Goal: Transaction & Acquisition: Purchase product/service

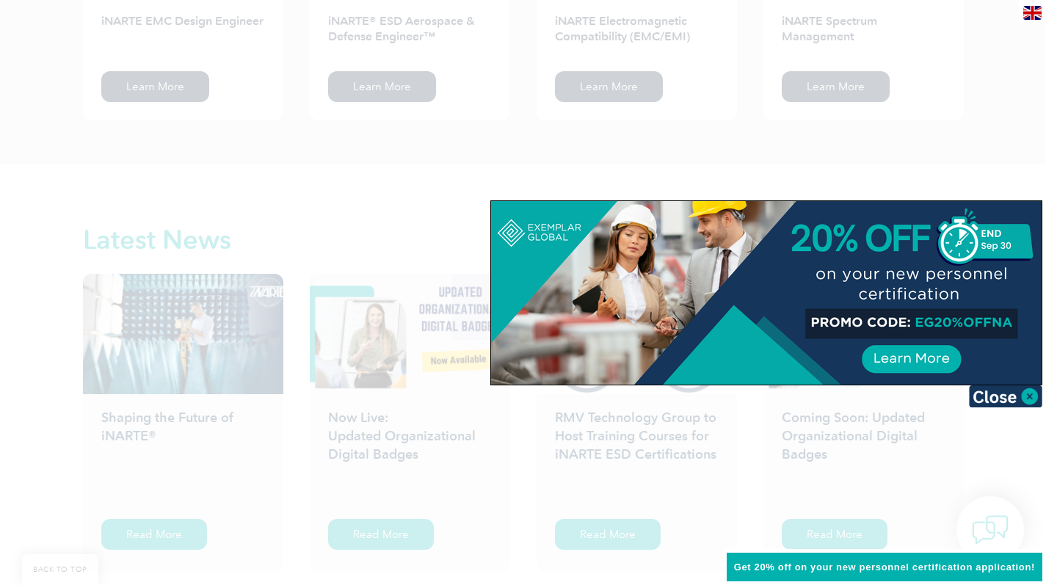
scroll to position [2486, 0]
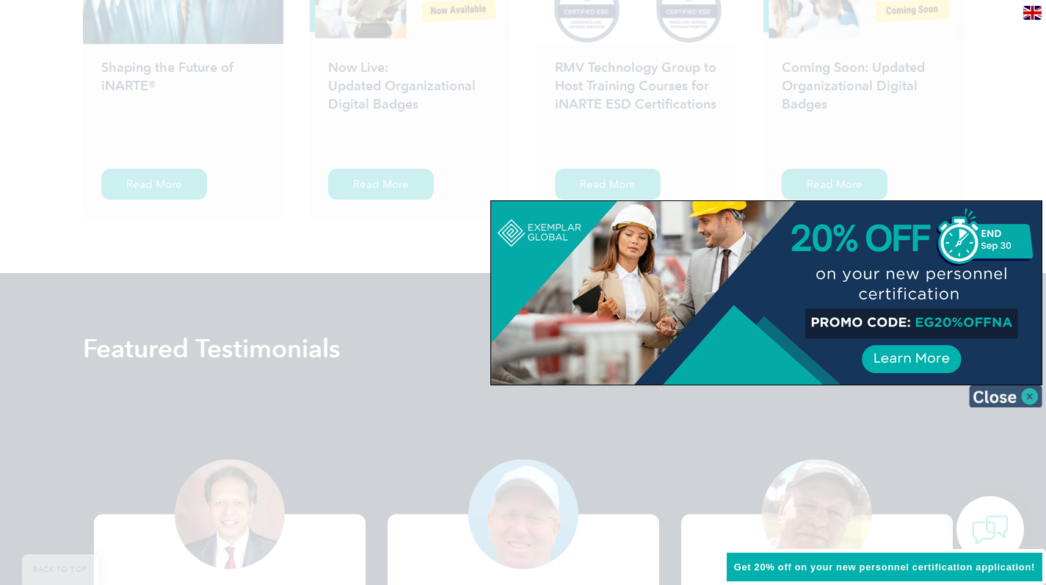
click at [1027, 396] on img at bounding box center [1005, 396] width 73 height 22
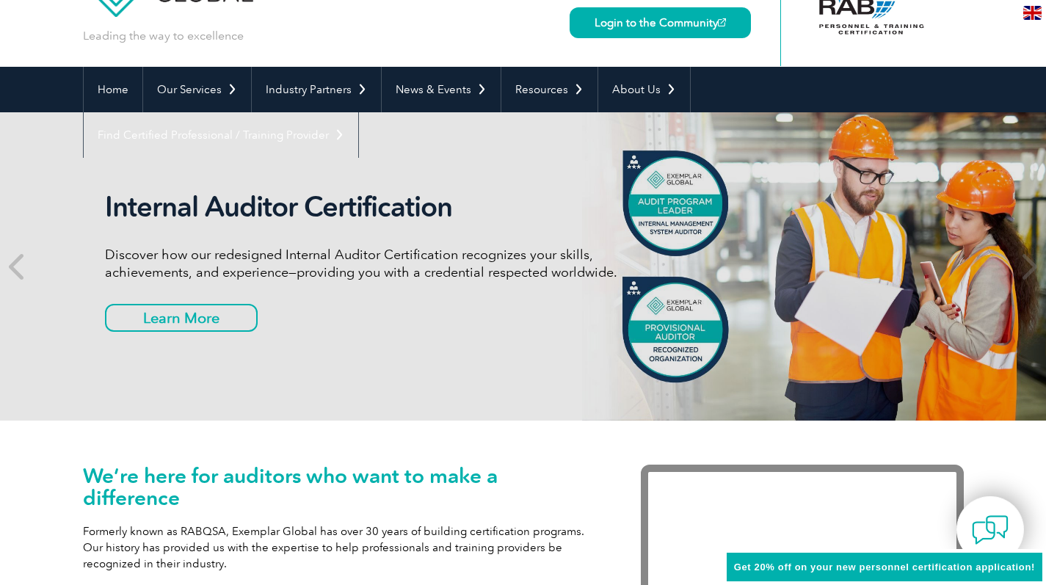
scroll to position [0, 0]
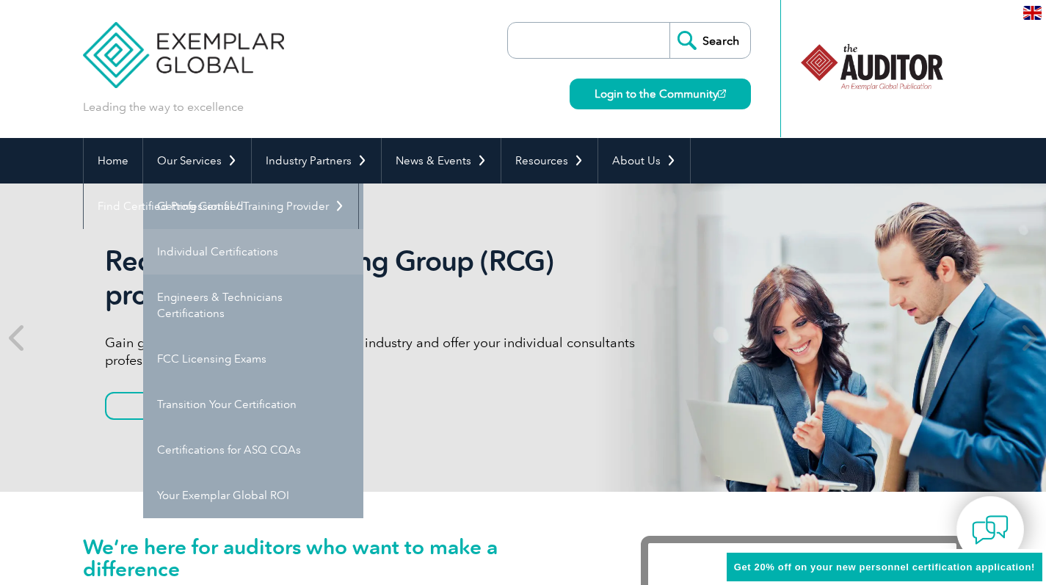
click at [206, 256] on link "Individual Certifications" at bounding box center [253, 252] width 220 height 46
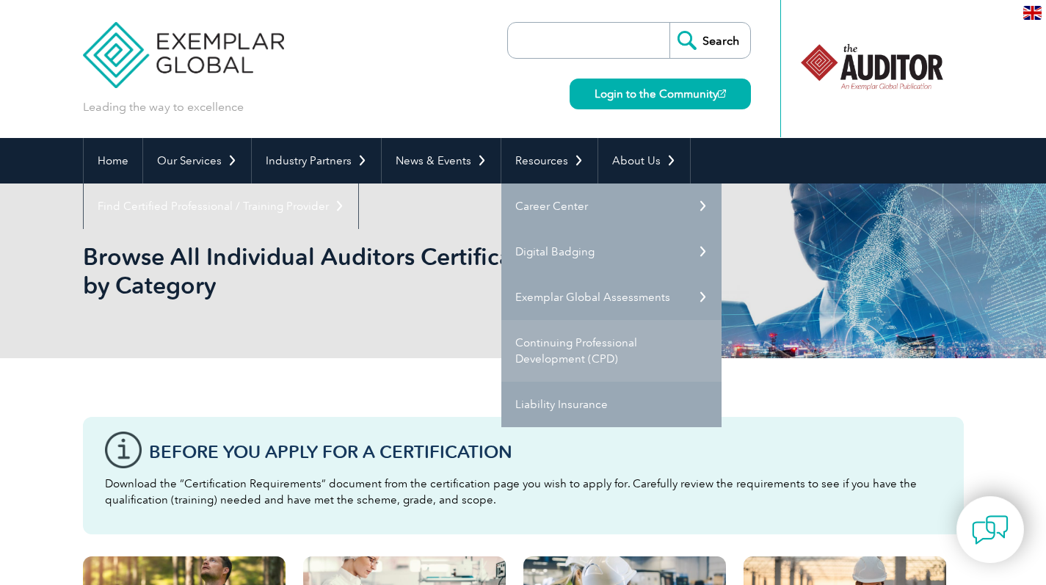
click at [553, 364] on link "Continuing Professional Development (CPD)" at bounding box center [611, 351] width 220 height 62
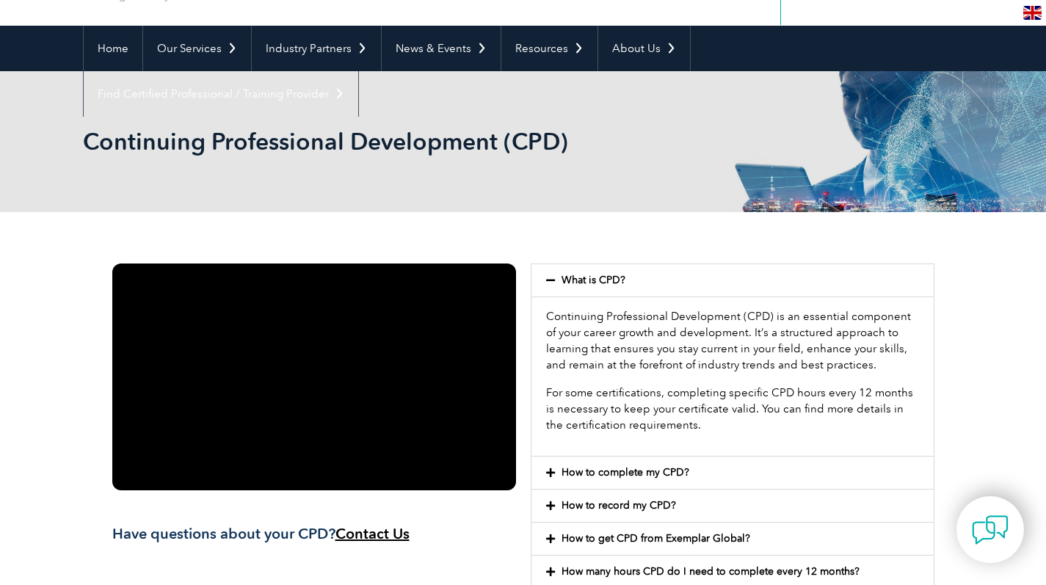
scroll to position [134, 0]
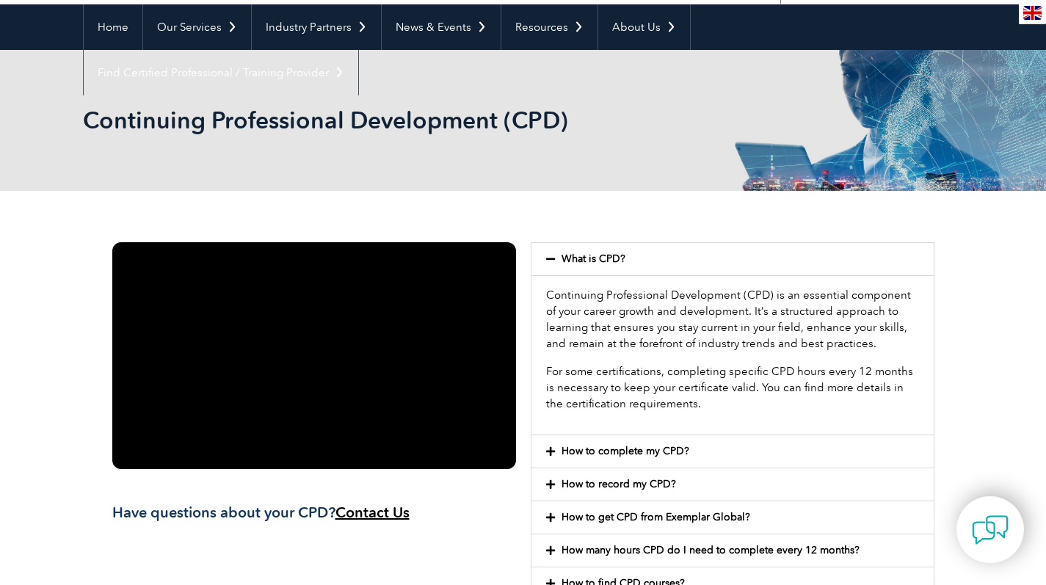
click at [632, 451] on link "How to complete my CPD?" at bounding box center [626, 451] width 128 height 12
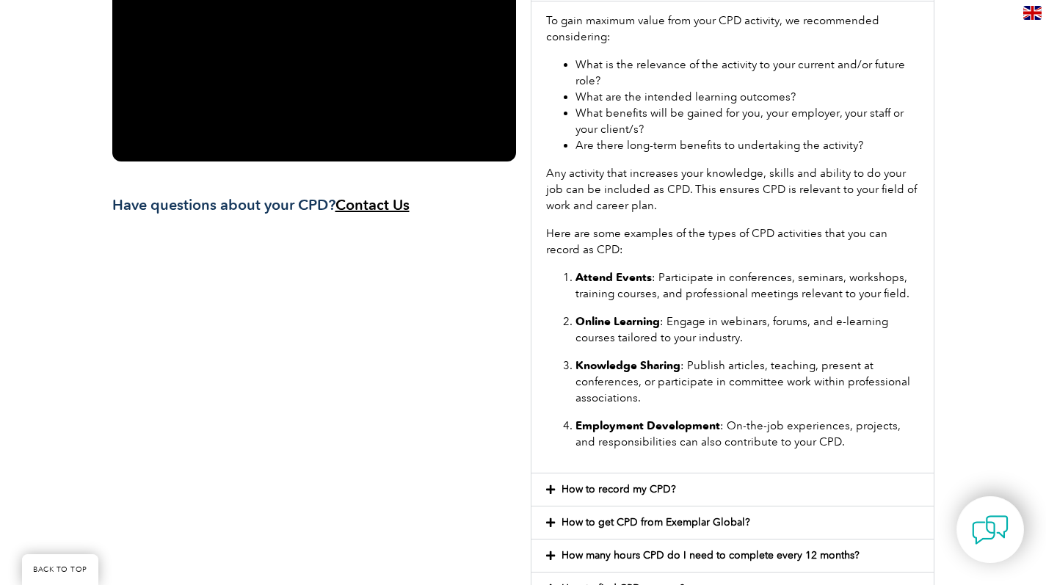
scroll to position [512, 0]
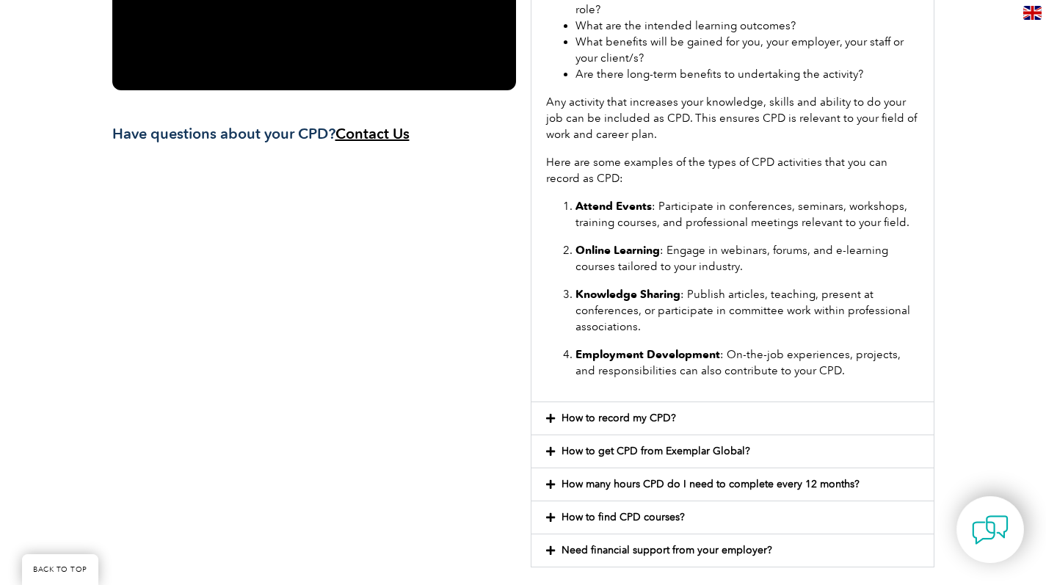
click at [671, 481] on link "How many hours CPD do I need to complete every 12 months?" at bounding box center [711, 484] width 298 height 12
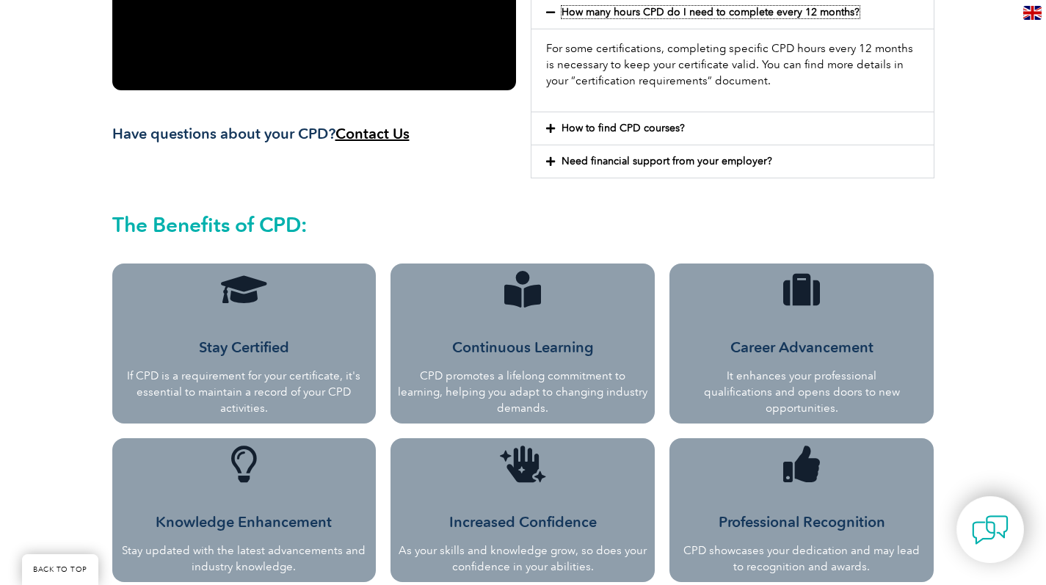
scroll to position [391, 0]
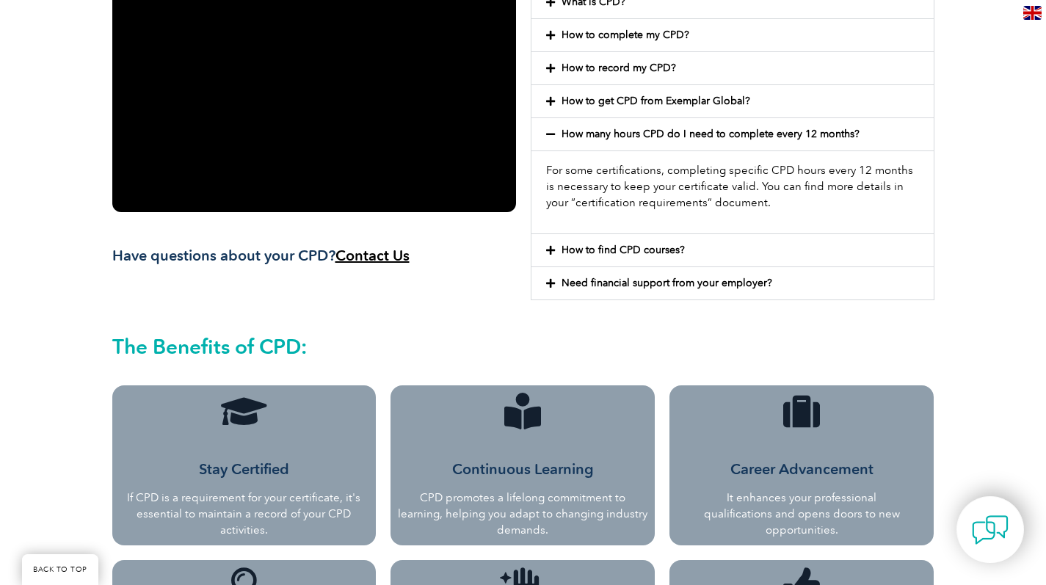
click at [656, 247] on link "How to find CPD courses?" at bounding box center [623, 250] width 123 height 12
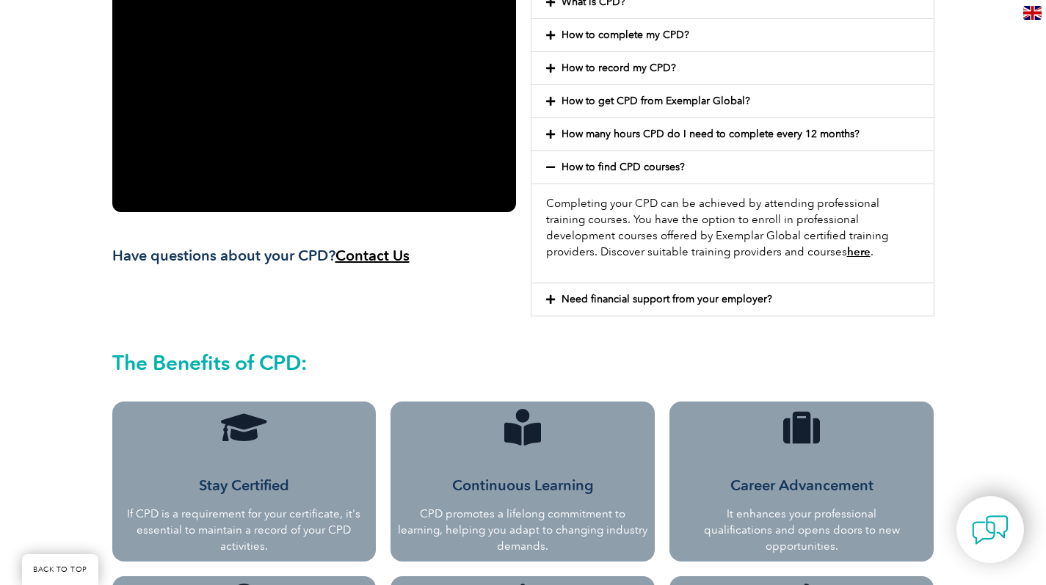
click at [847, 252] on link "here" at bounding box center [858, 251] width 23 height 13
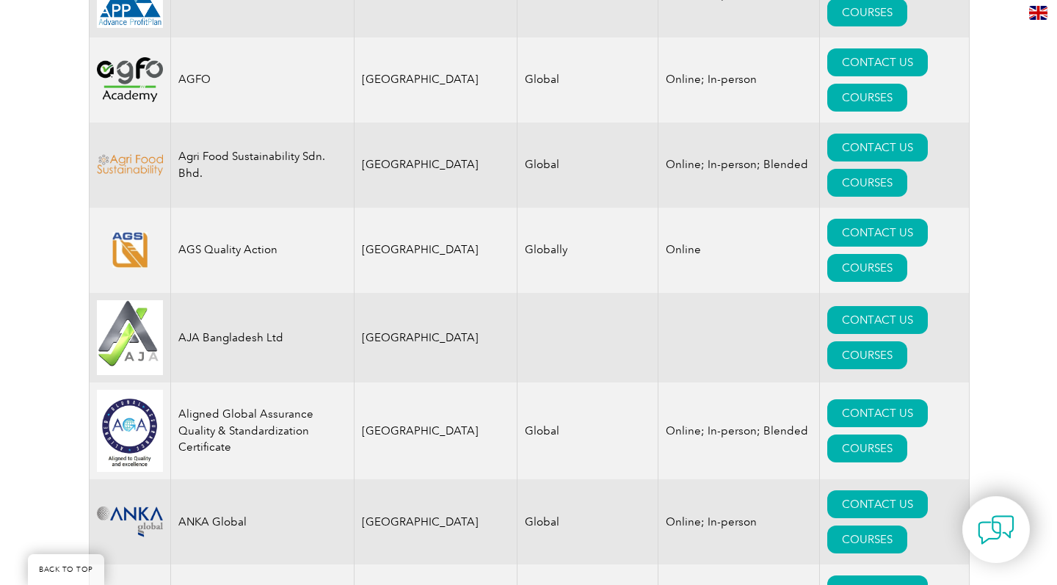
scroll to position [1335, 0]
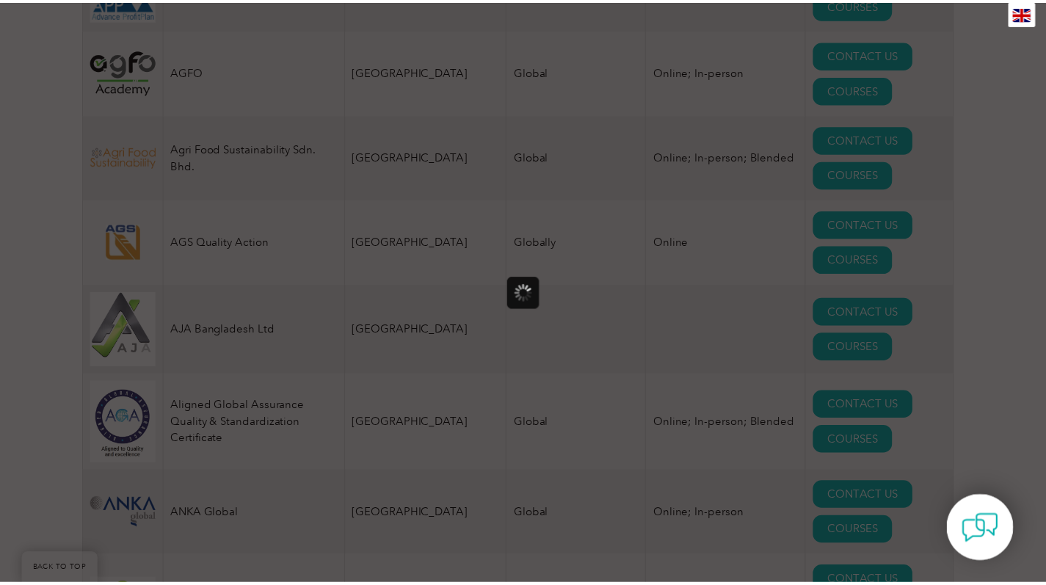
scroll to position [0, 0]
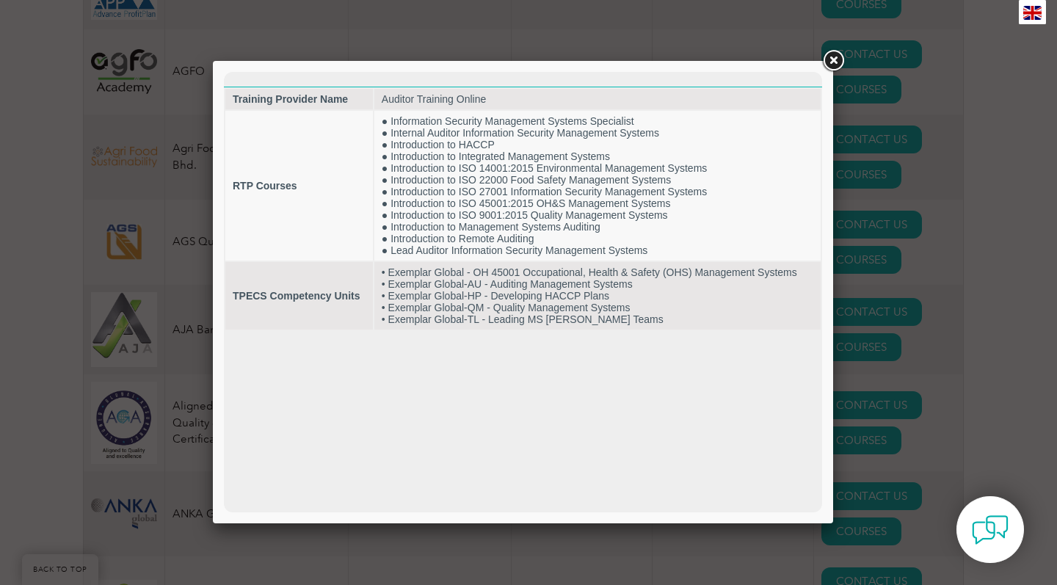
click at [829, 62] on link at bounding box center [833, 61] width 26 height 26
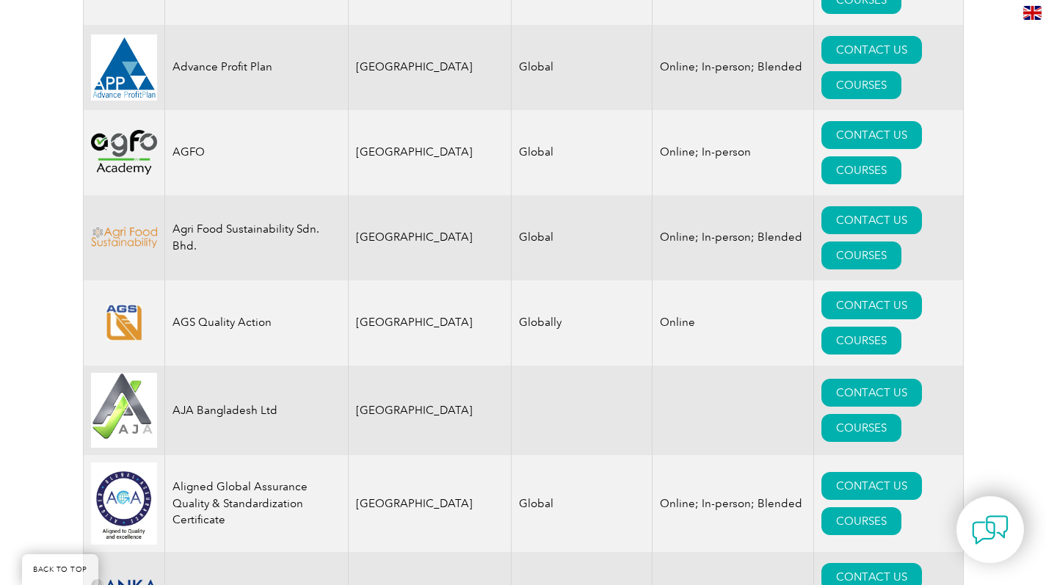
scroll to position [1438, 0]
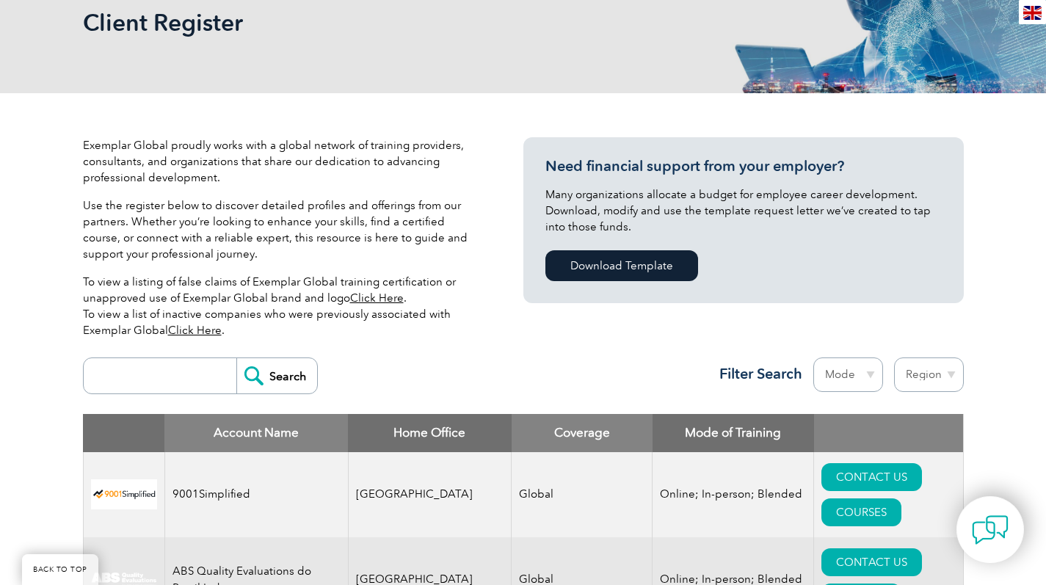
scroll to position [0, 0]
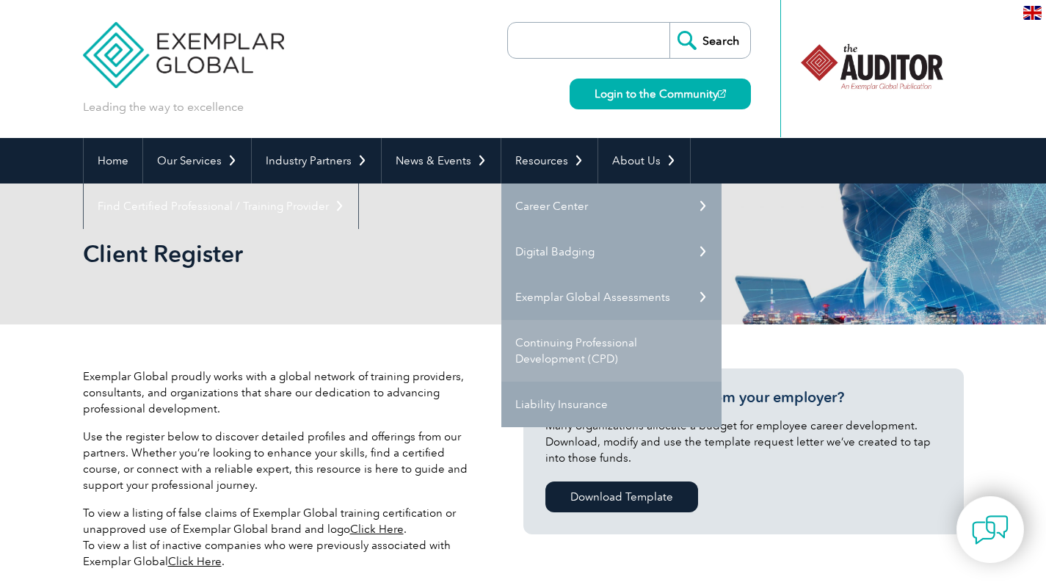
click at [567, 358] on link "Continuing Professional Development (CPD)" at bounding box center [611, 351] width 220 height 62
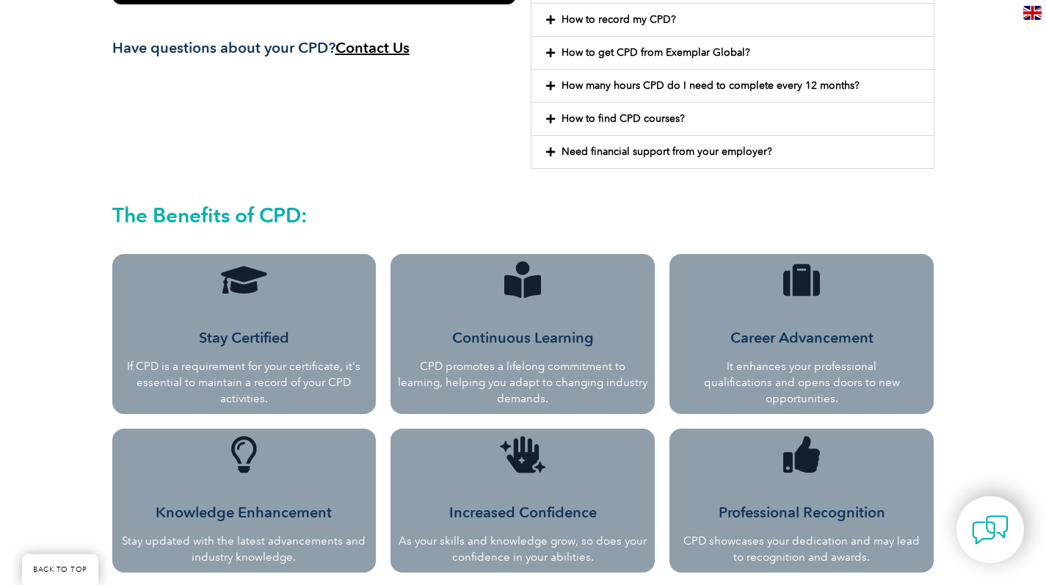
scroll to position [645, 0]
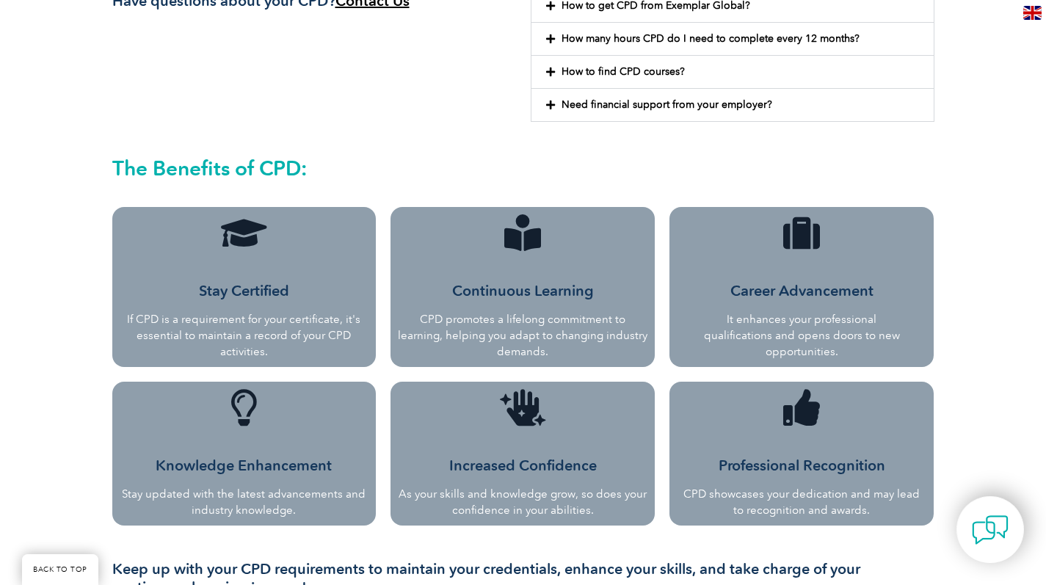
click at [248, 335] on p "If CPD is a requirement for your certificate, it's essential to maintain a reco…" at bounding box center [245, 335] width 250 height 48
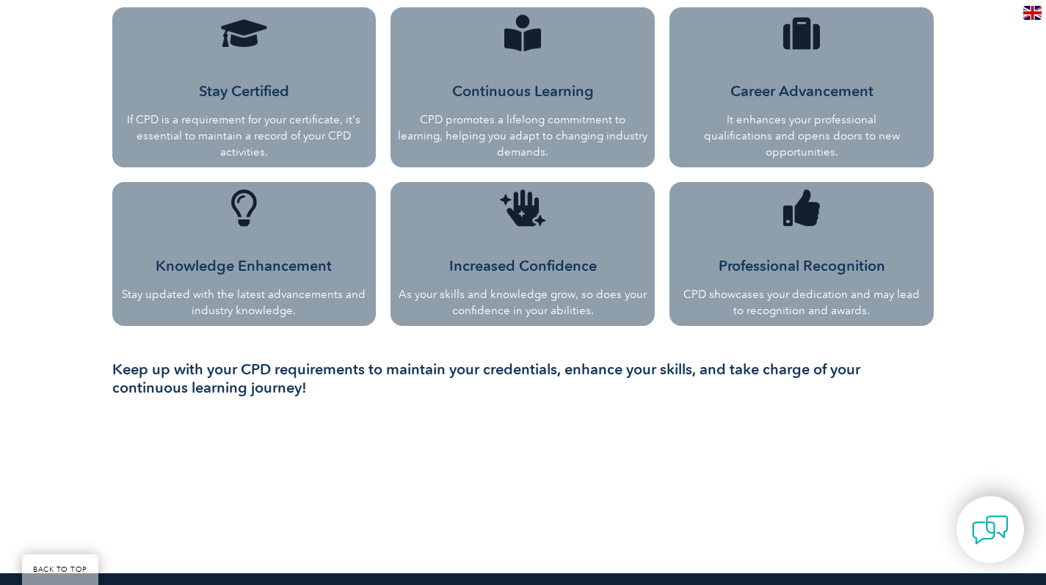
scroll to position [370, 0]
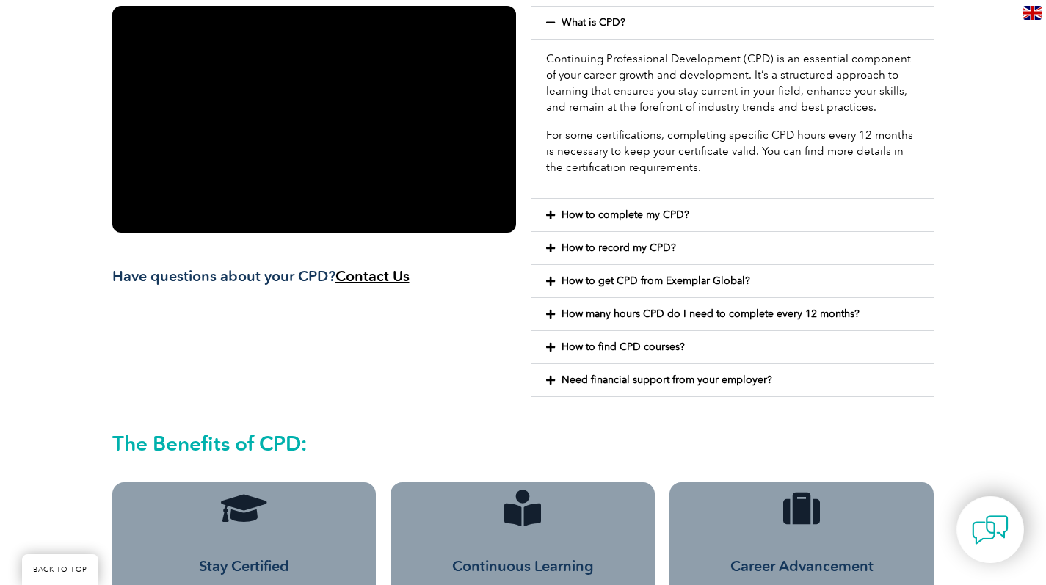
click at [607, 316] on link "How many hours CPD do I need to complete every 12 months?" at bounding box center [711, 314] width 298 height 12
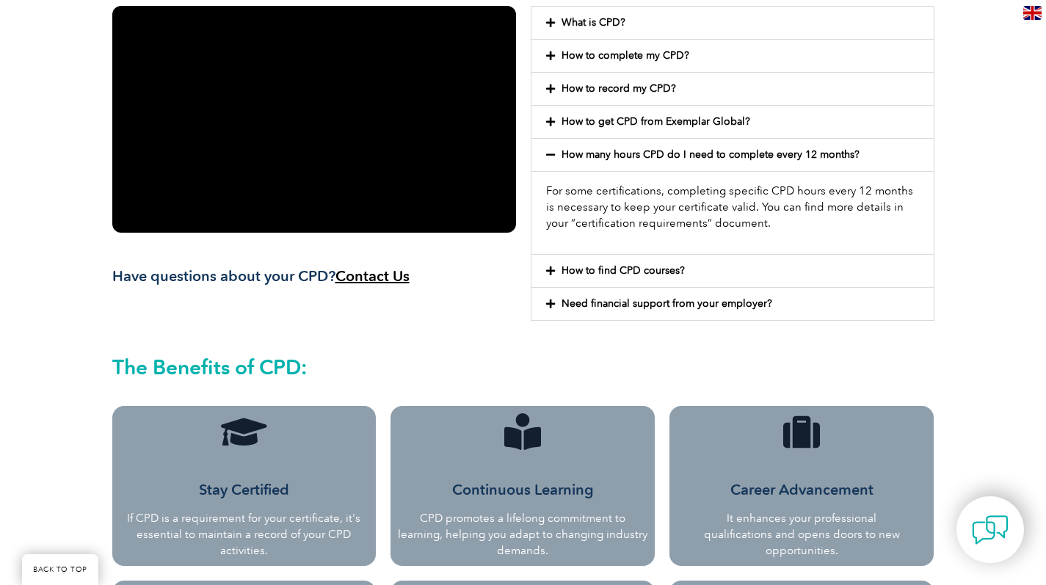
click at [631, 272] on link "How to find CPD courses?" at bounding box center [623, 270] width 123 height 12
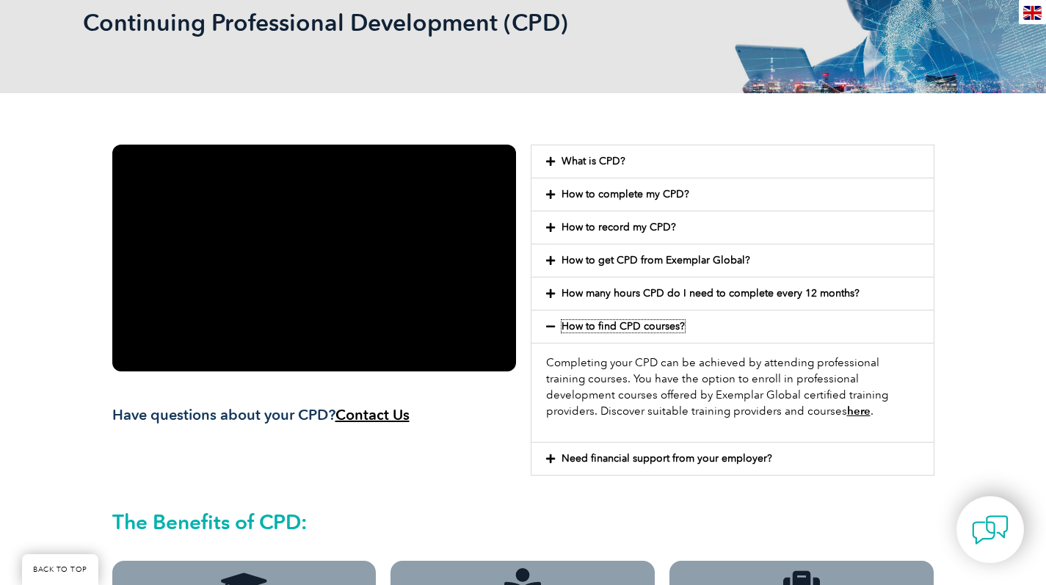
scroll to position [99, 0]
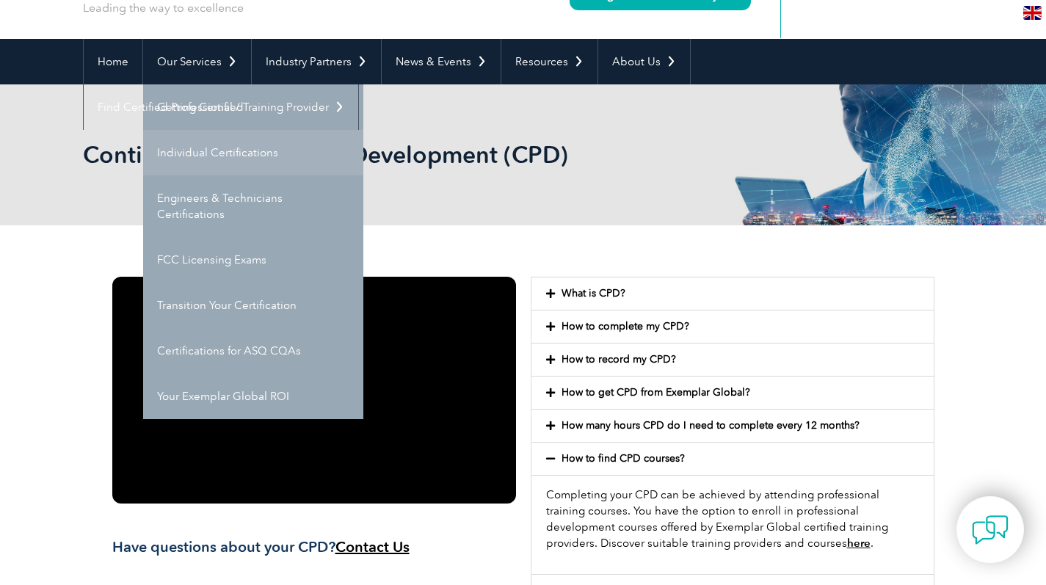
click at [204, 152] on link "Individual Certifications" at bounding box center [253, 153] width 220 height 46
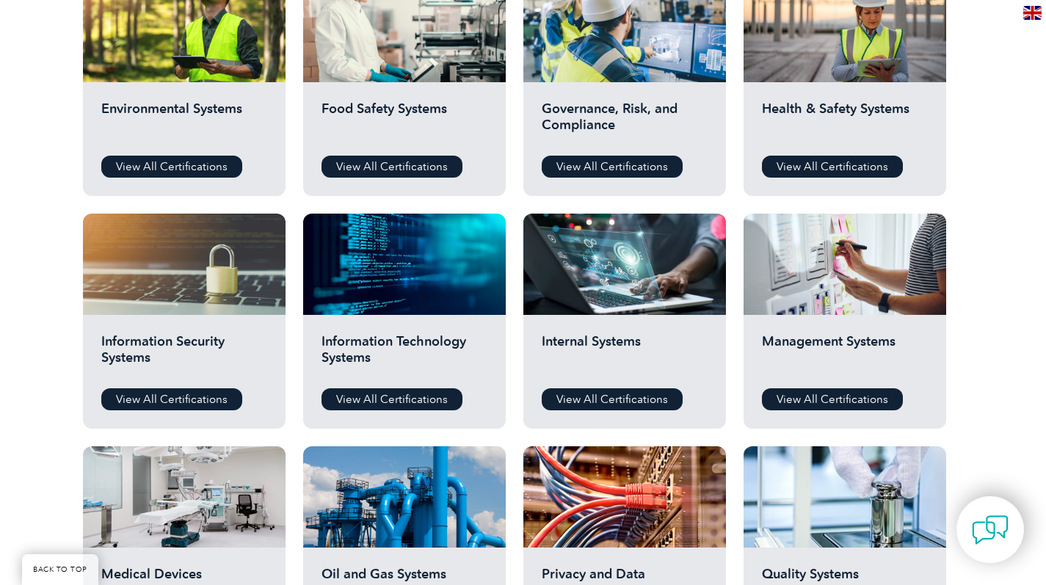
scroll to position [548, 0]
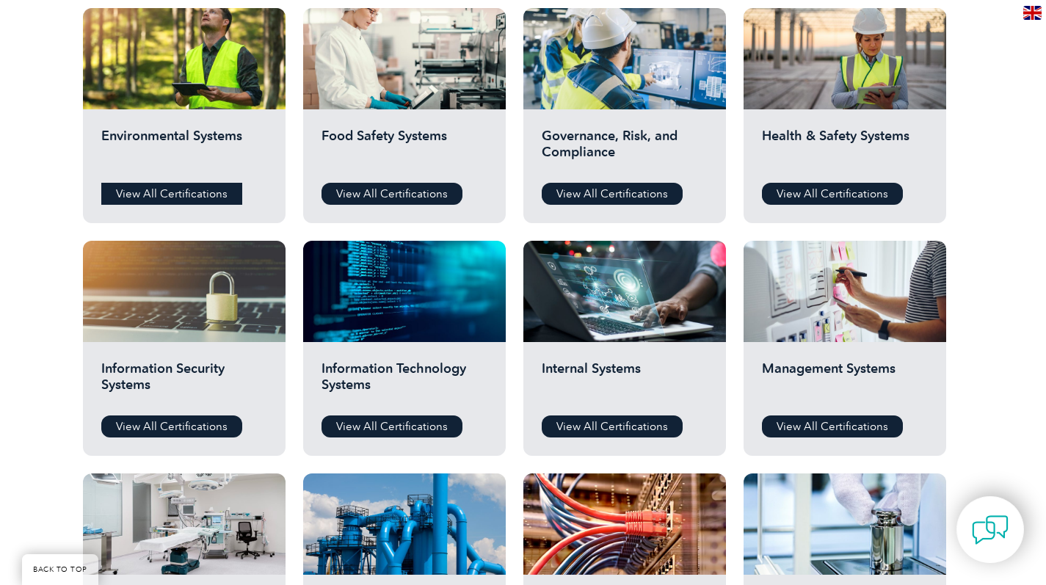
click at [173, 186] on link "View All Certifications" at bounding box center [171, 194] width 141 height 22
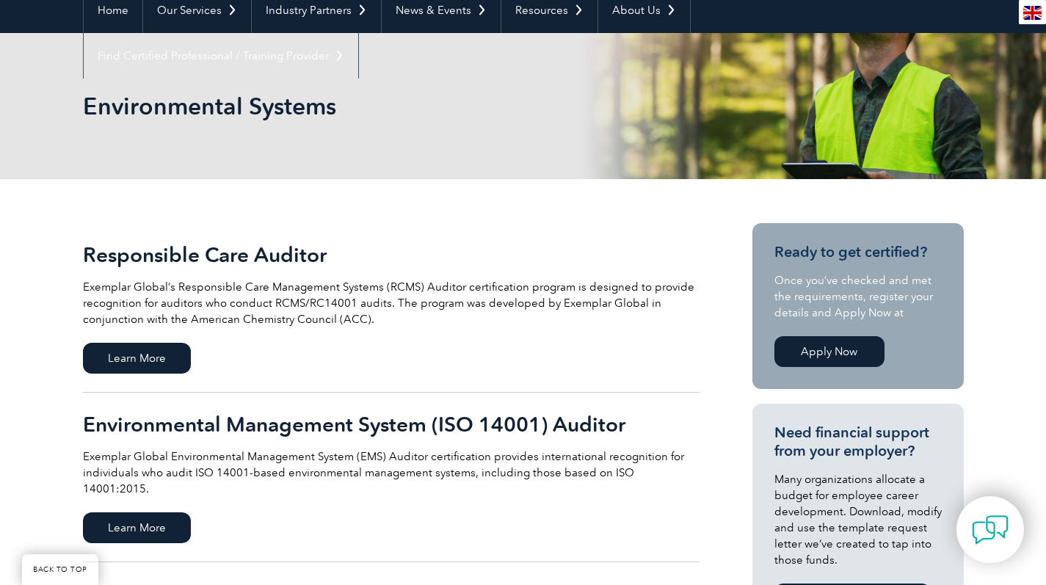
scroll to position [172, 0]
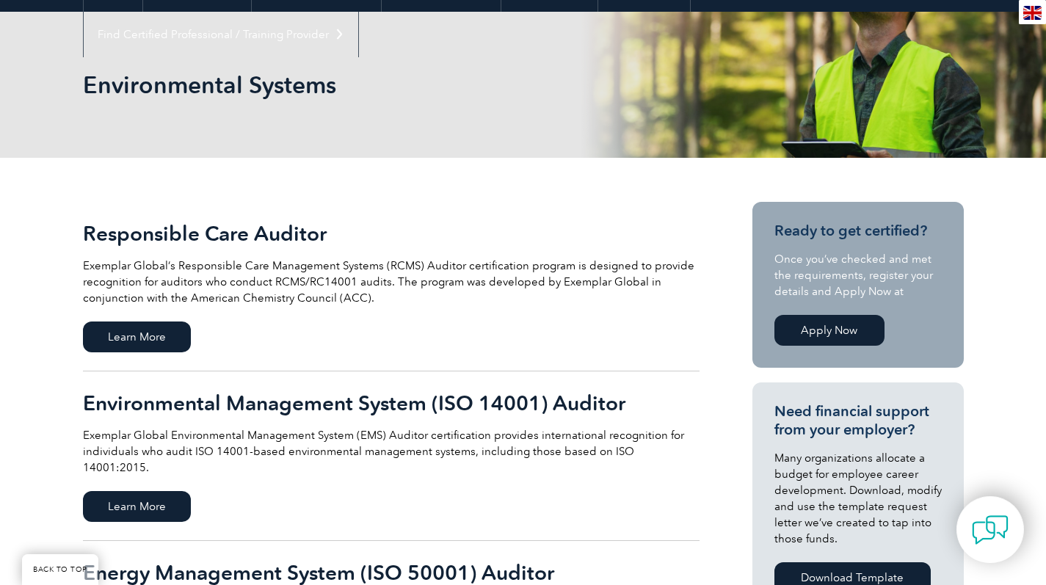
click at [388, 410] on h2 "Environmental Management System (ISO 14001) Auditor" at bounding box center [391, 402] width 617 height 23
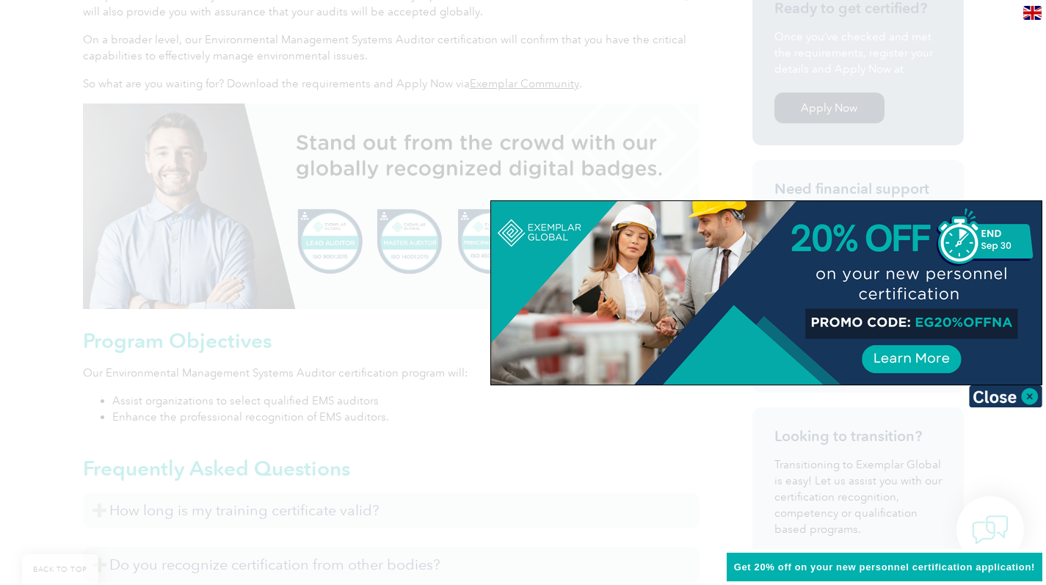
scroll to position [629, 0]
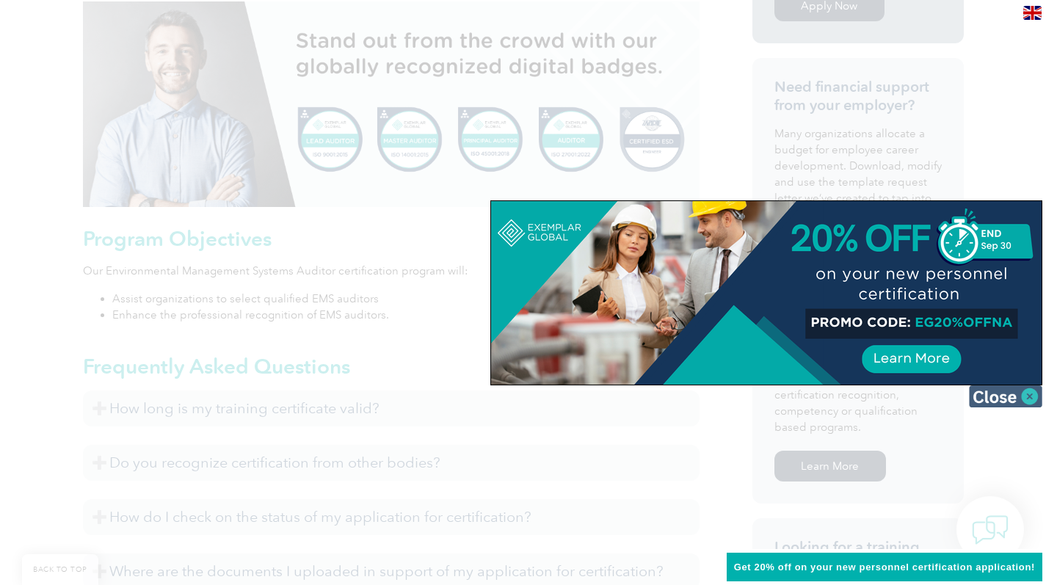
click at [1033, 397] on img at bounding box center [1005, 396] width 73 height 22
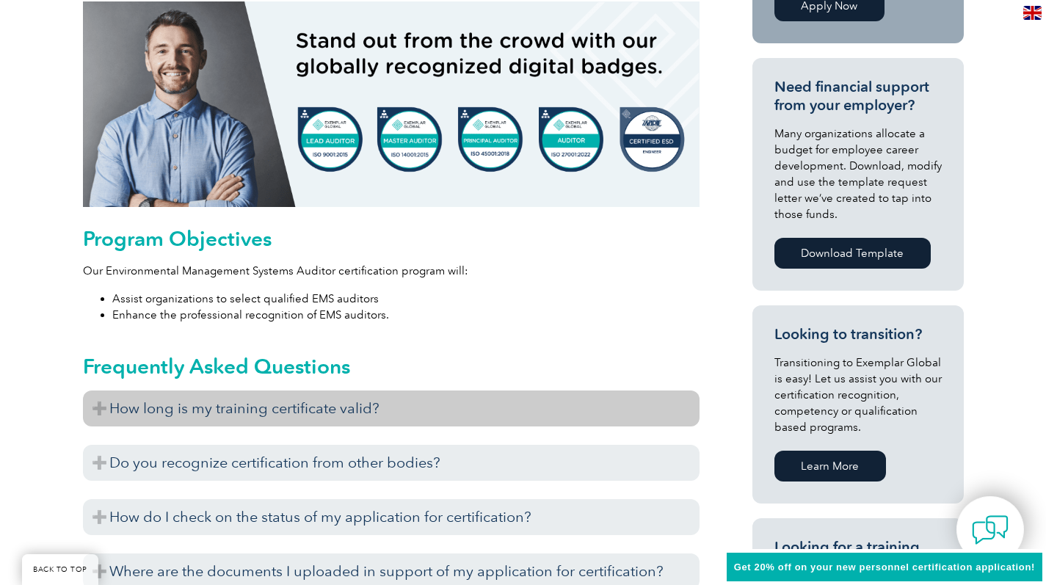
scroll to position [754, 0]
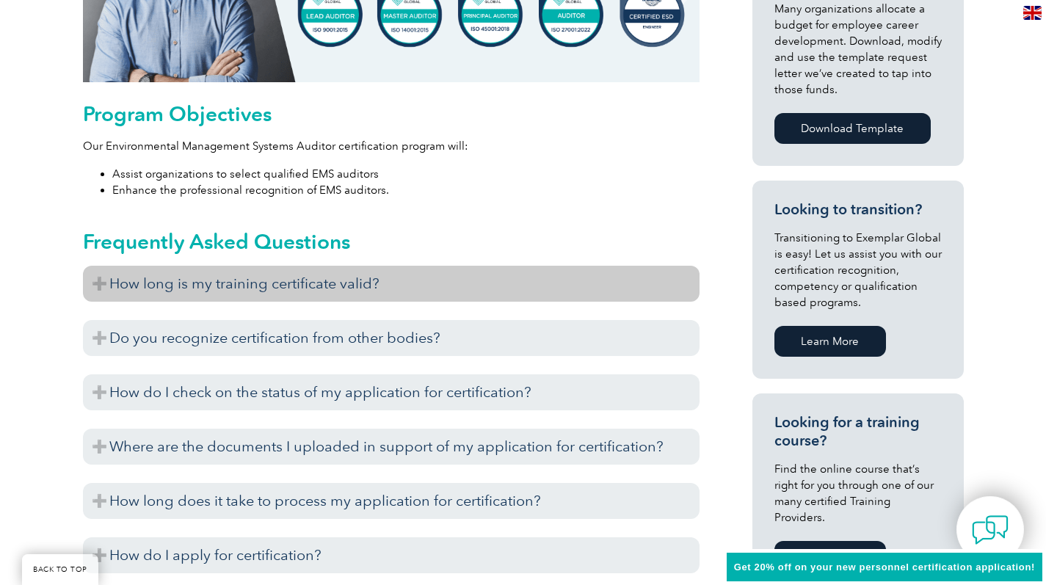
click at [352, 285] on h3 "How long is my training certificate valid?" at bounding box center [391, 284] width 617 height 36
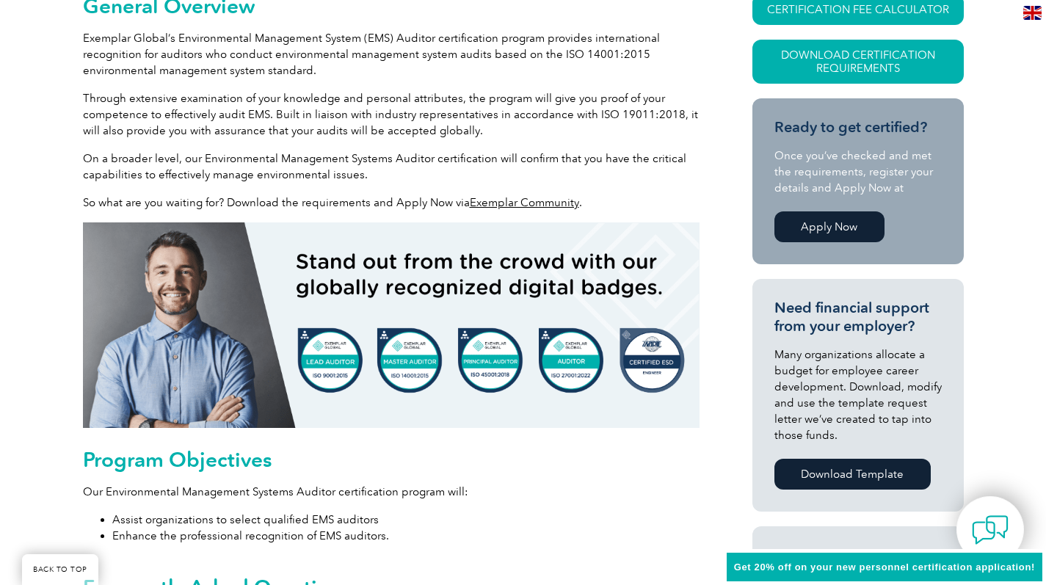
scroll to position [122, 0]
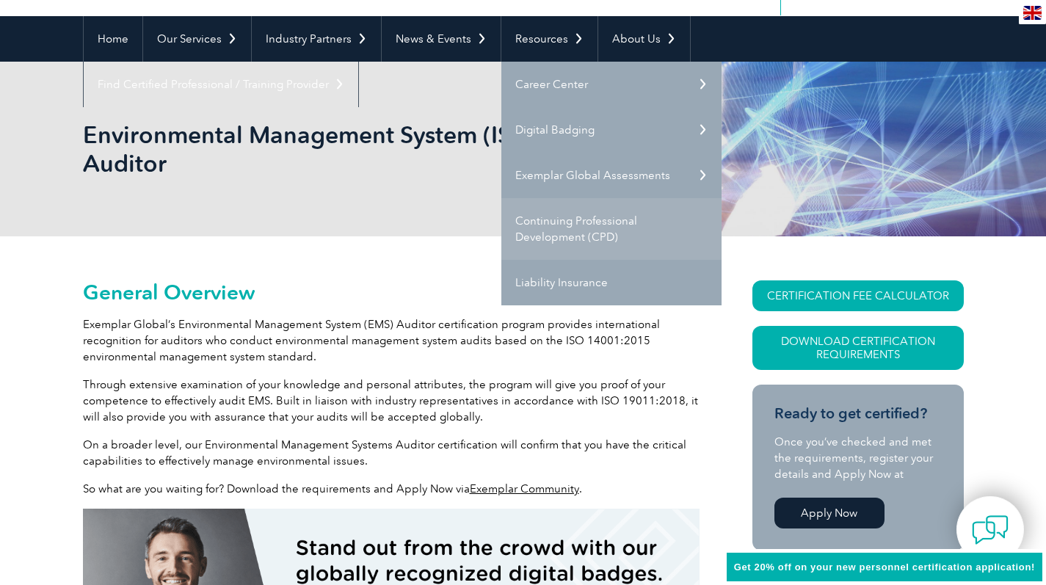
click at [547, 209] on link "Continuing Professional Development (CPD)" at bounding box center [611, 229] width 220 height 62
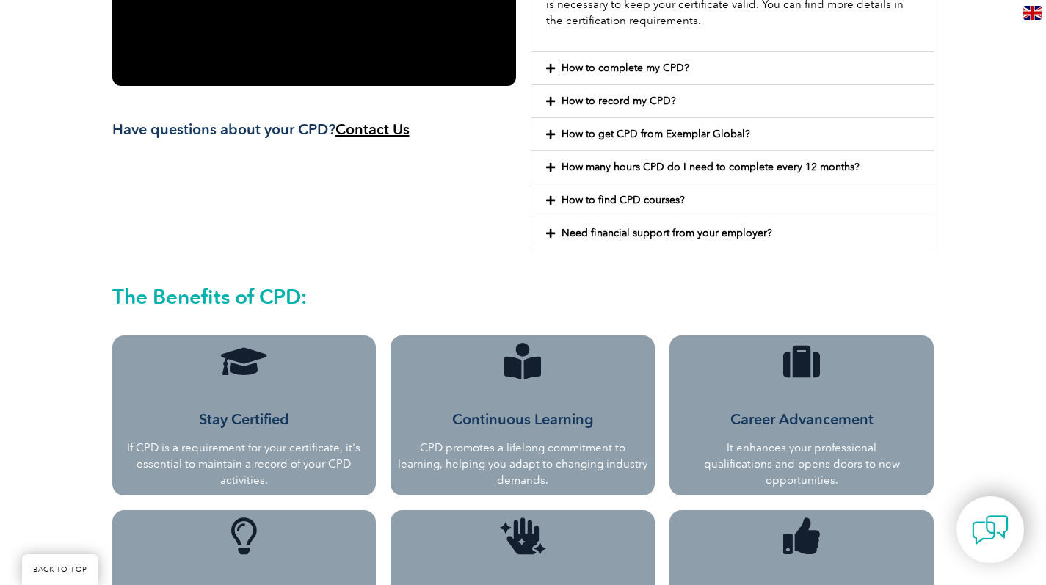
scroll to position [352, 0]
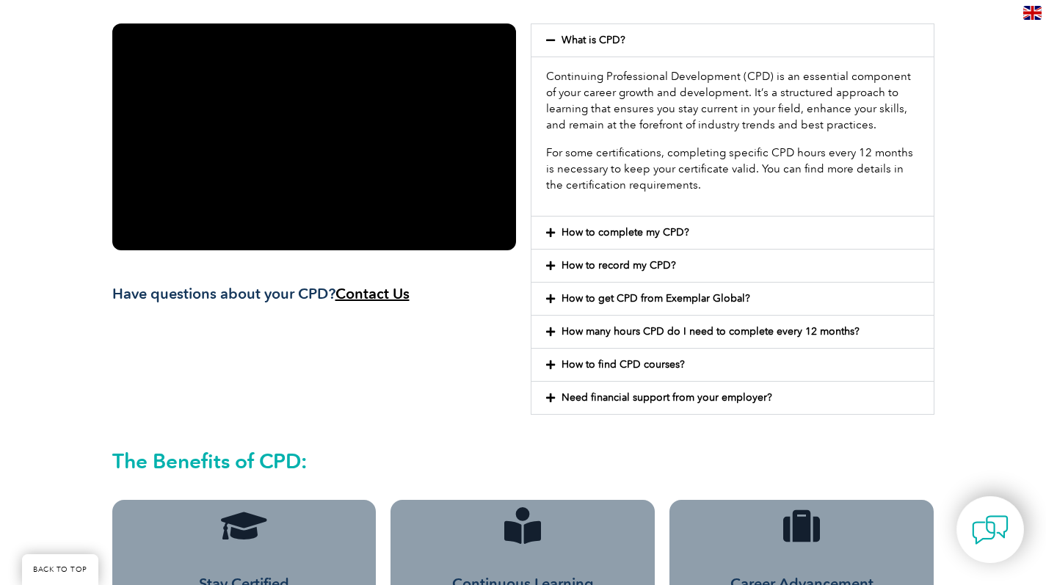
click at [374, 291] on span "Contact Us" at bounding box center [372, 294] width 74 height 18
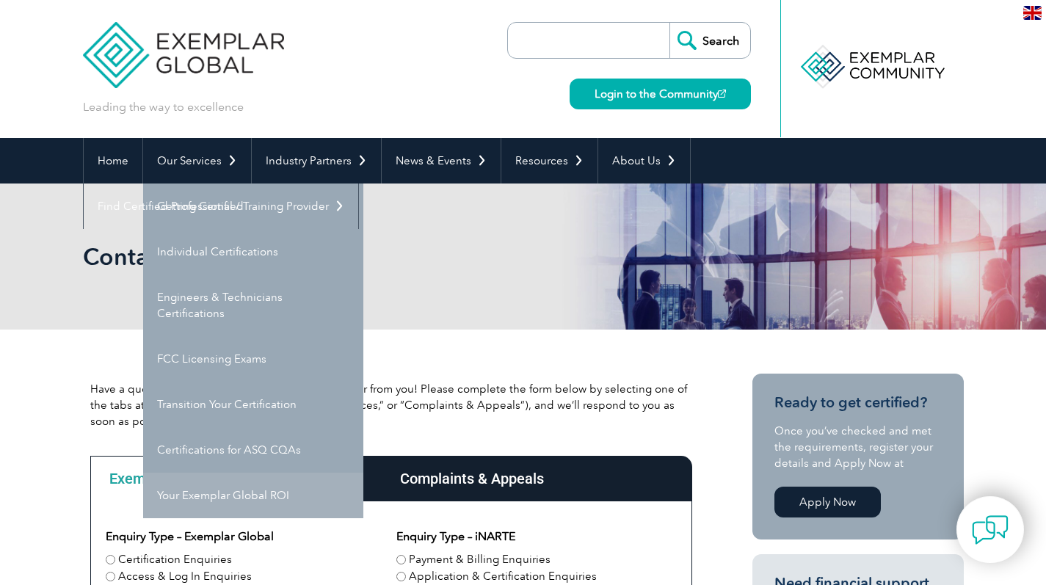
click at [210, 493] on link "Your Exemplar Global ROI" at bounding box center [253, 496] width 220 height 46
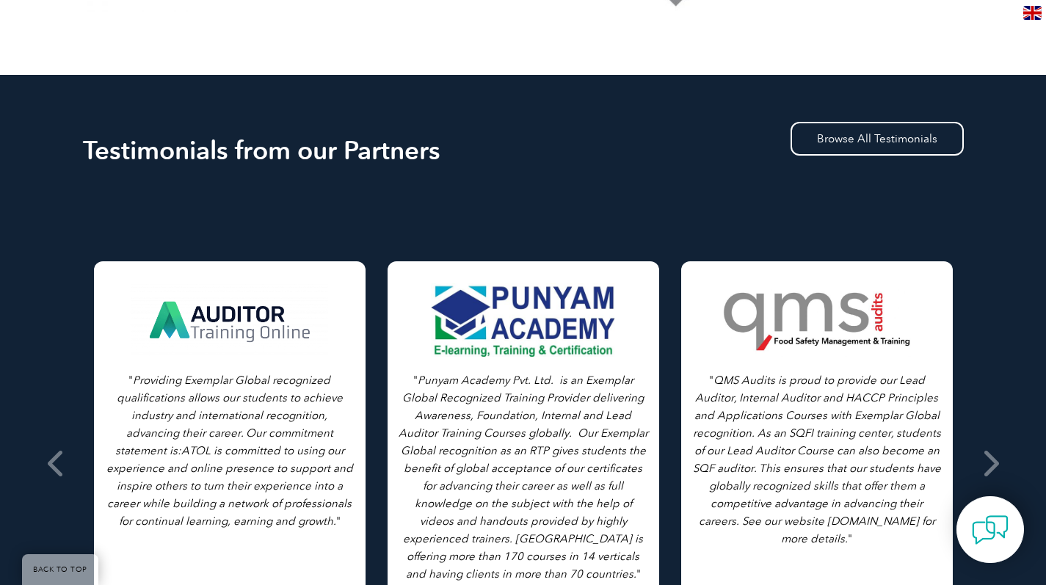
scroll to position [1216, 0]
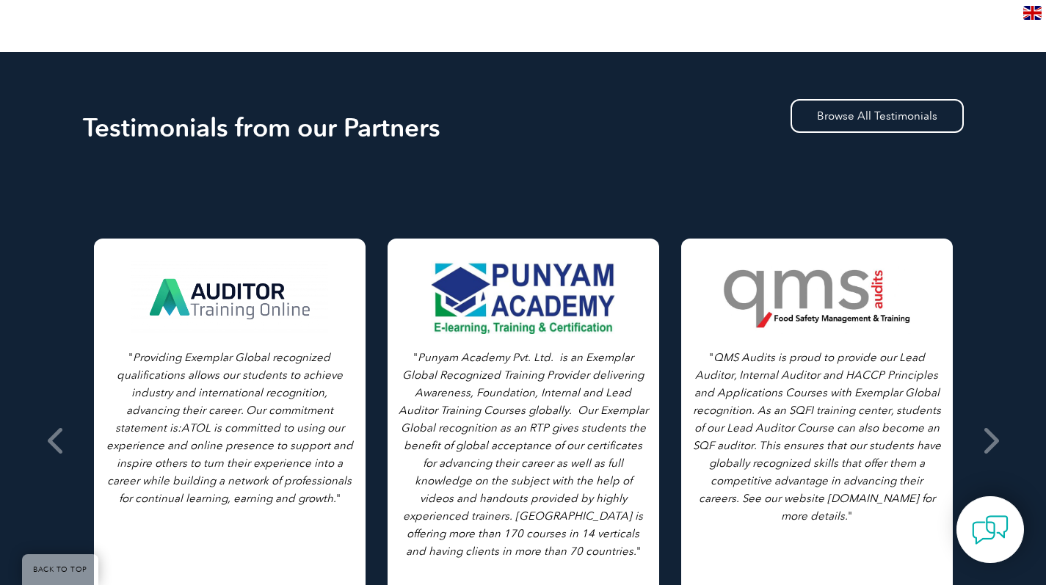
click at [264, 374] on icon "Providing Exemplar Global recognized qualifications allows our students to achi…" at bounding box center [229, 428] width 247 height 154
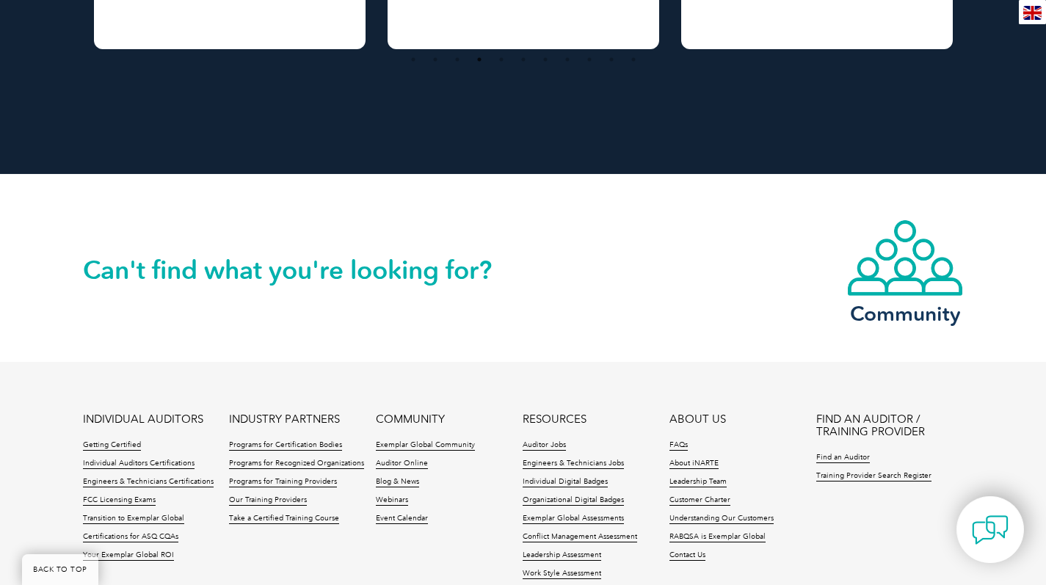
scroll to position [1970, 0]
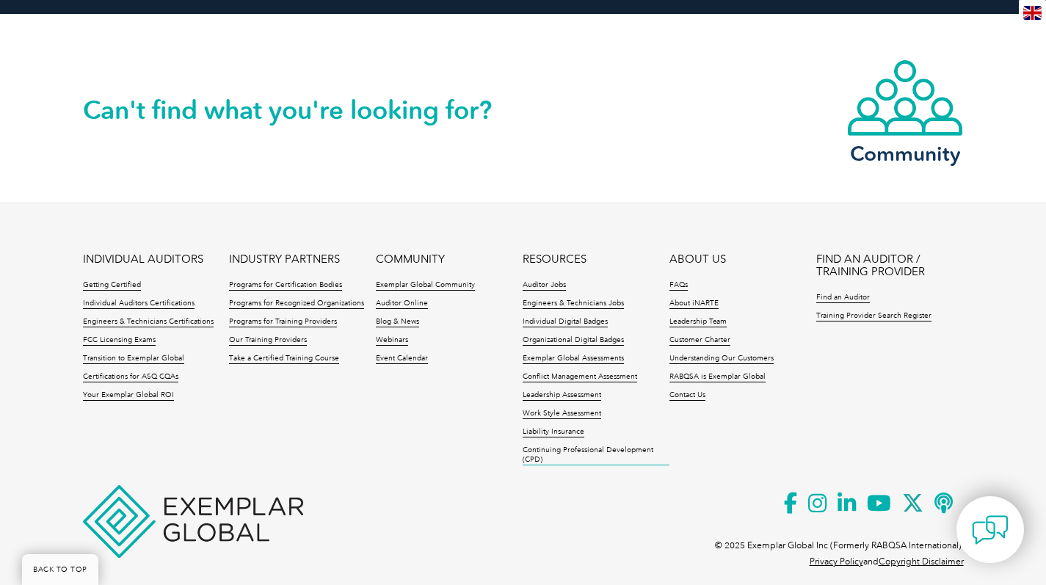
click at [570, 446] on link "Continuing Professional Development (CPD)" at bounding box center [596, 456] width 147 height 20
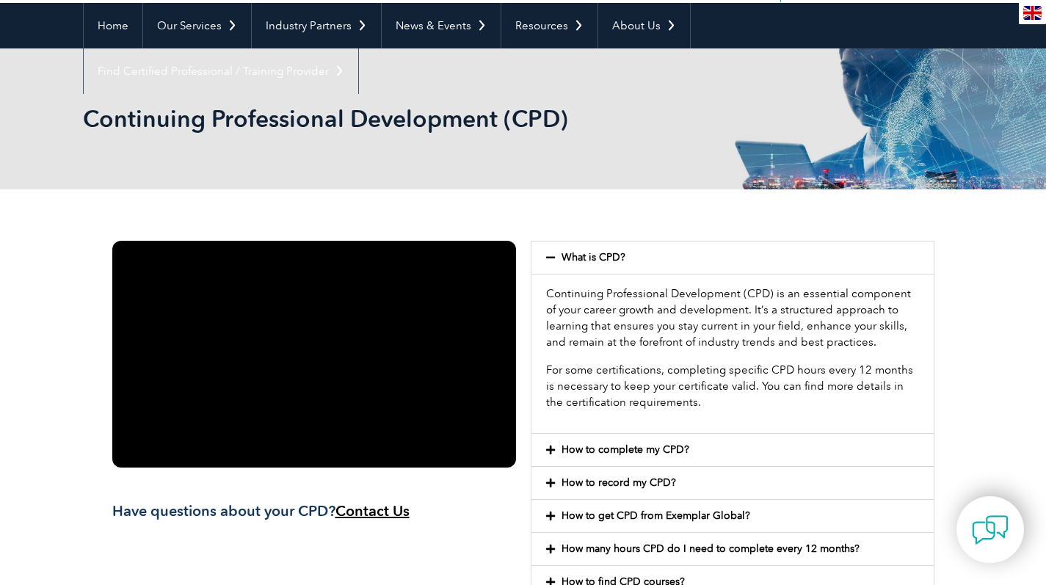
scroll to position [228, 0]
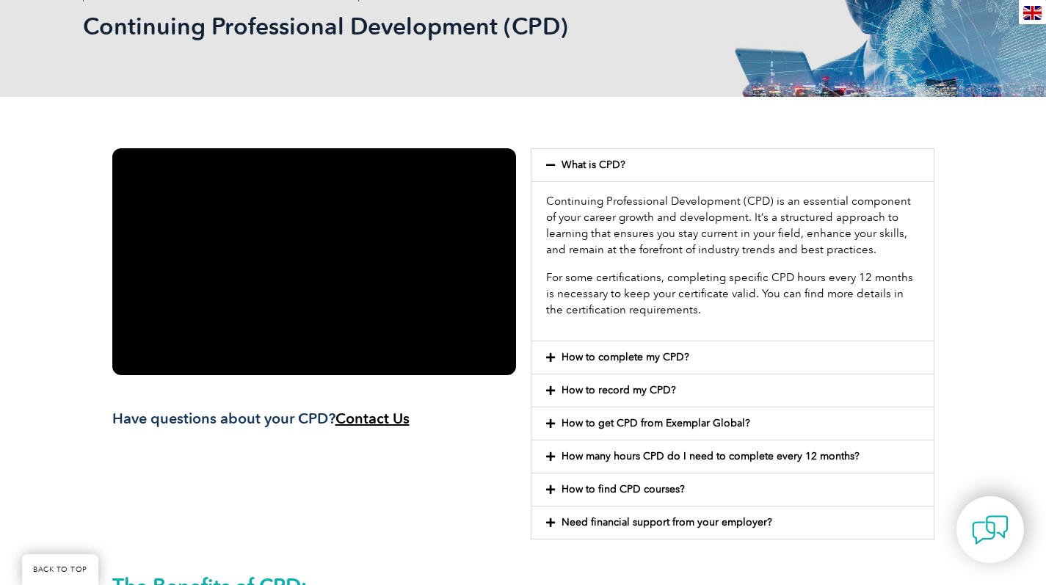
click at [645, 362] on link "How to complete my CPD?" at bounding box center [626, 357] width 128 height 12
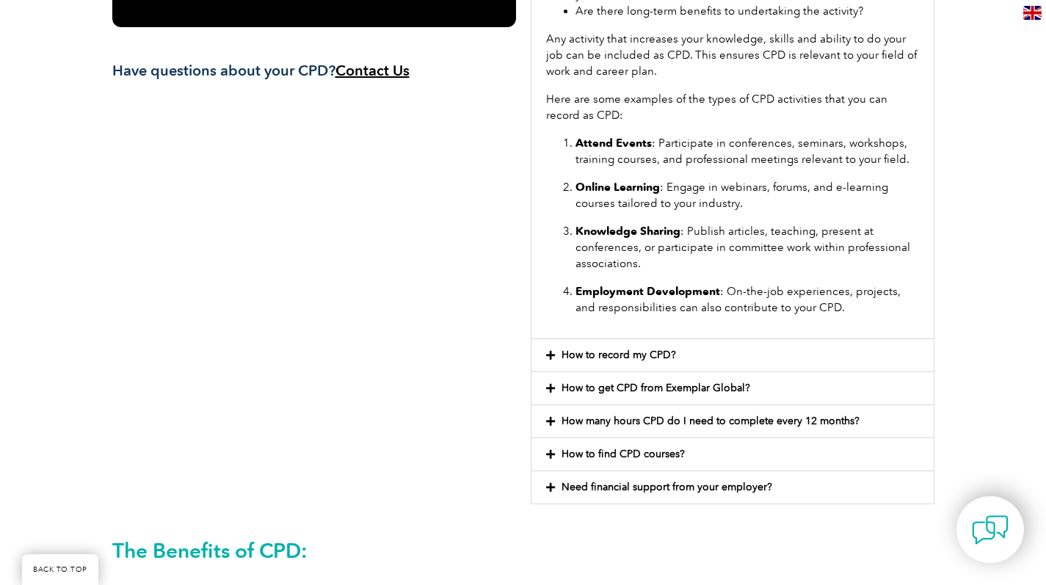
scroll to position [578, 0]
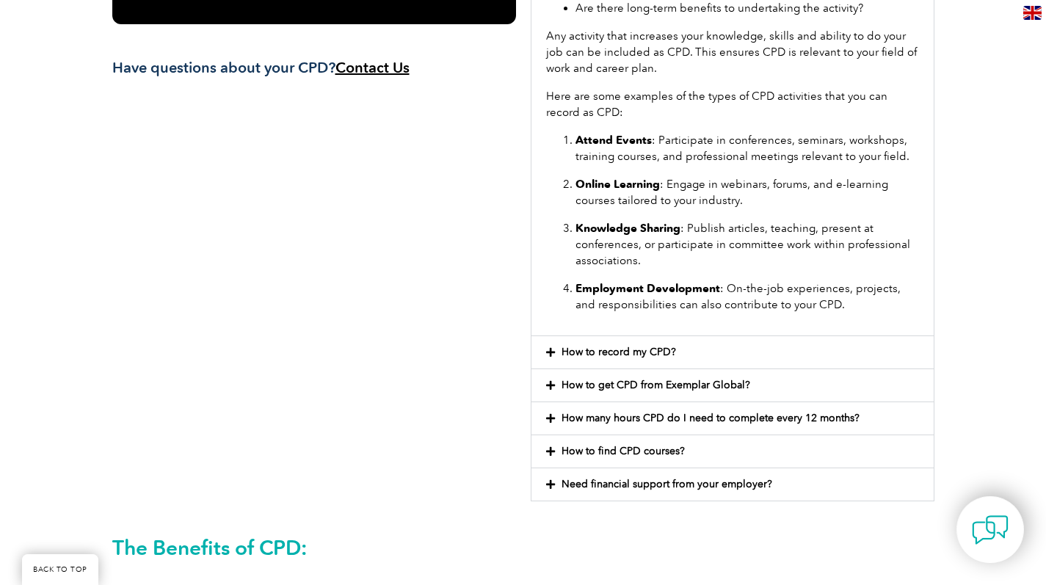
click at [661, 353] on link "How to record my CPD?" at bounding box center [619, 352] width 115 height 12
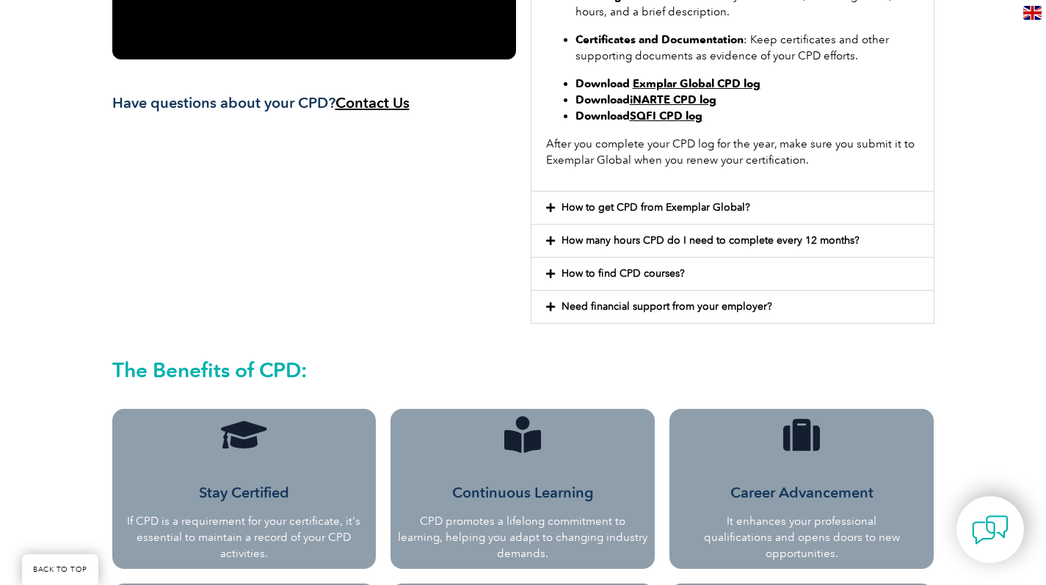
scroll to position [540, 0]
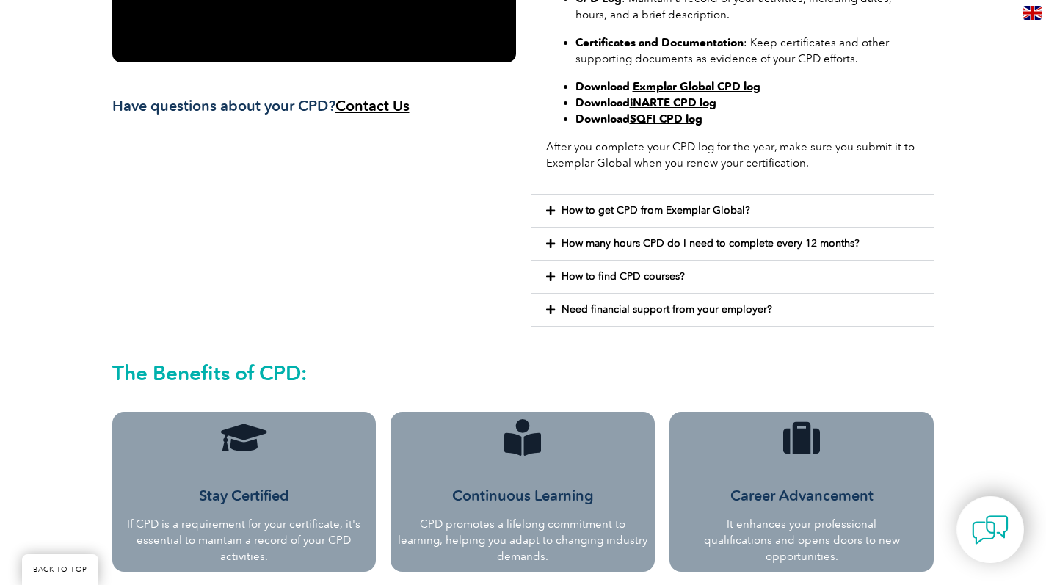
click at [734, 214] on link "How to get CPD from Exemplar Global?" at bounding box center [656, 210] width 189 height 12
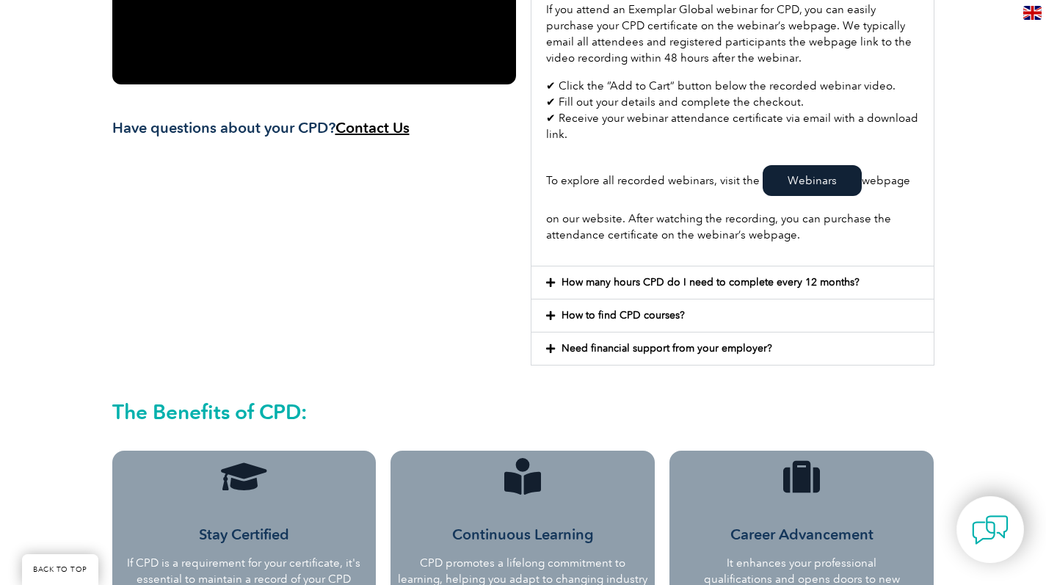
scroll to position [447, 0]
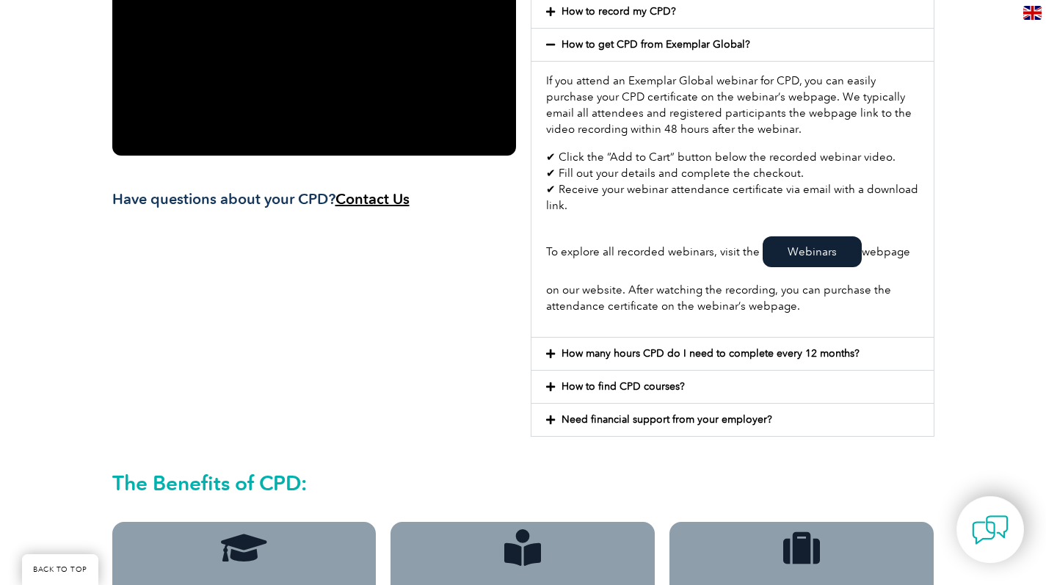
click at [639, 356] on link "How many hours CPD do I need to complete every 12 months?" at bounding box center [711, 353] width 298 height 12
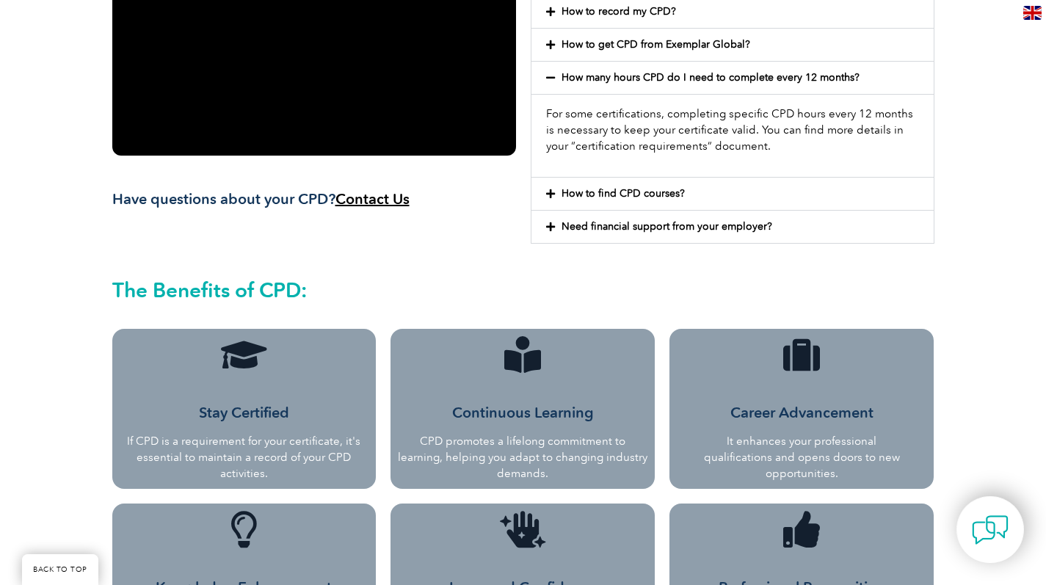
click at [656, 146] on p "For some certifications, completing specific CPD hours every 12 months is neces…" at bounding box center [732, 130] width 373 height 48
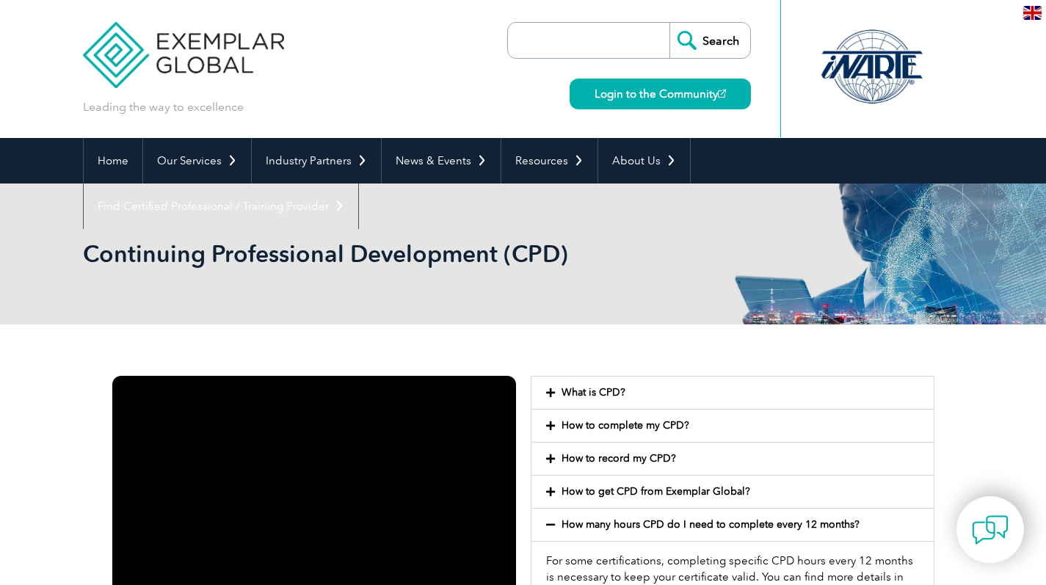
click at [1029, 18] on img at bounding box center [1032, 13] width 18 height 14
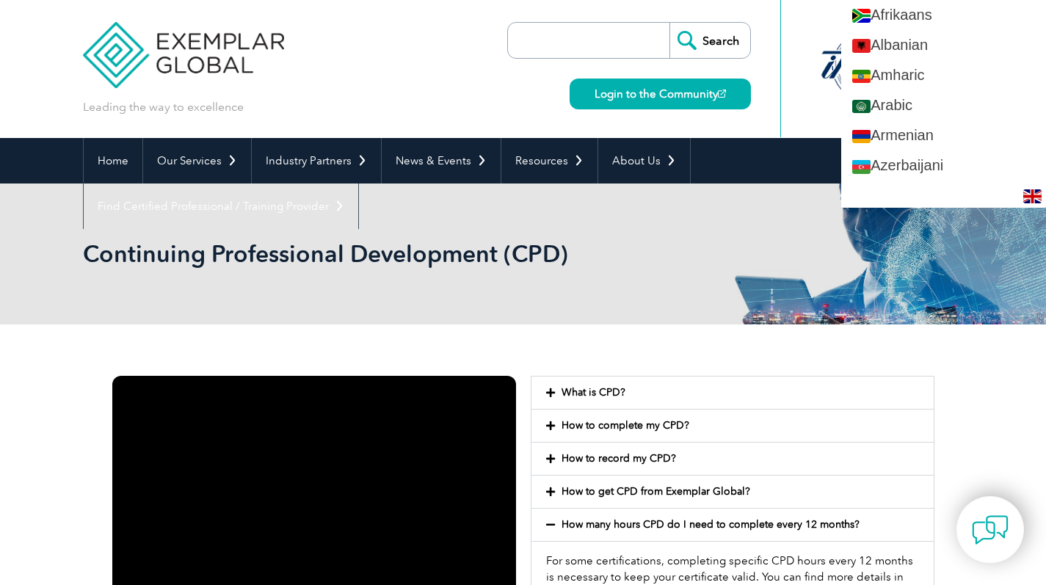
click at [711, 264] on div "Continuing Professional Development (CPD)" at bounding box center [523, 254] width 881 height 141
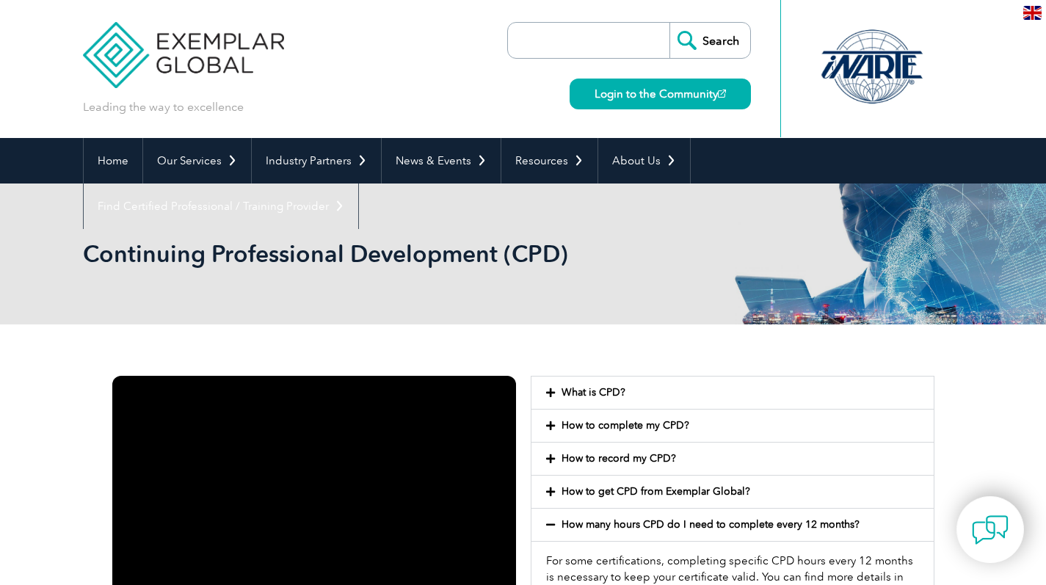
click at [203, 42] on img at bounding box center [184, 44] width 202 height 88
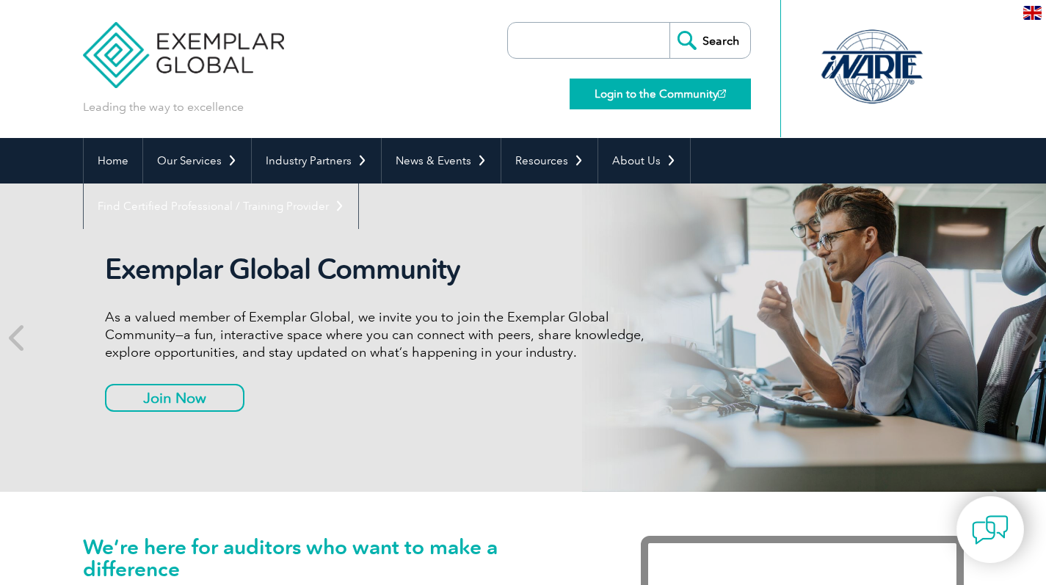
click at [630, 91] on link "Login to the Community" at bounding box center [660, 94] width 181 height 31
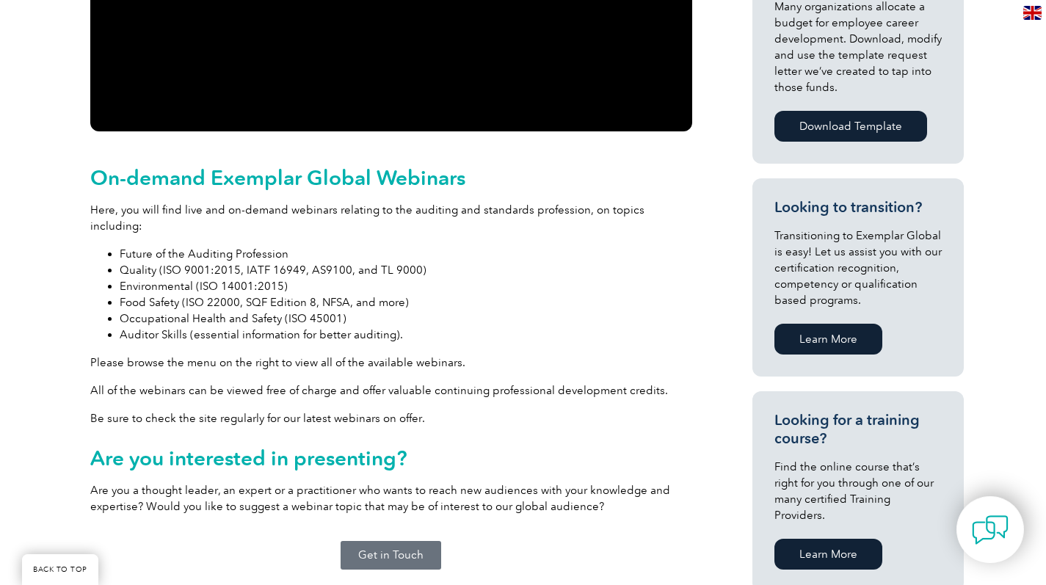
scroll to position [743, 0]
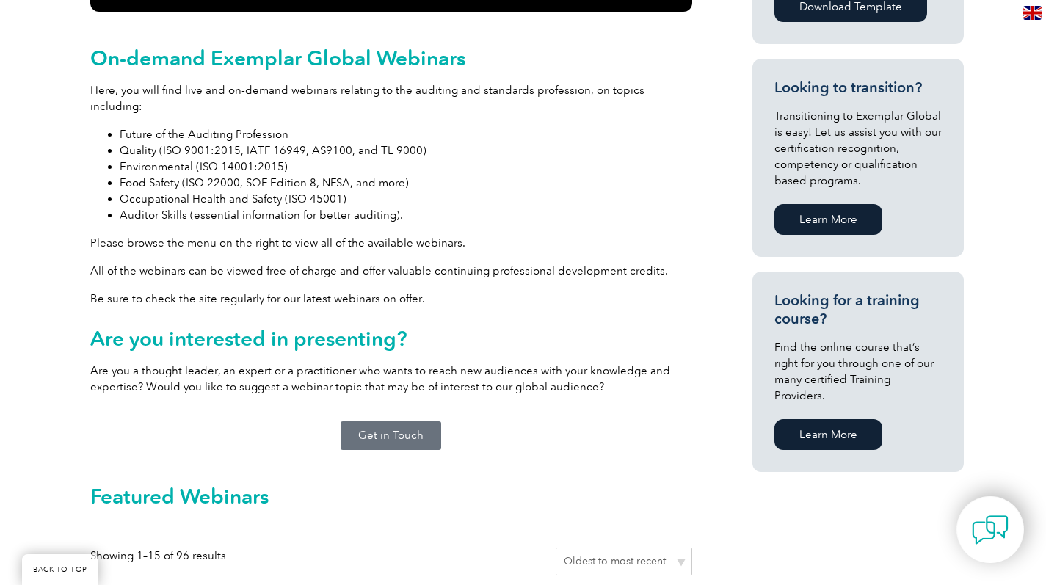
click at [176, 159] on li "Environmental (ISO 14001:2015)" at bounding box center [406, 167] width 573 height 16
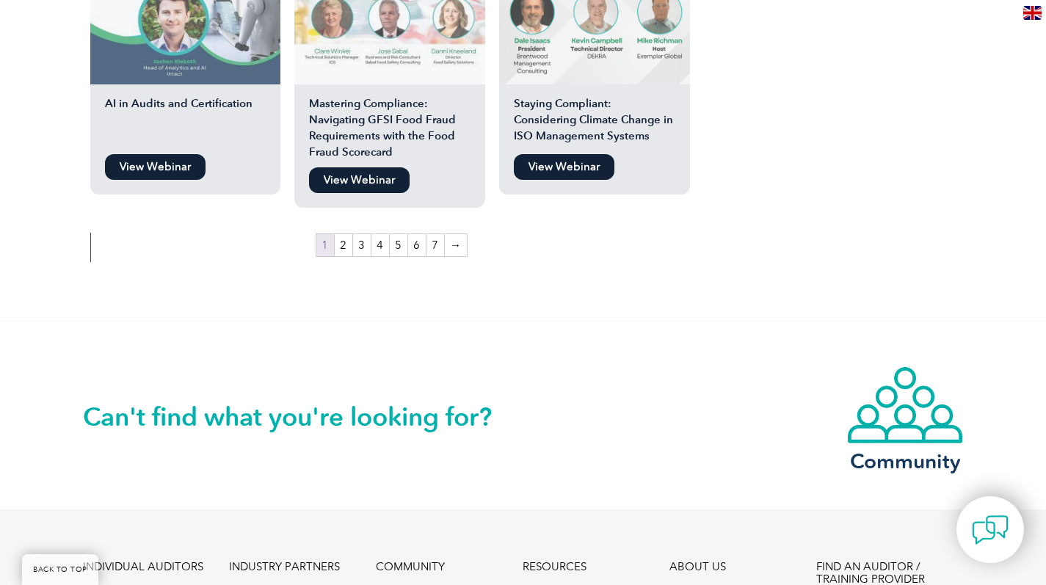
scroll to position [2488, 0]
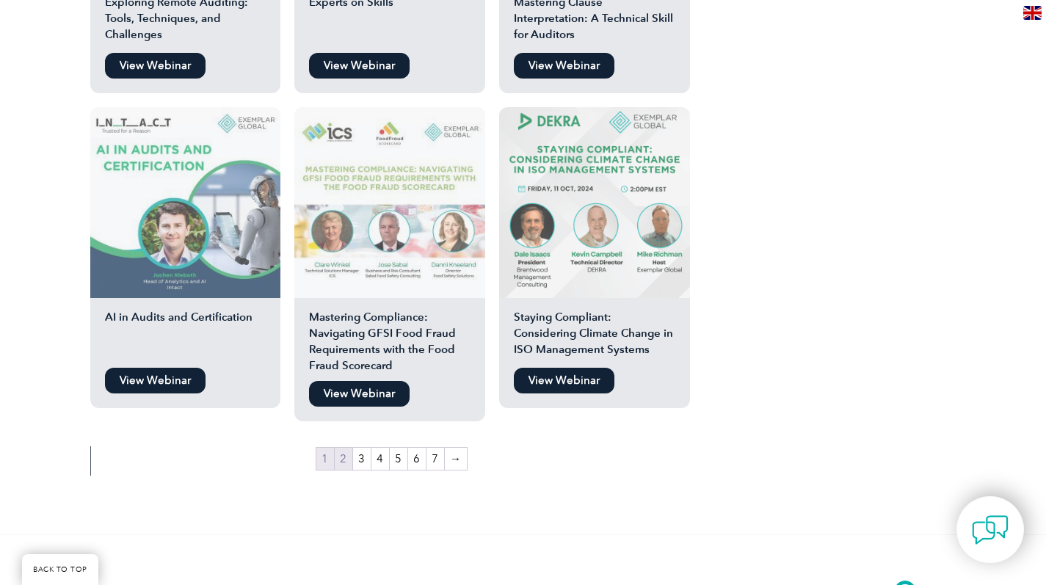
click at [341, 448] on link "2" at bounding box center [344, 459] width 18 height 22
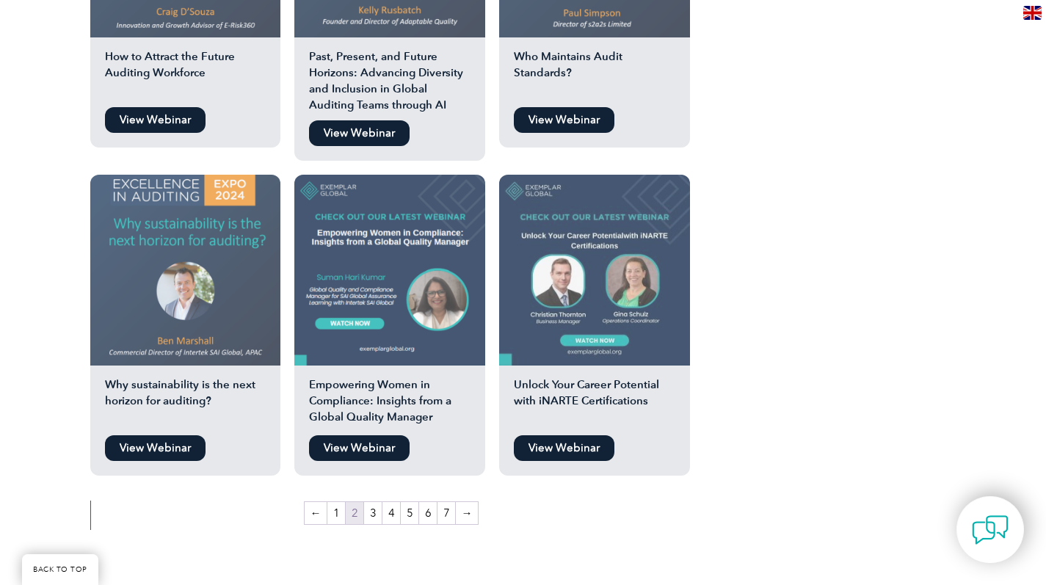
scroll to position [2456, 0]
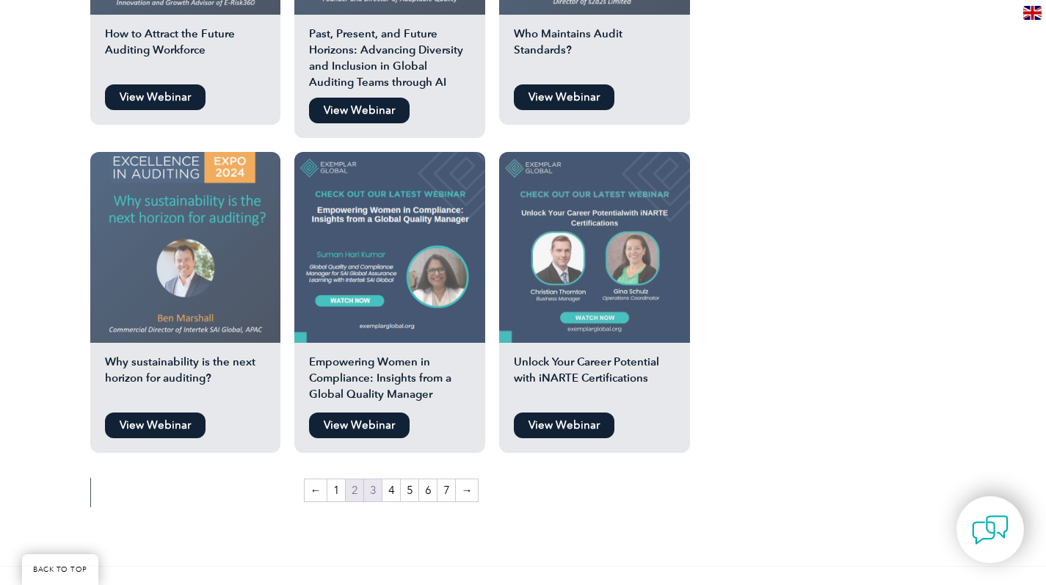
click at [369, 479] on link "3" at bounding box center [373, 490] width 18 height 22
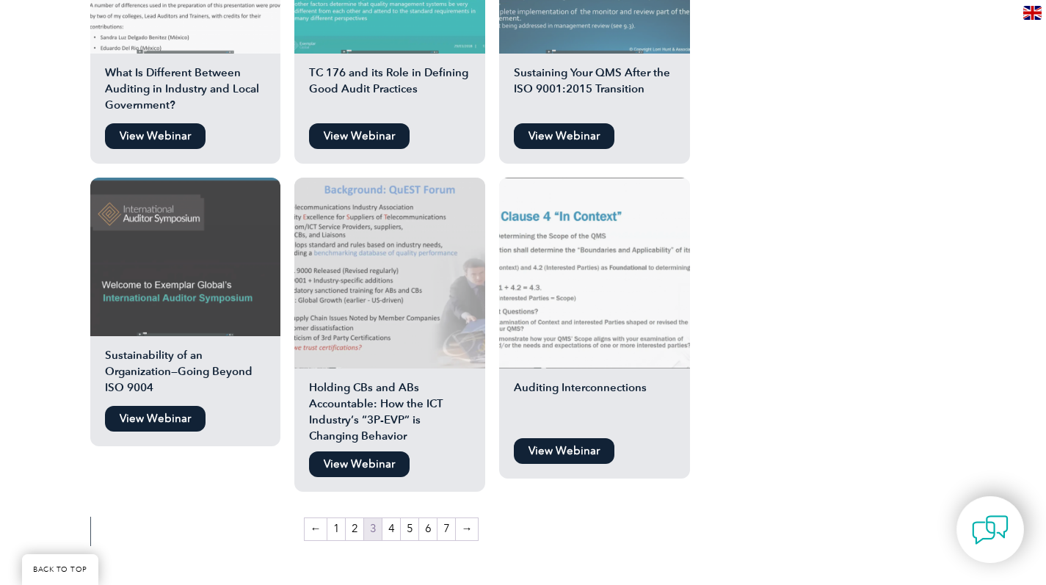
scroll to position [2424, 0]
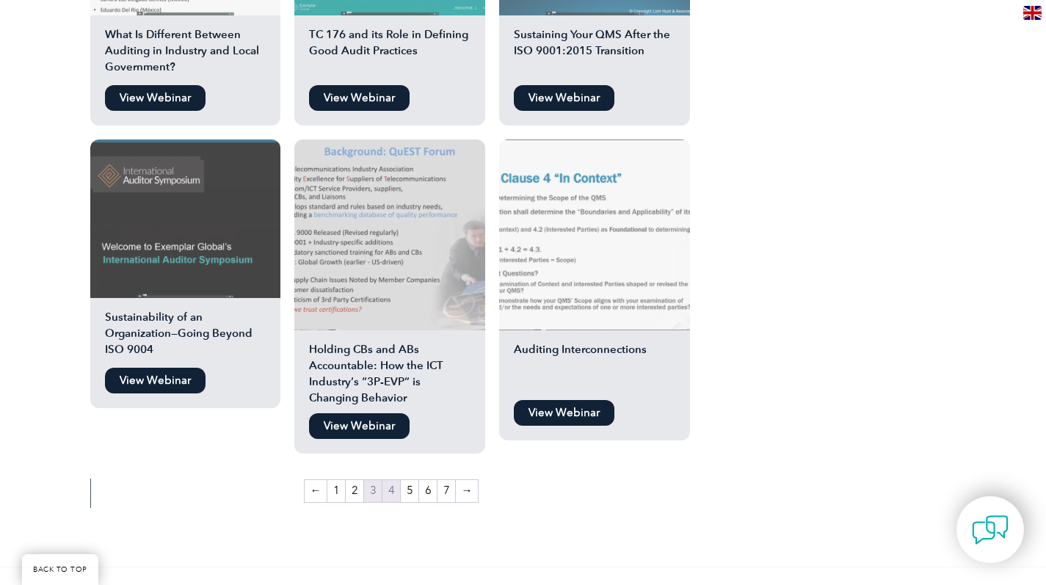
click at [393, 480] on link "4" at bounding box center [391, 491] width 18 height 22
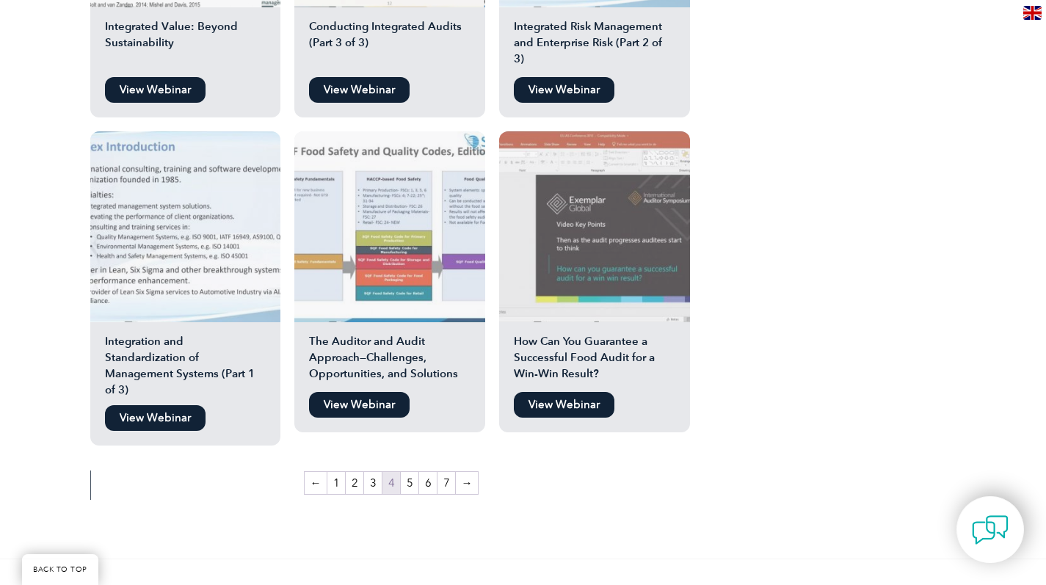
scroll to position [2570, 0]
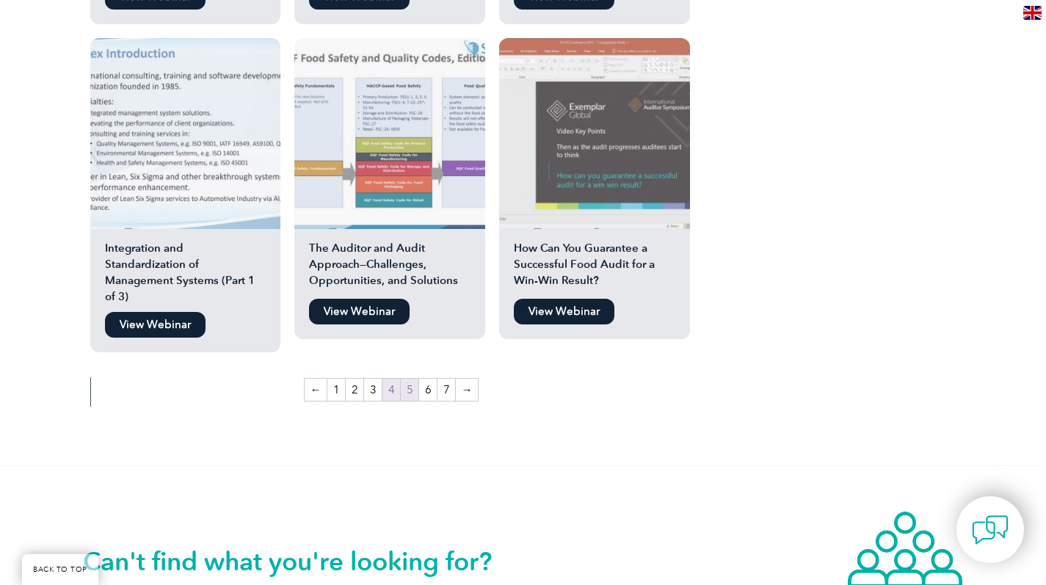
click at [413, 379] on link "5" at bounding box center [410, 390] width 18 height 22
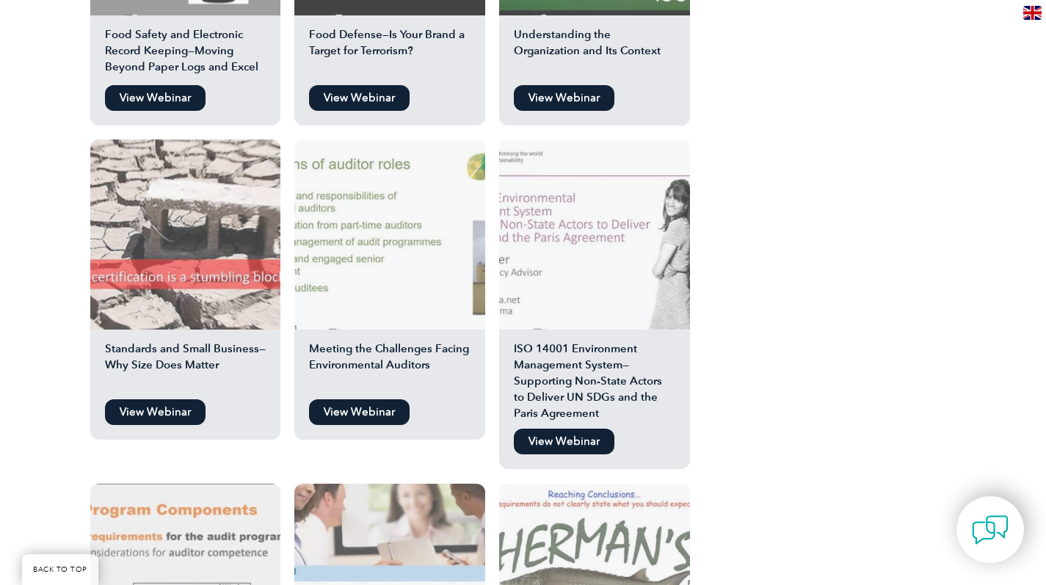
scroll to position [1923, 0]
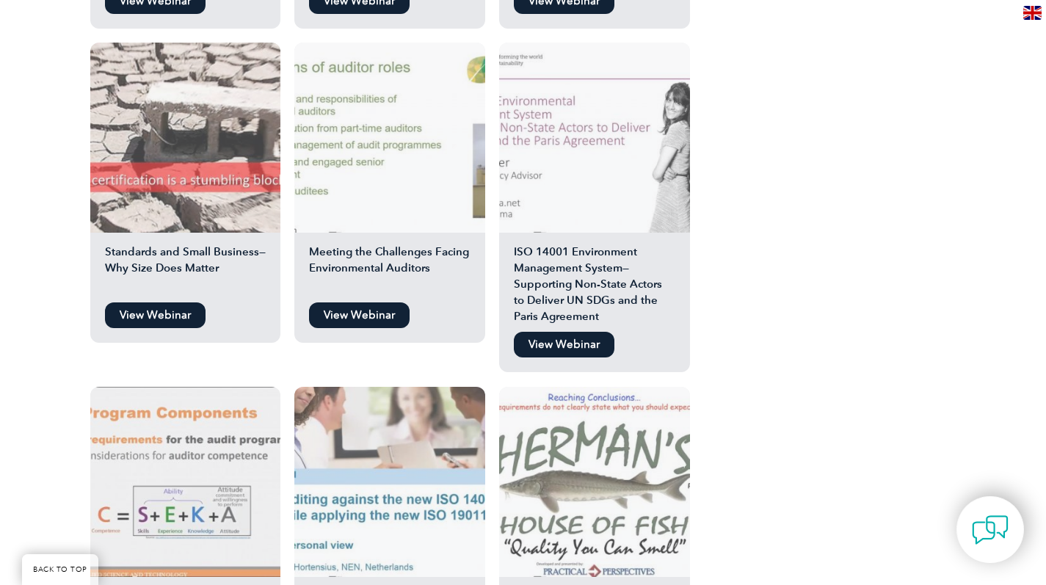
click at [587, 332] on link "View Webinar" at bounding box center [564, 345] width 101 height 26
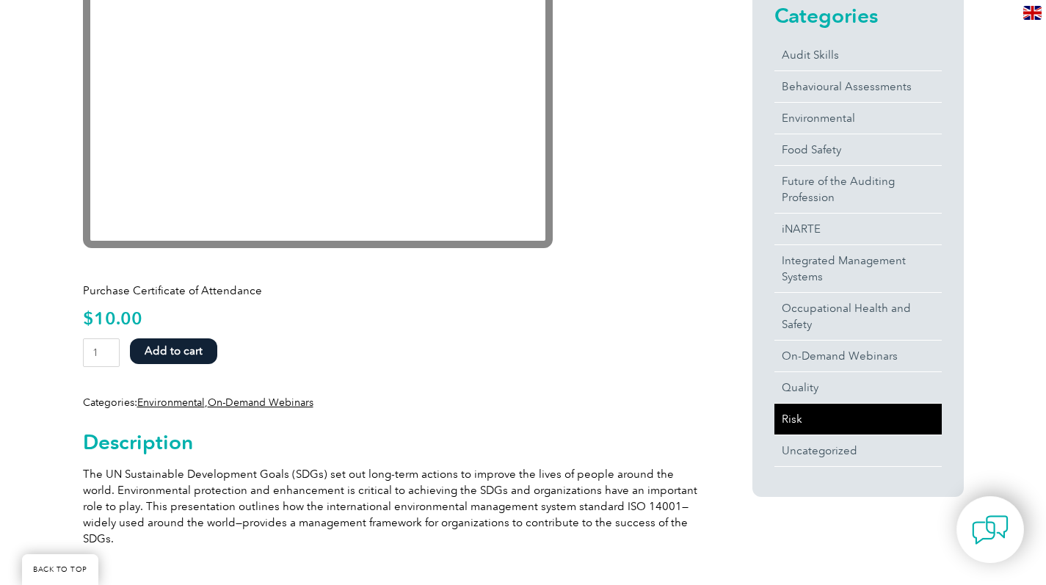
scroll to position [346, 0]
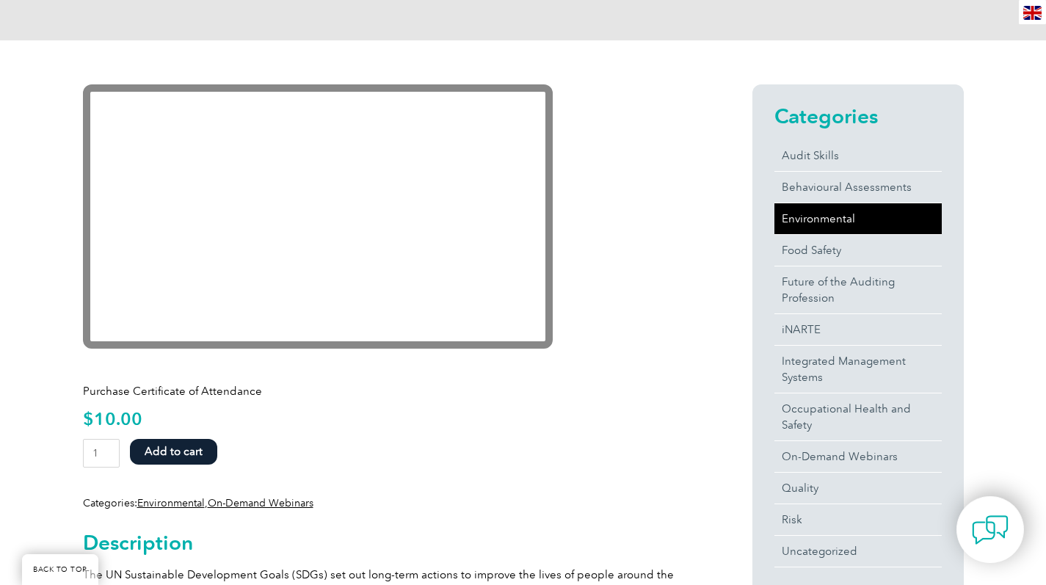
click at [823, 219] on link "Environmental" at bounding box center [857, 218] width 167 height 31
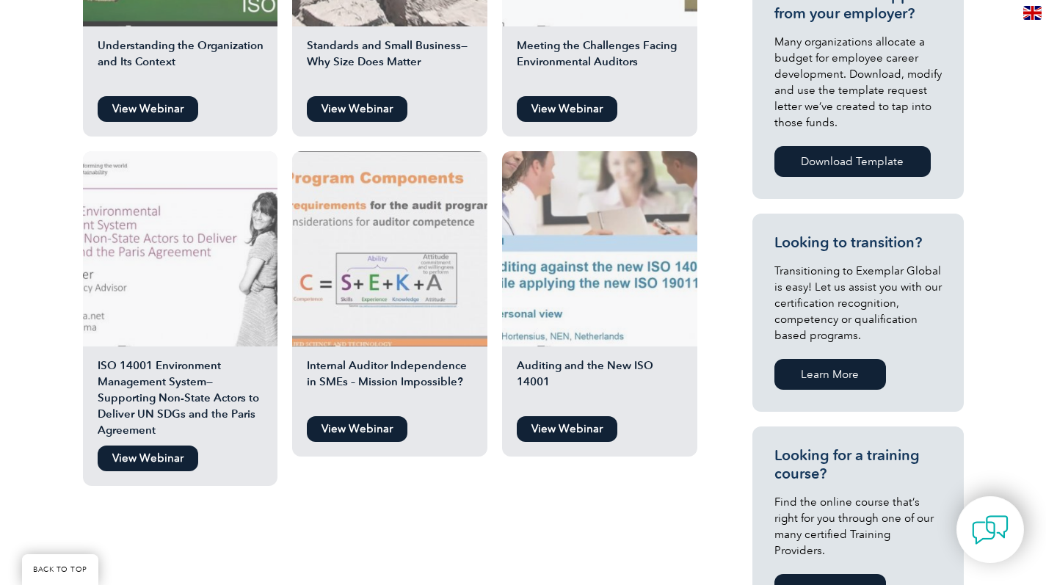
scroll to position [591, 0]
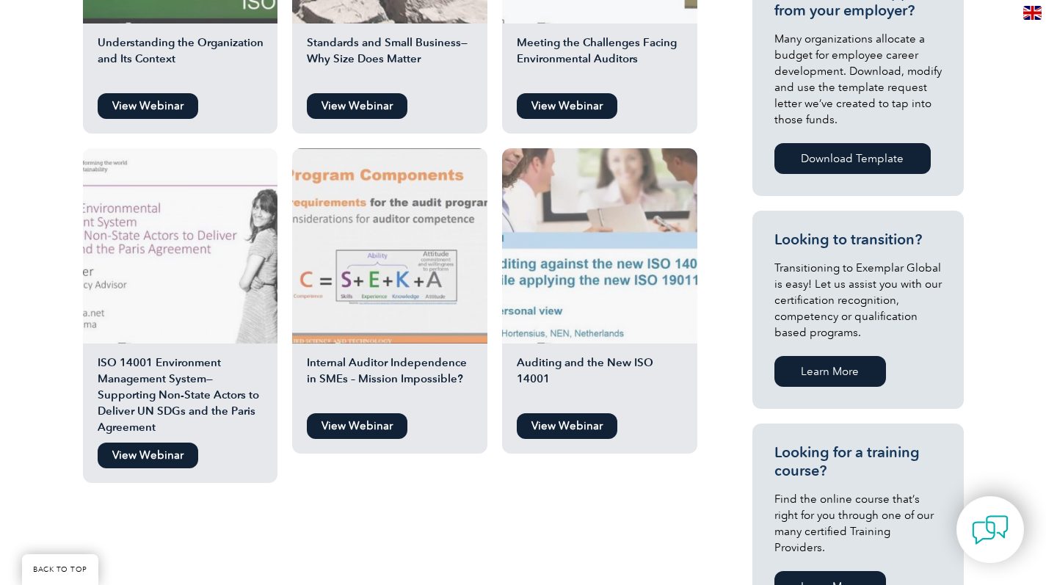
click at [574, 426] on link "View Webinar" at bounding box center [567, 426] width 101 height 26
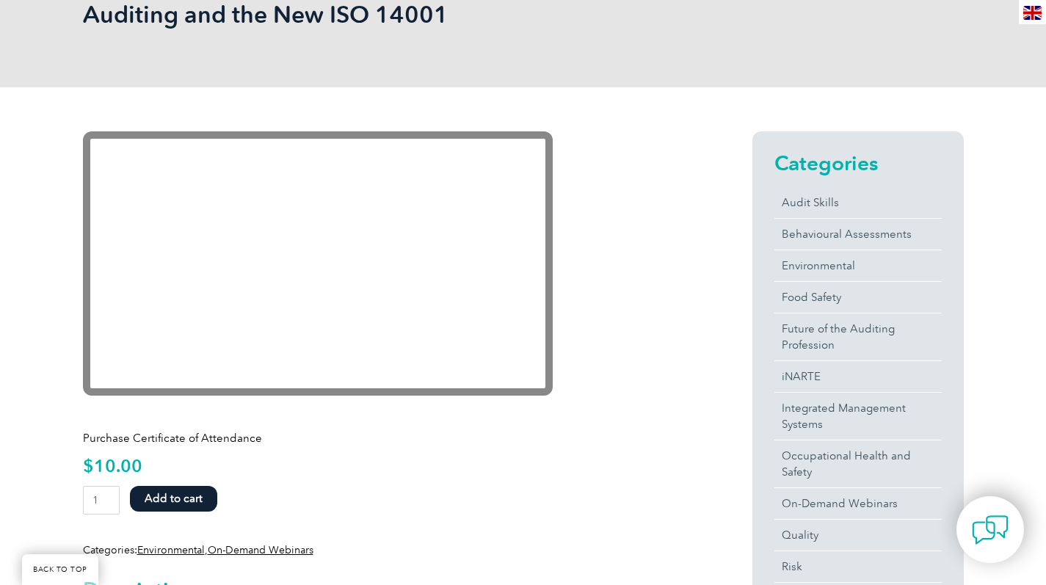
scroll to position [121, 0]
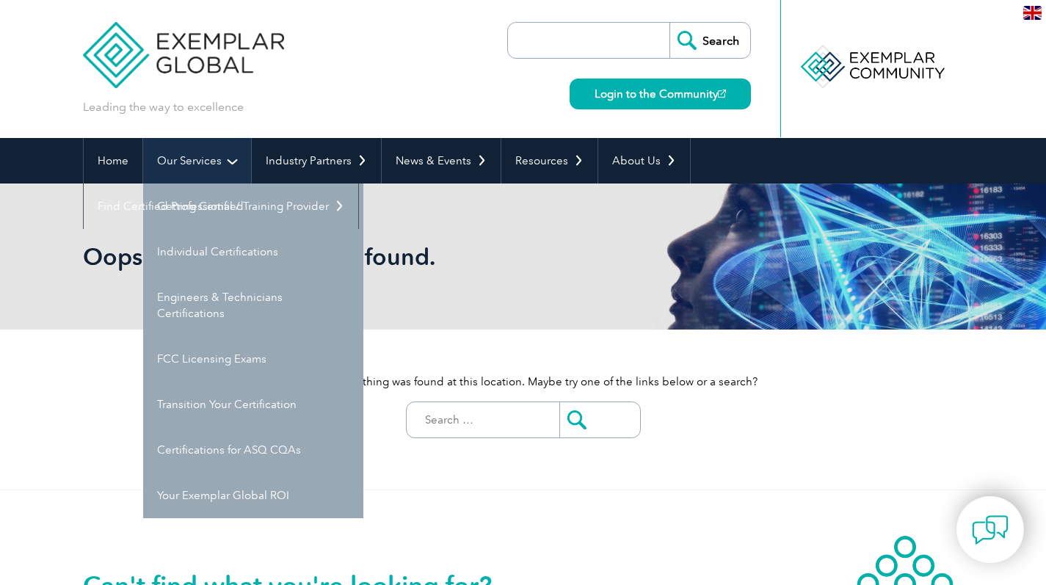
click at [184, 158] on link "Our Services" at bounding box center [197, 161] width 108 height 46
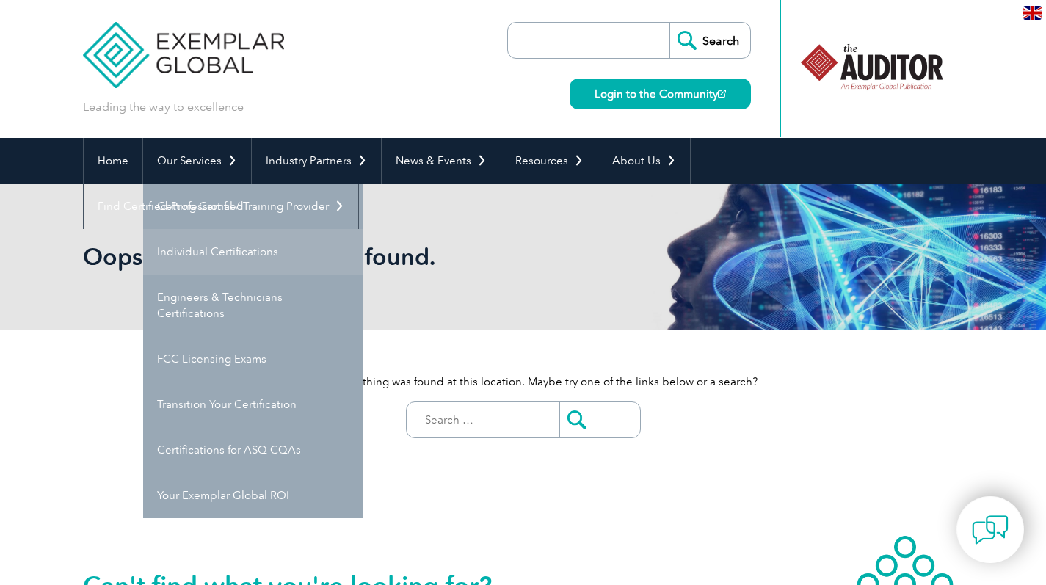
click at [195, 246] on link "Individual Certifications" at bounding box center [253, 252] width 220 height 46
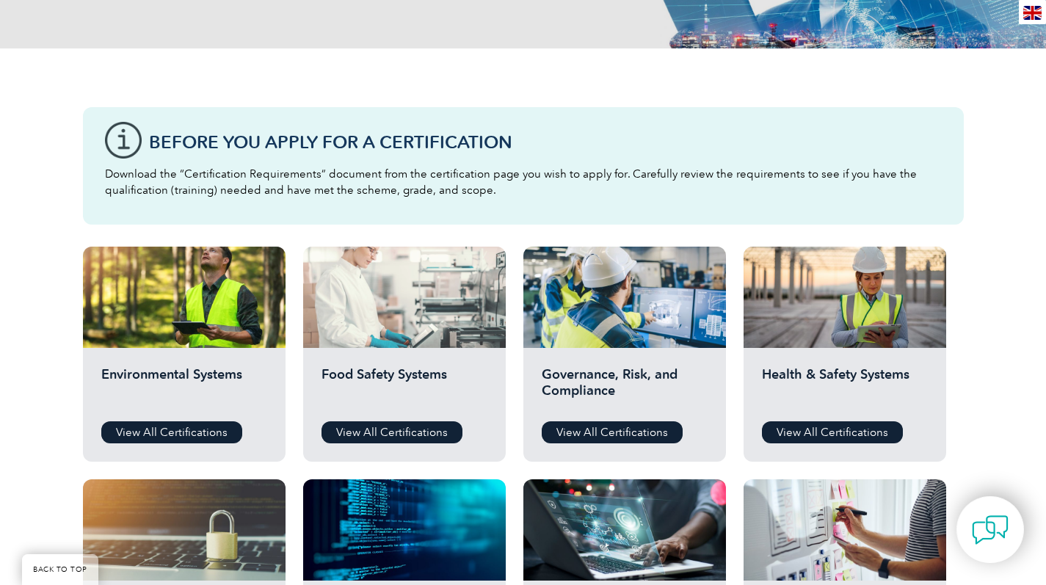
scroll to position [440, 0]
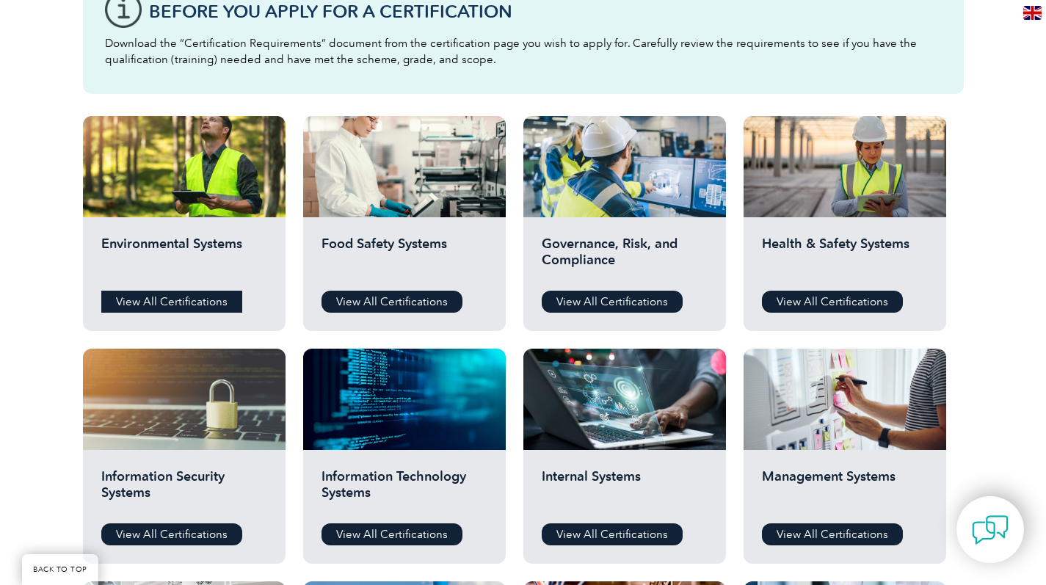
click at [195, 297] on link "View All Certifications" at bounding box center [171, 302] width 141 height 22
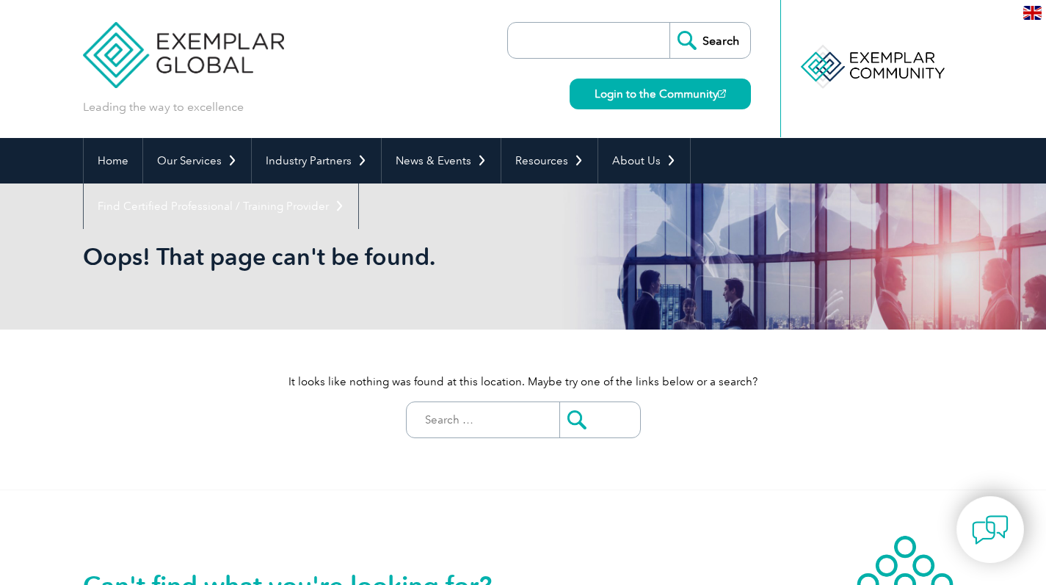
click at [473, 417] on input "Search for:" at bounding box center [486, 419] width 145 height 35
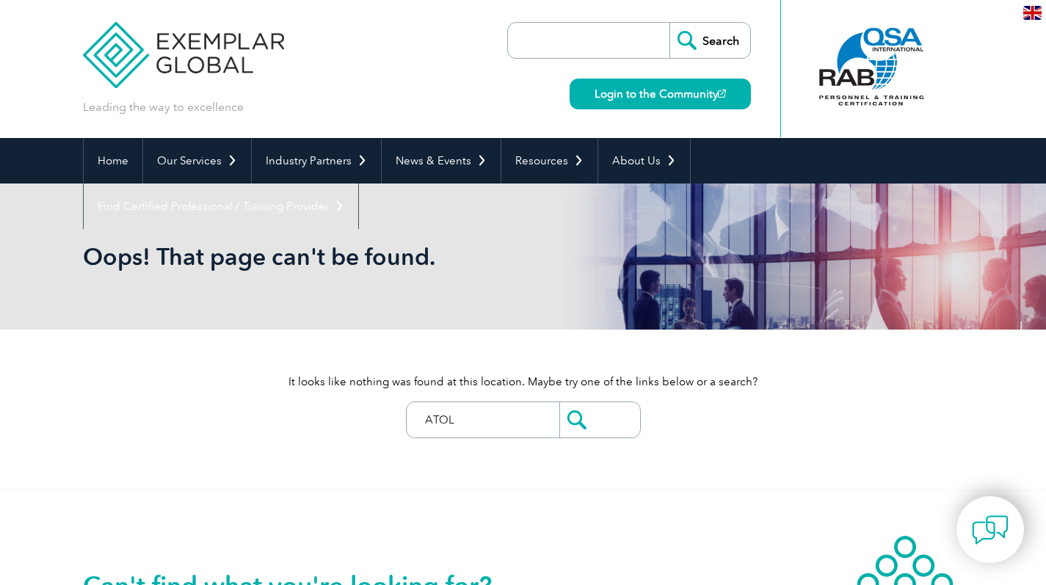
type input "ATOL"
click at [600, 420] on input "submit" at bounding box center [599, 419] width 81 height 35
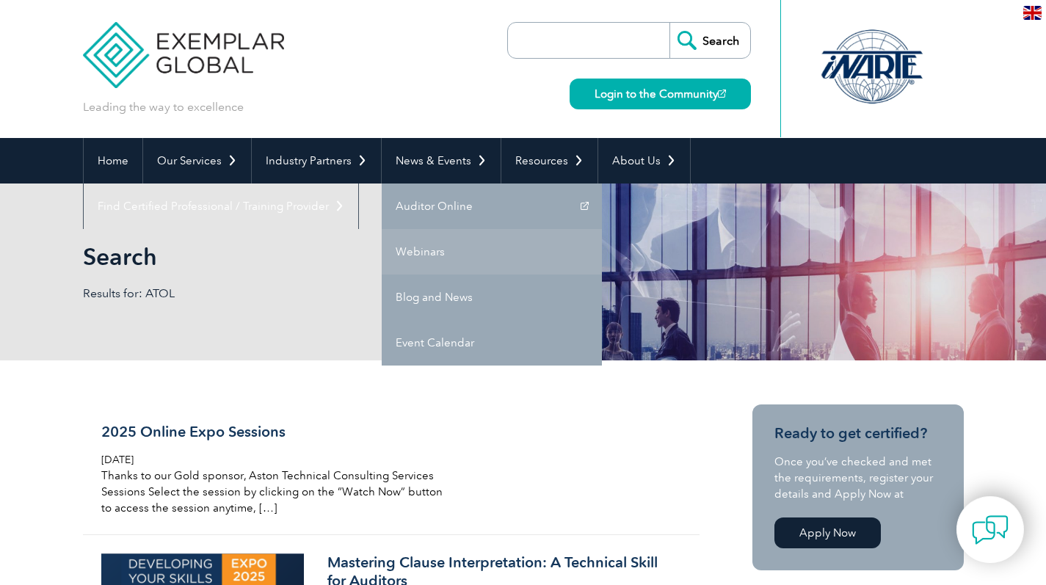
click at [415, 252] on link "Webinars" at bounding box center [492, 252] width 220 height 46
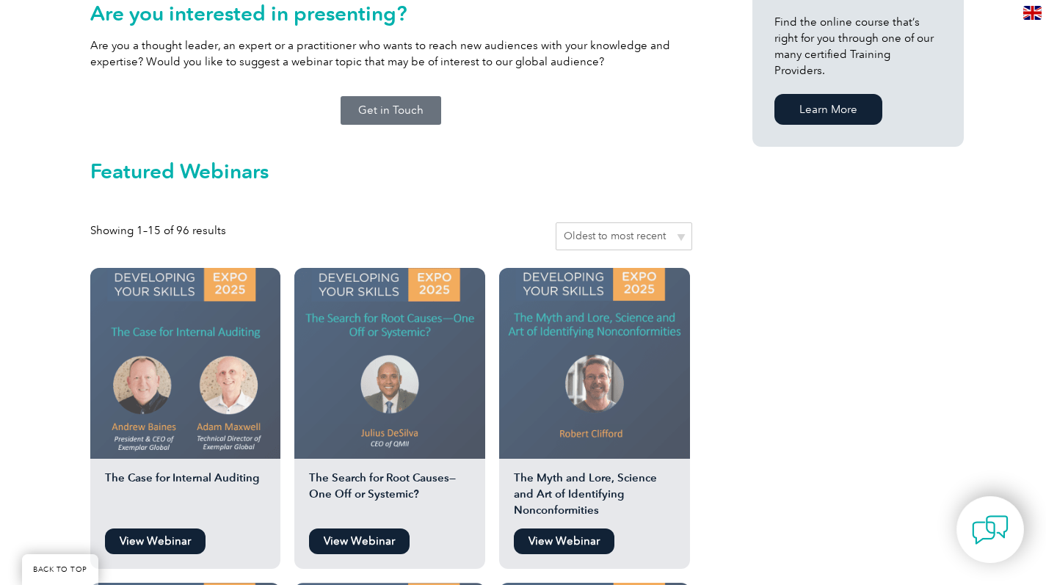
scroll to position [1244, 0]
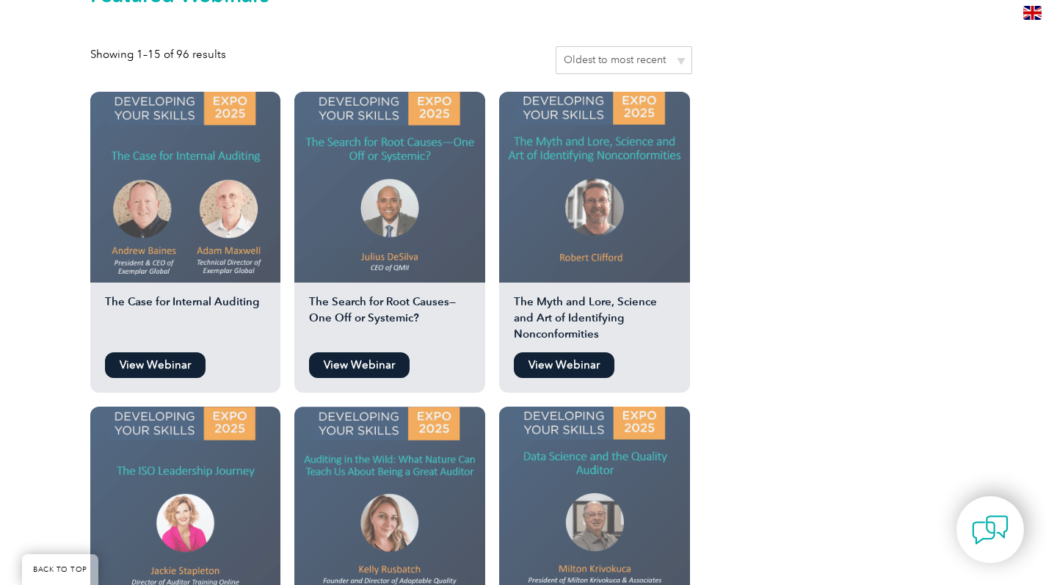
select select "date"
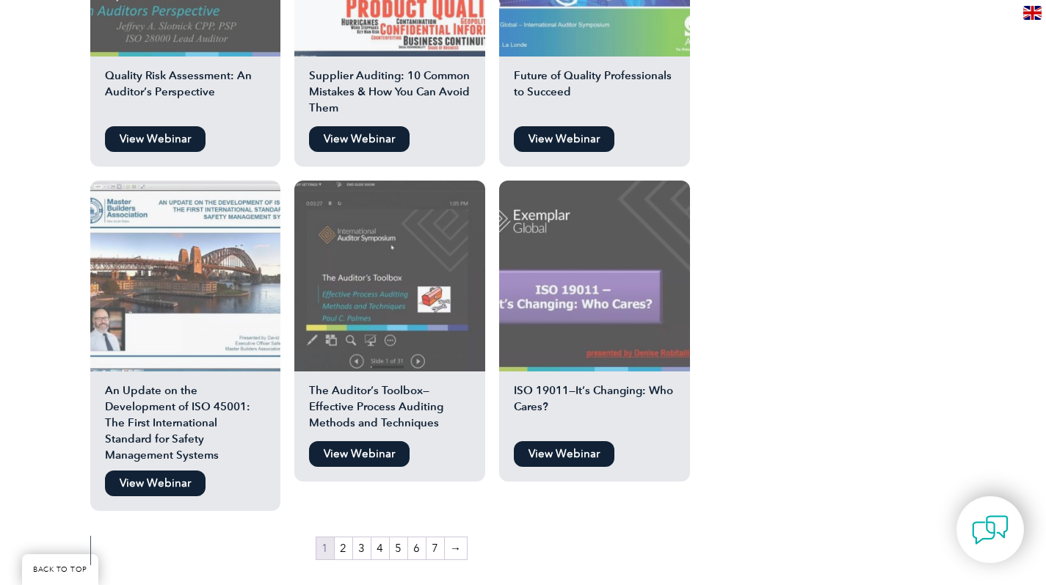
scroll to position [2502, 0]
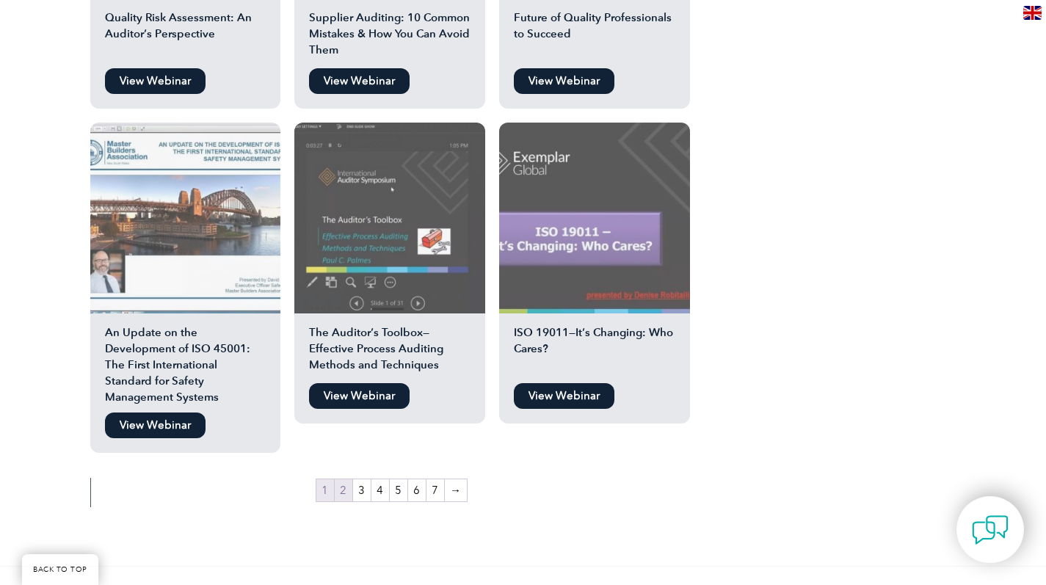
click at [342, 479] on link "2" at bounding box center [344, 490] width 18 height 22
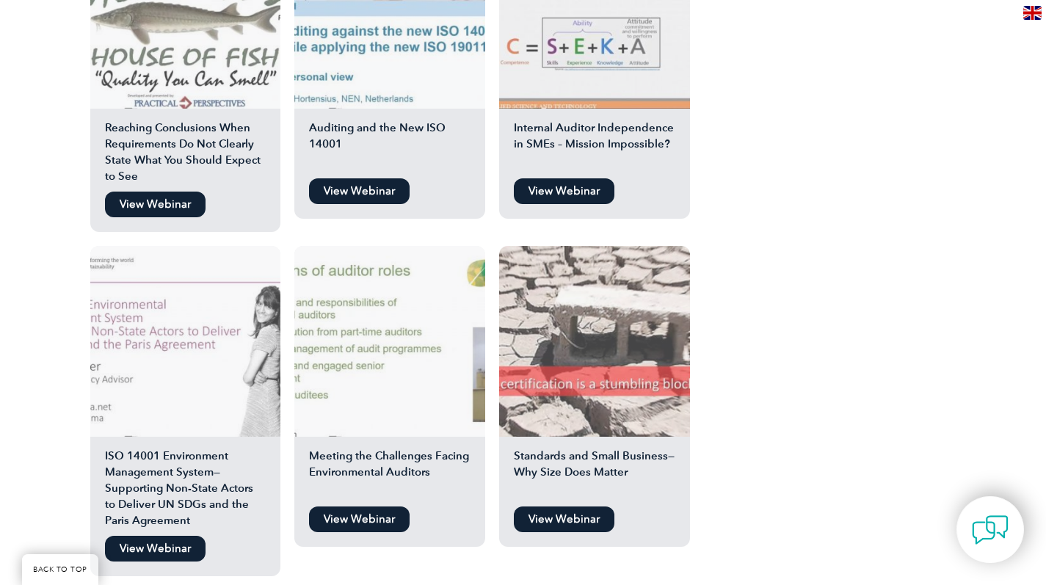
scroll to position [2385, 0]
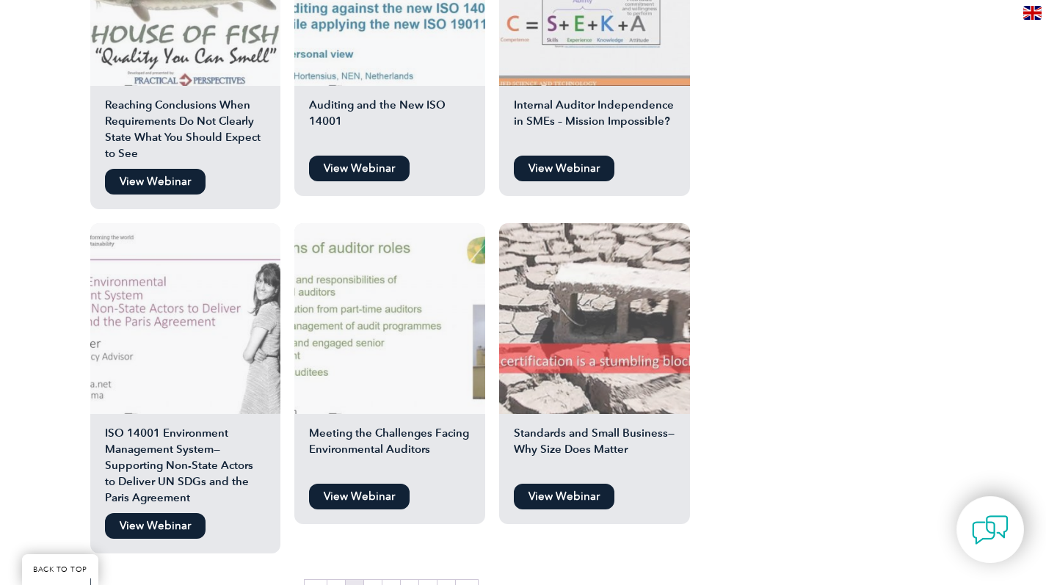
click at [177, 513] on link "View Webinar" at bounding box center [155, 526] width 101 height 26
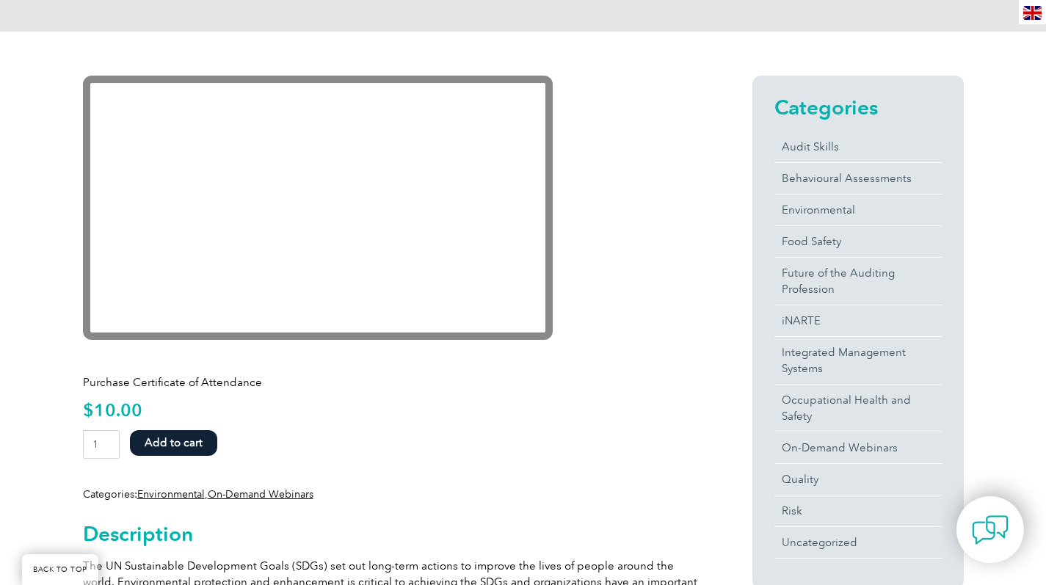
scroll to position [396, 0]
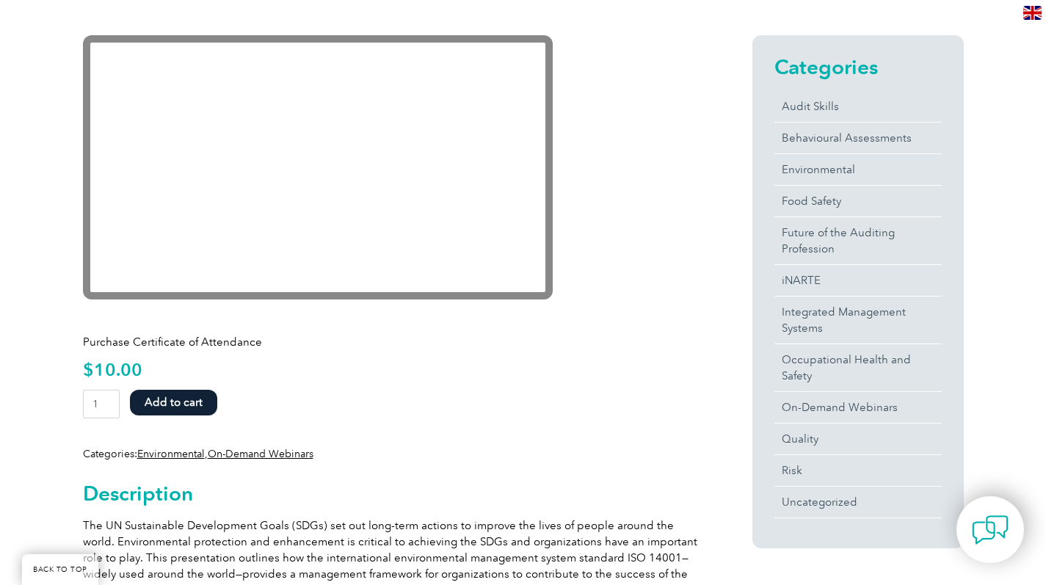
click at [184, 399] on button "Add to cart" at bounding box center [173, 403] width 87 height 26
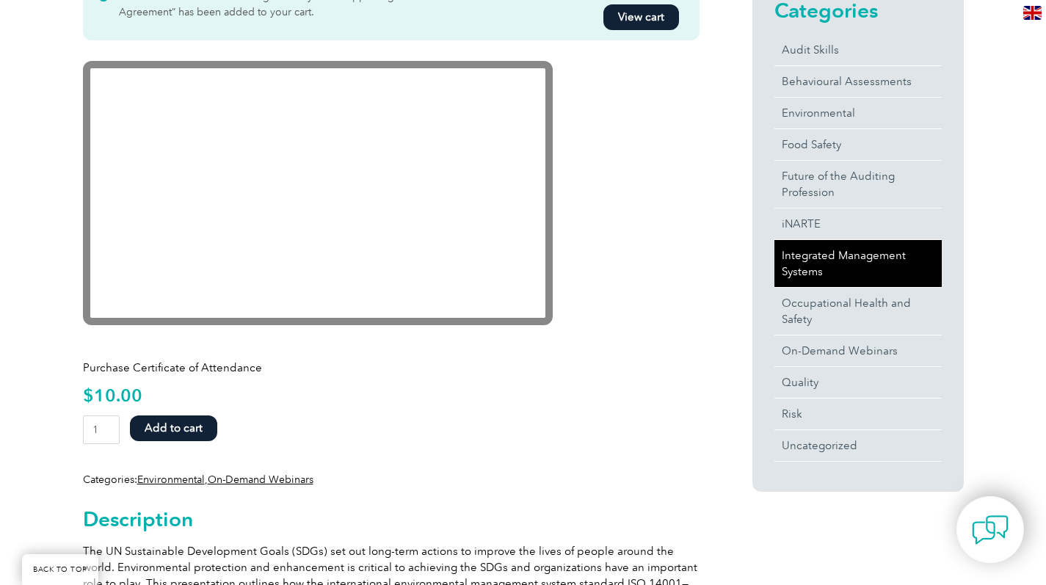
scroll to position [449, 0]
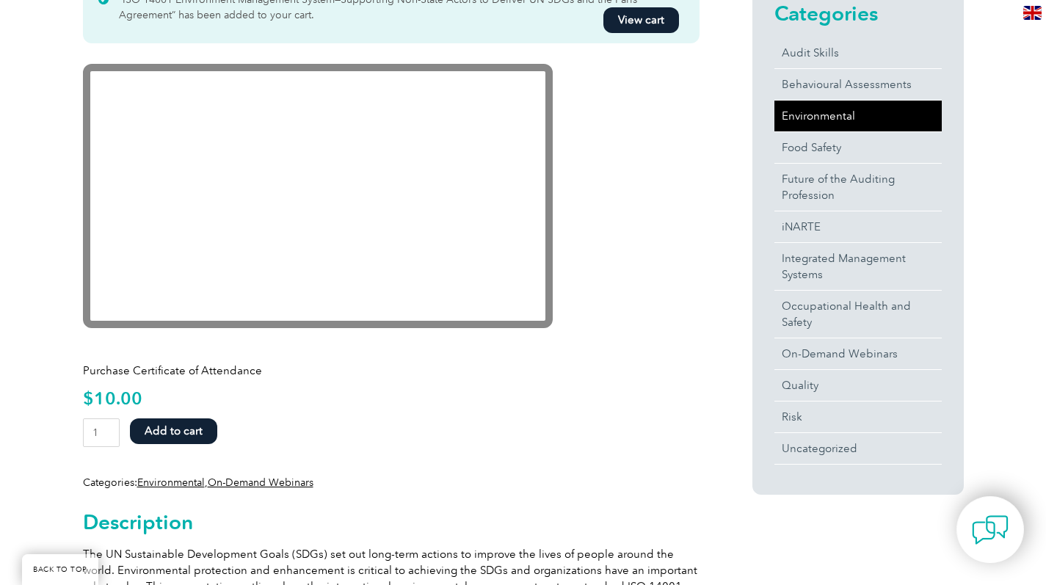
click at [841, 106] on link "Environmental" at bounding box center [857, 116] width 167 height 31
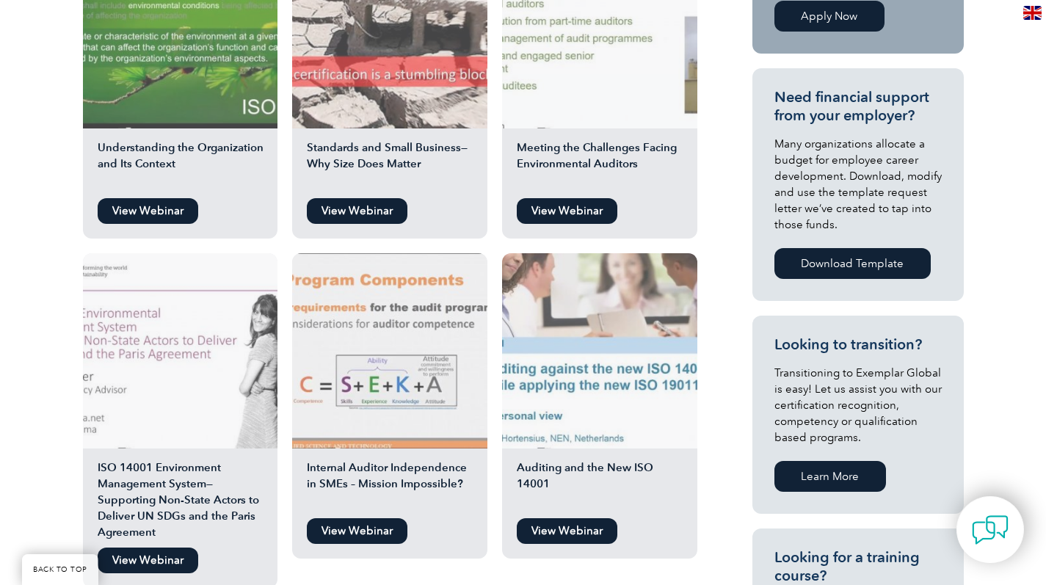
scroll to position [513, 0]
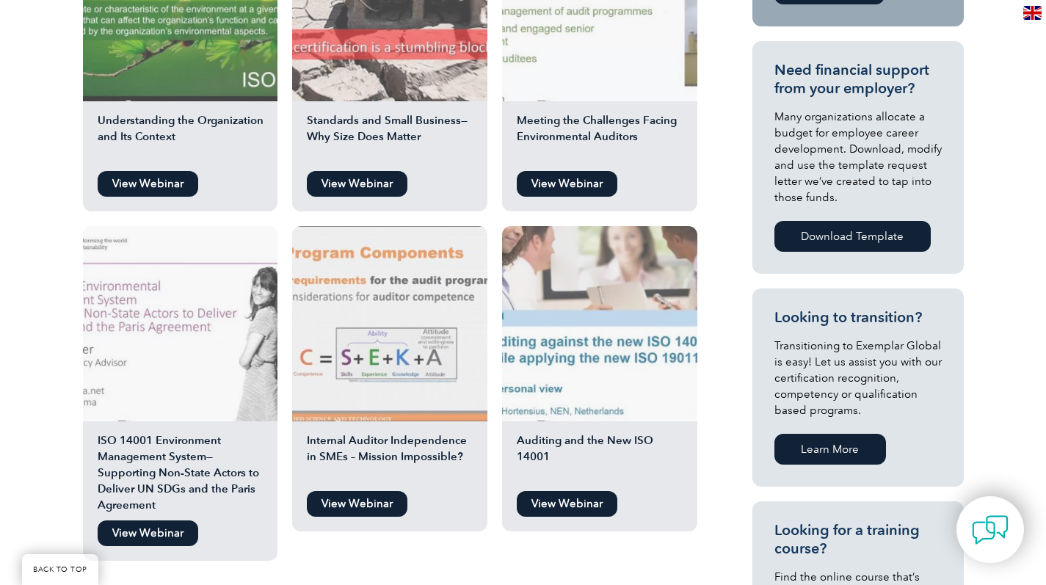
click at [580, 501] on link "View Webinar" at bounding box center [567, 504] width 101 height 26
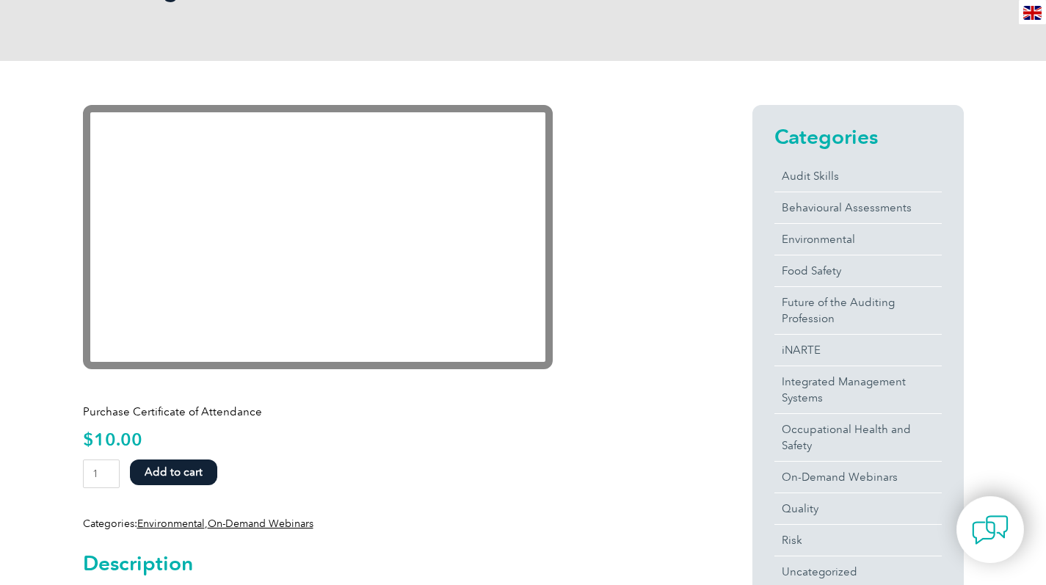
scroll to position [432, 0]
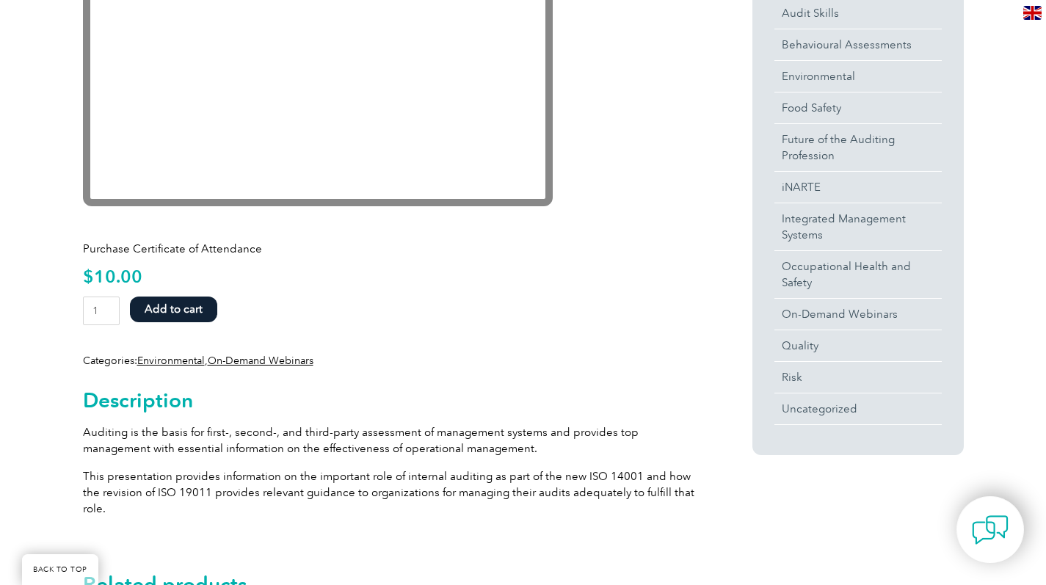
click at [189, 306] on button "Add to cart" at bounding box center [173, 310] width 87 height 26
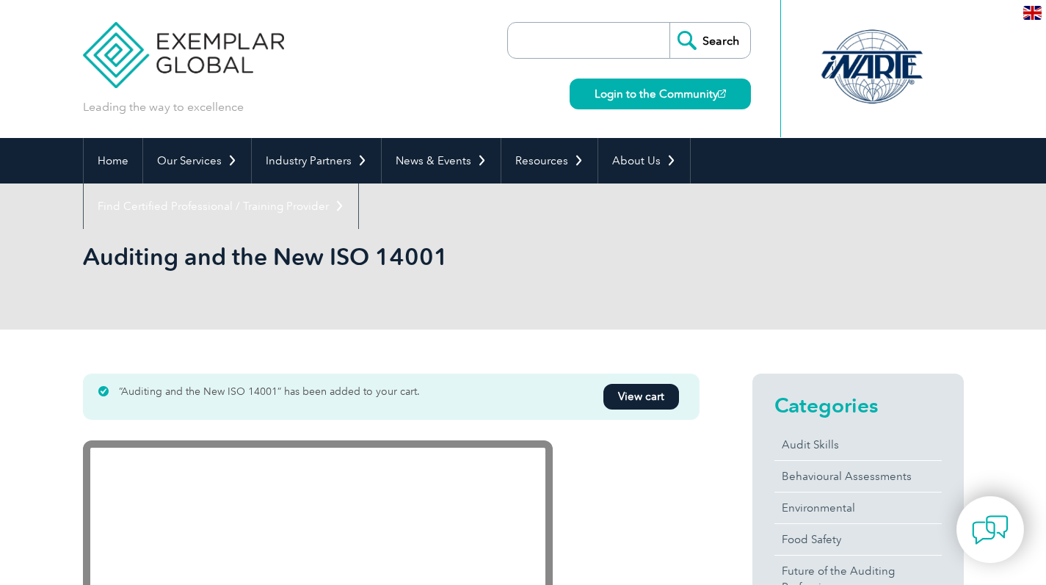
click at [653, 394] on link "View cart" at bounding box center [641, 397] width 76 height 26
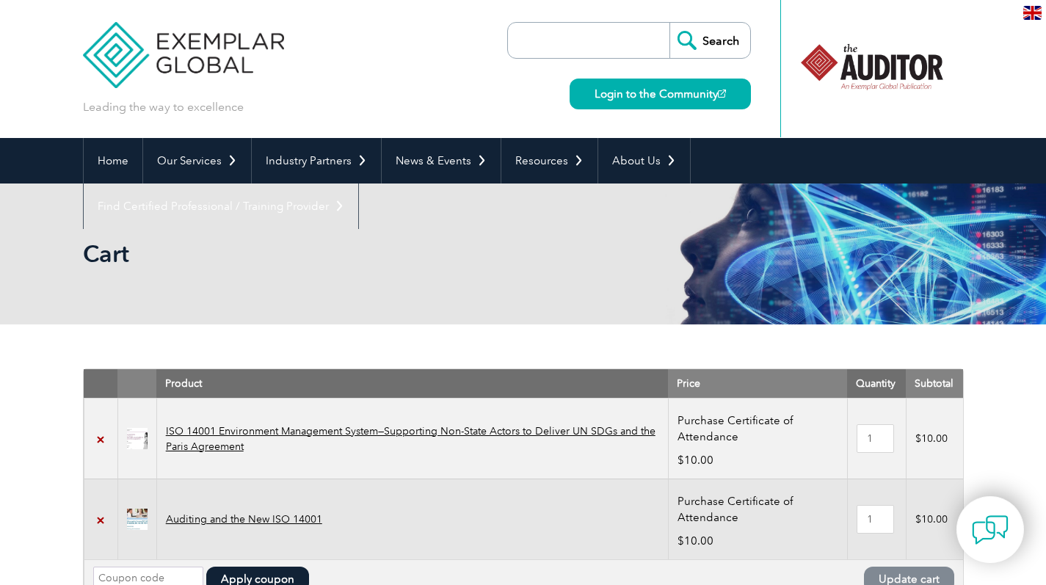
scroll to position [21, 0]
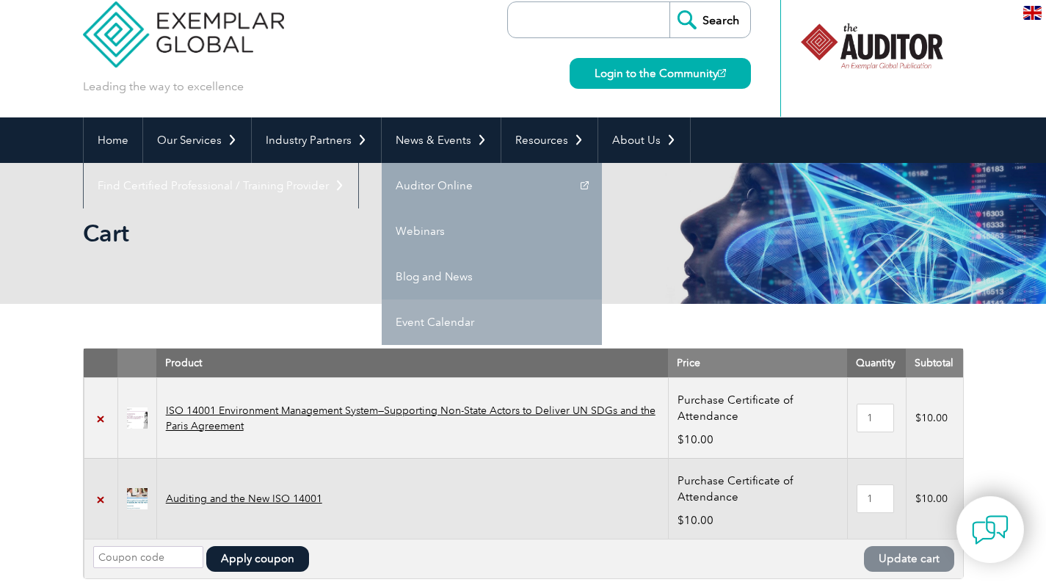
click at [440, 322] on link "Event Calendar" at bounding box center [492, 323] width 220 height 46
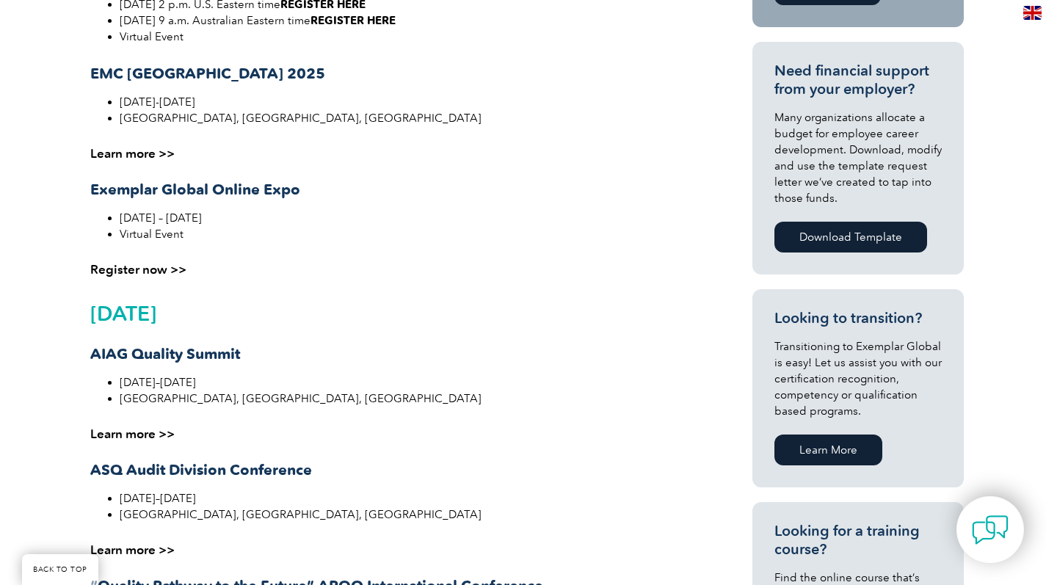
scroll to position [506, 0]
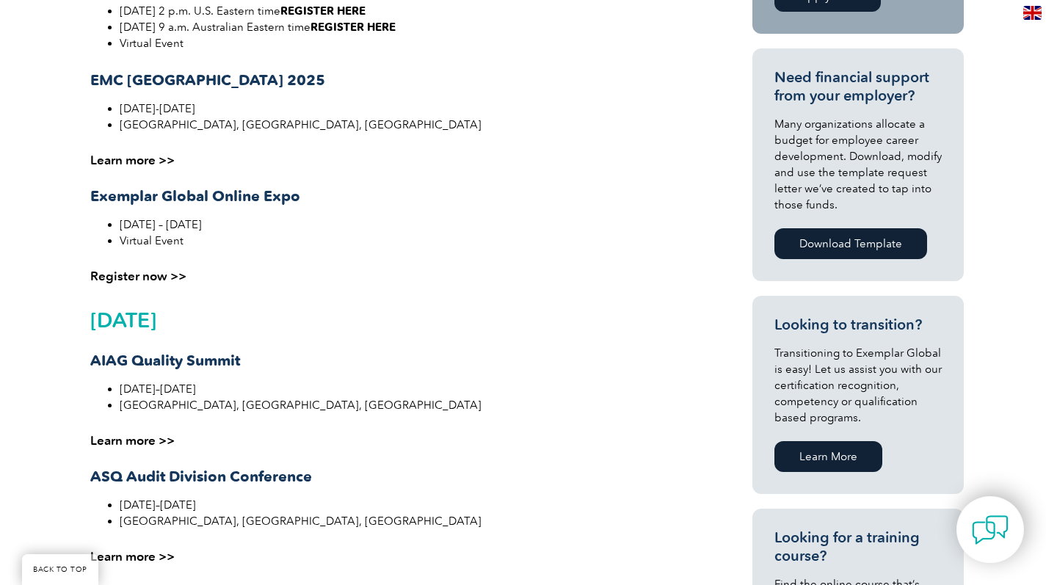
click at [147, 162] on link "Learn more >>" at bounding box center [132, 160] width 84 height 15
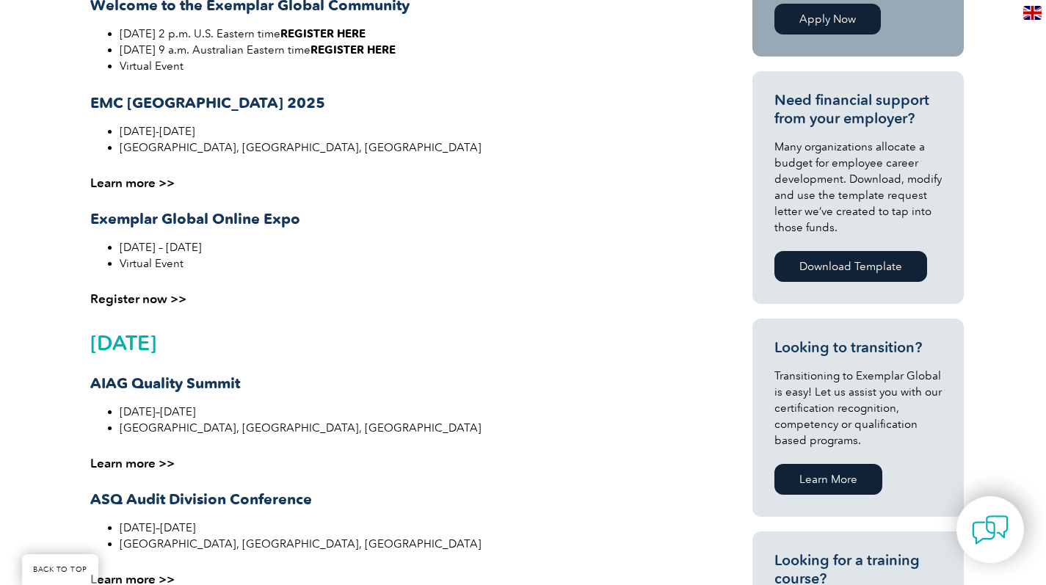
scroll to position [480, 0]
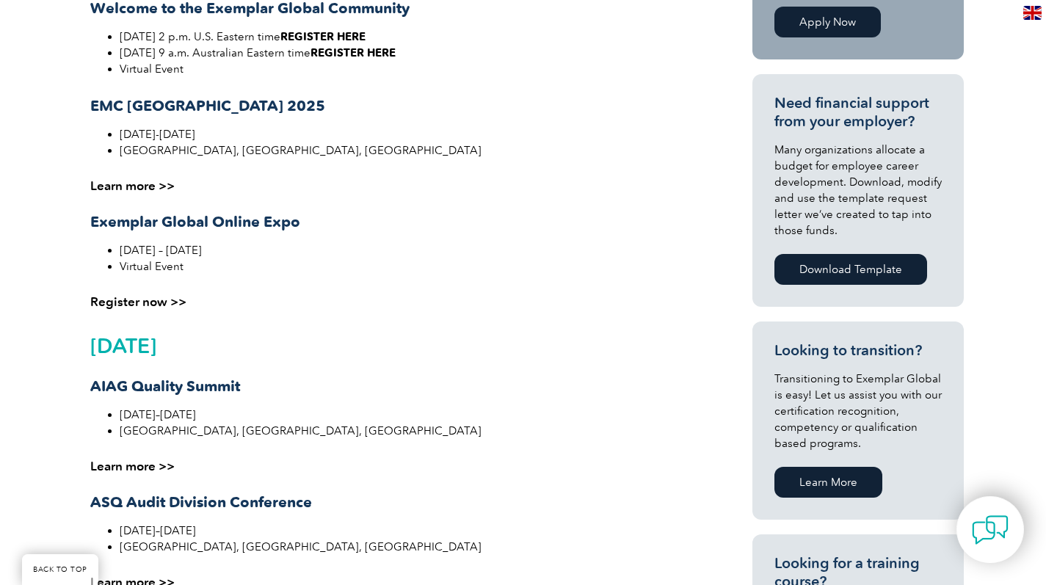
click at [191, 221] on strong "Exemplar Global Online Expo" at bounding box center [195, 222] width 210 height 18
click at [139, 220] on strong "Exemplar Global Online Expo" at bounding box center [195, 222] width 210 height 18
click at [143, 305] on link "Register now >>" at bounding box center [138, 301] width 96 height 15
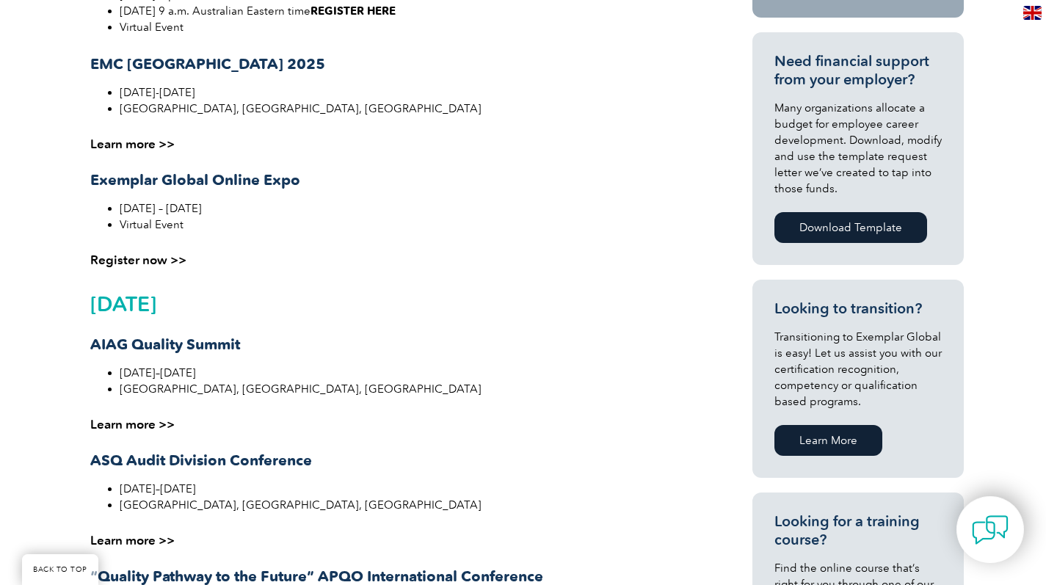
scroll to position [525, 0]
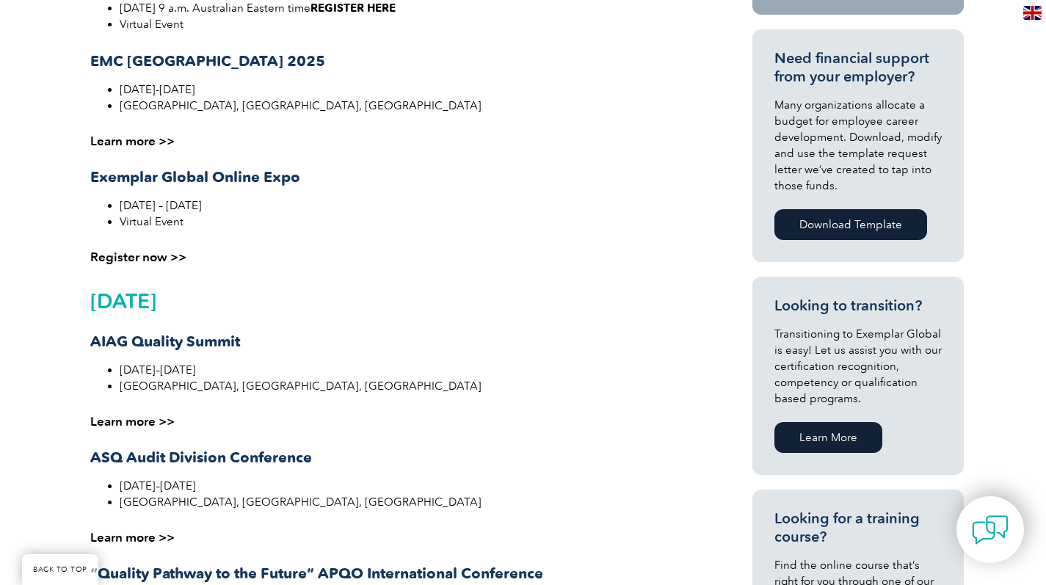
click at [156, 537] on link "Learn more >>" at bounding box center [132, 537] width 84 height 15
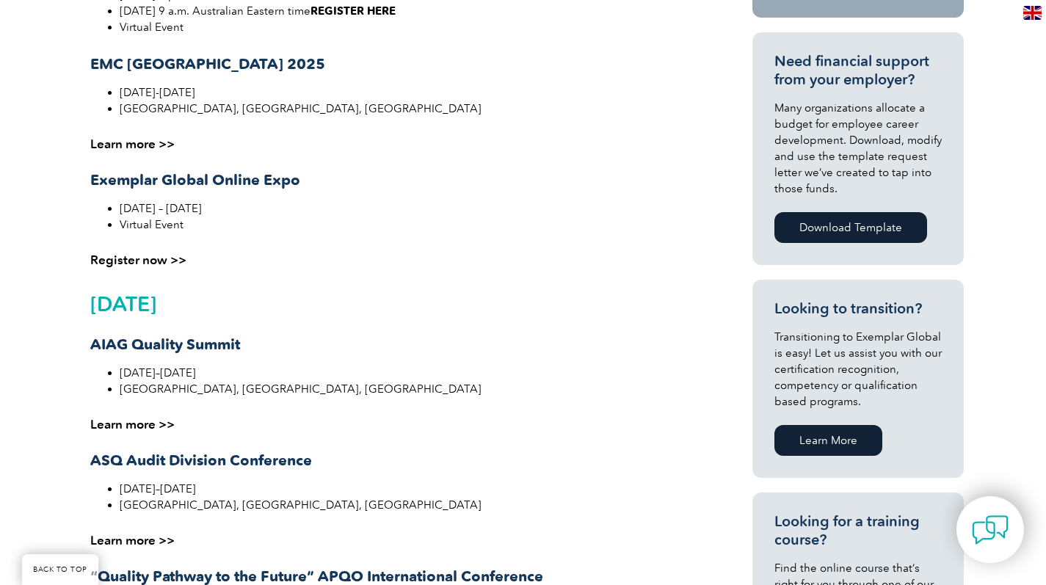
scroll to position [519, 0]
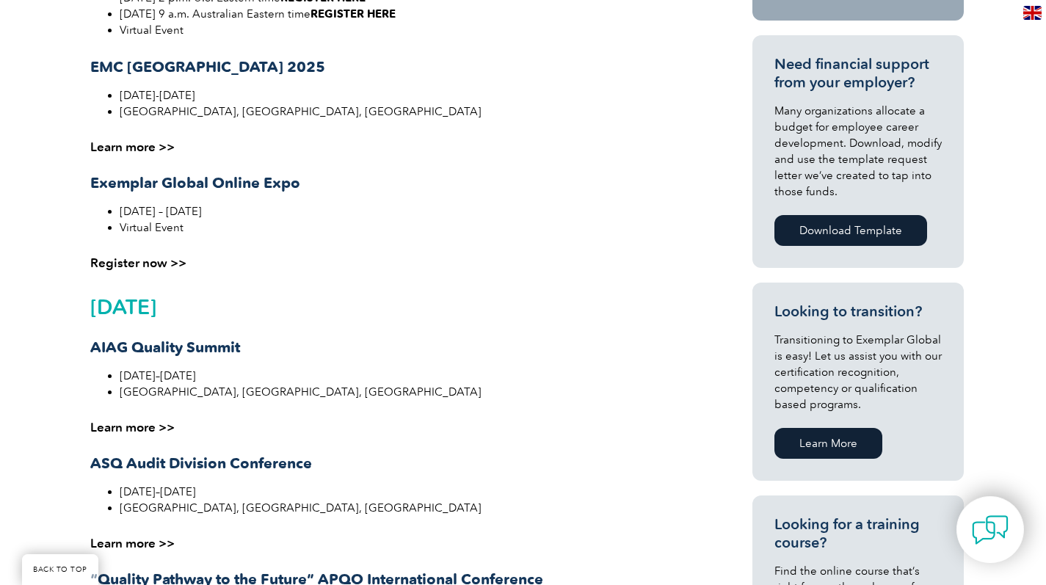
click at [141, 426] on link "Learn more >>" at bounding box center [132, 427] width 84 height 15
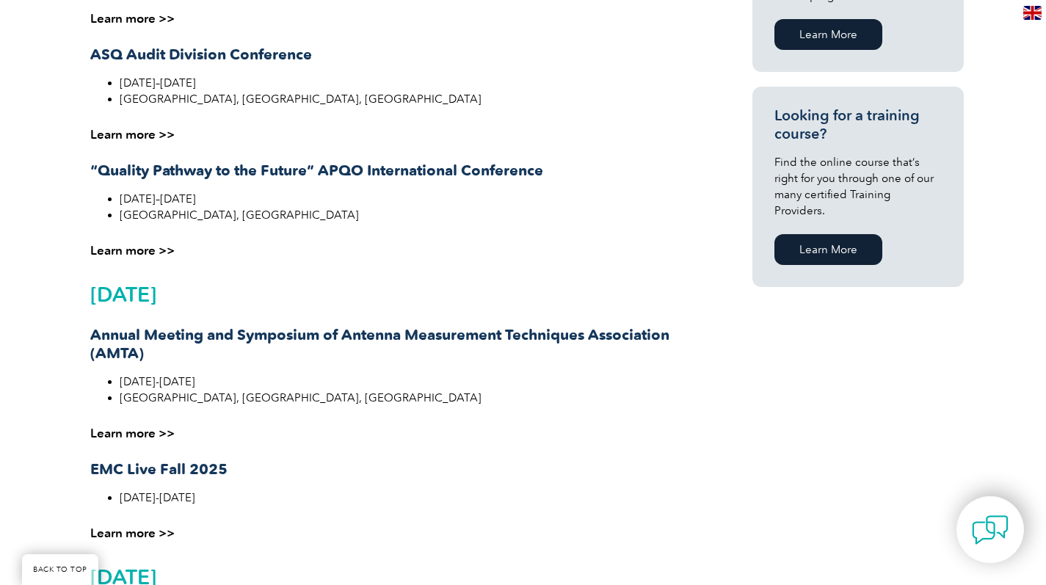
scroll to position [980, 0]
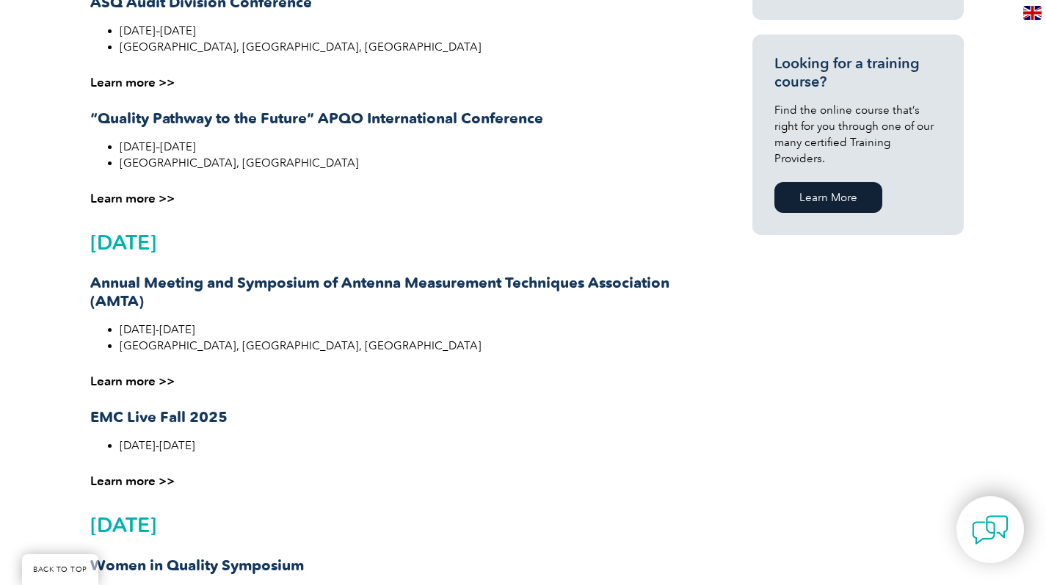
click at [129, 483] on link "Learn more >>" at bounding box center [132, 480] width 84 height 15
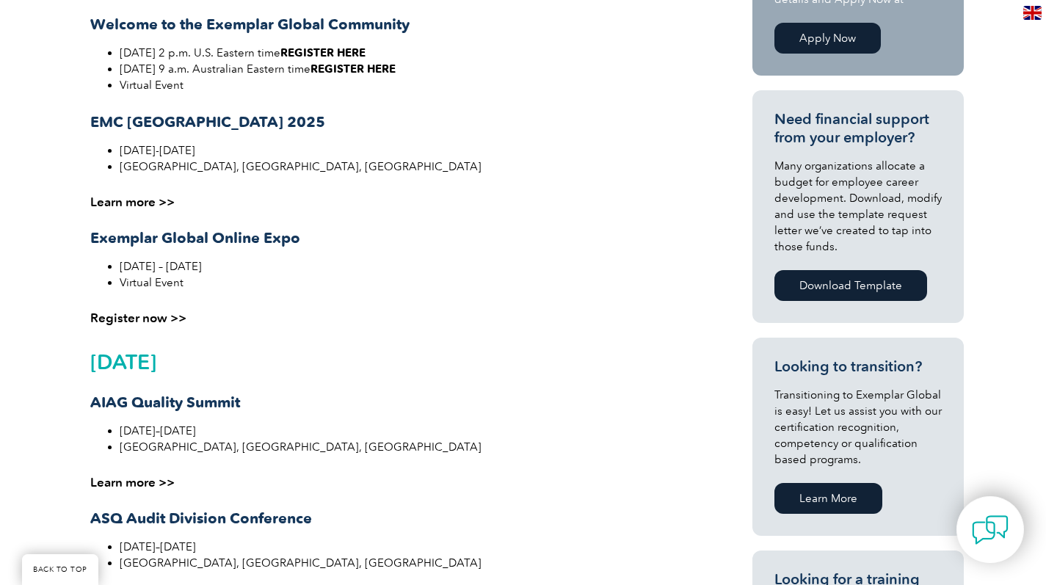
scroll to position [0, 0]
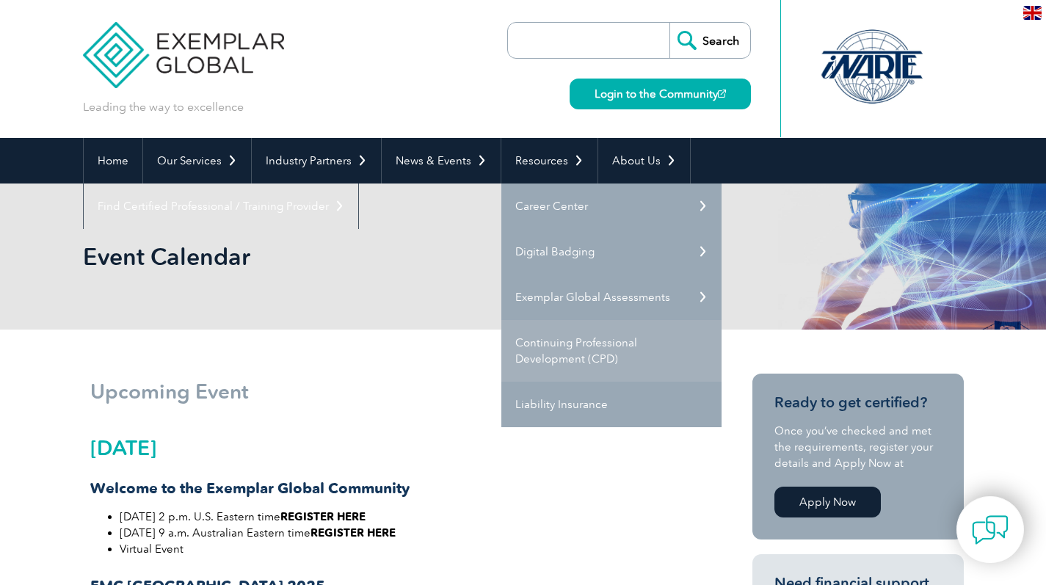
click at [566, 356] on link "Continuing Professional Development (CPD)" at bounding box center [611, 351] width 220 height 62
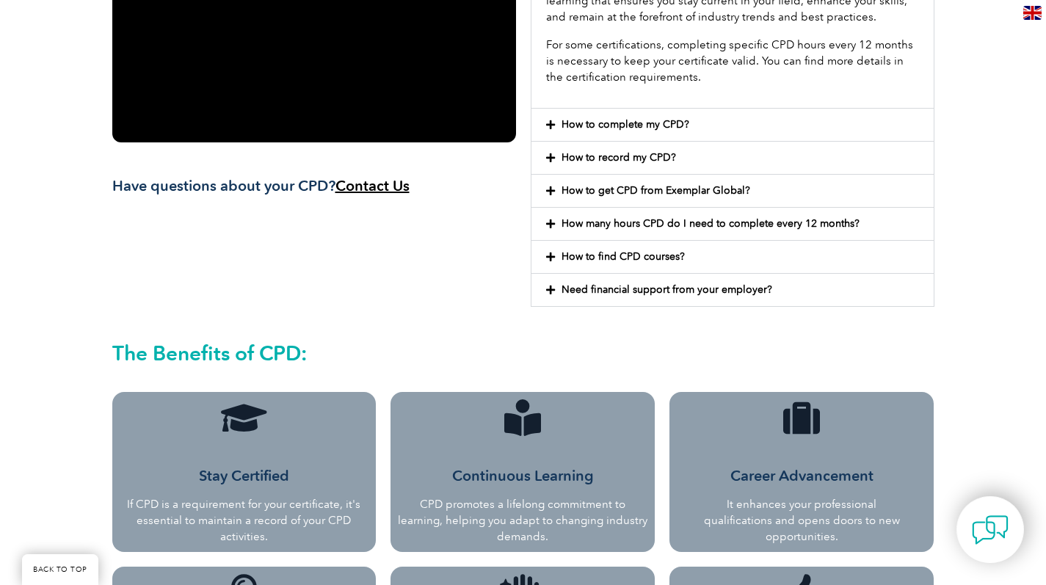
scroll to position [220, 0]
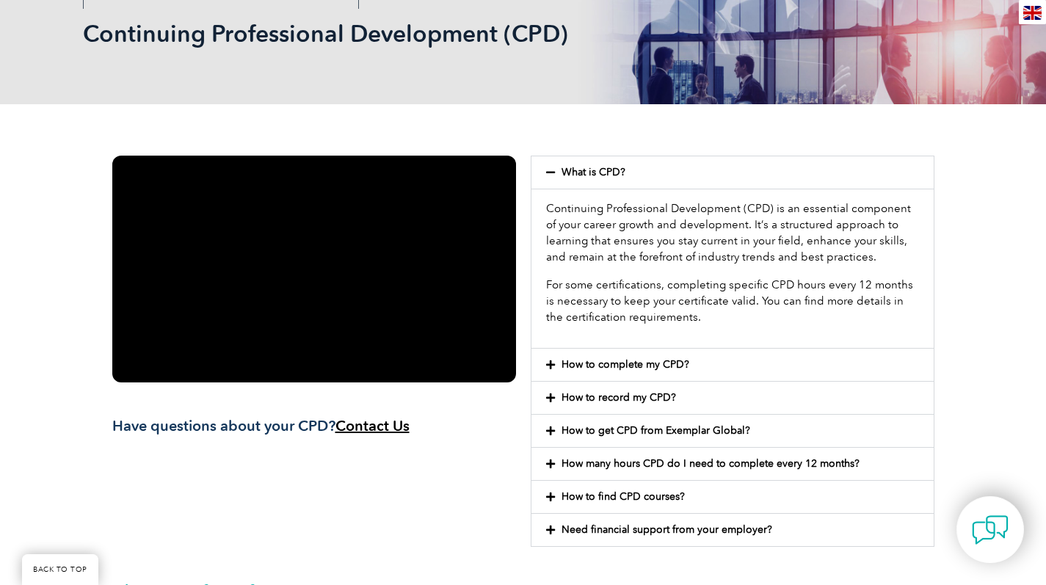
click at [824, 458] on link "How many hours CPD do I need to complete every 12 months?" at bounding box center [711, 463] width 298 height 12
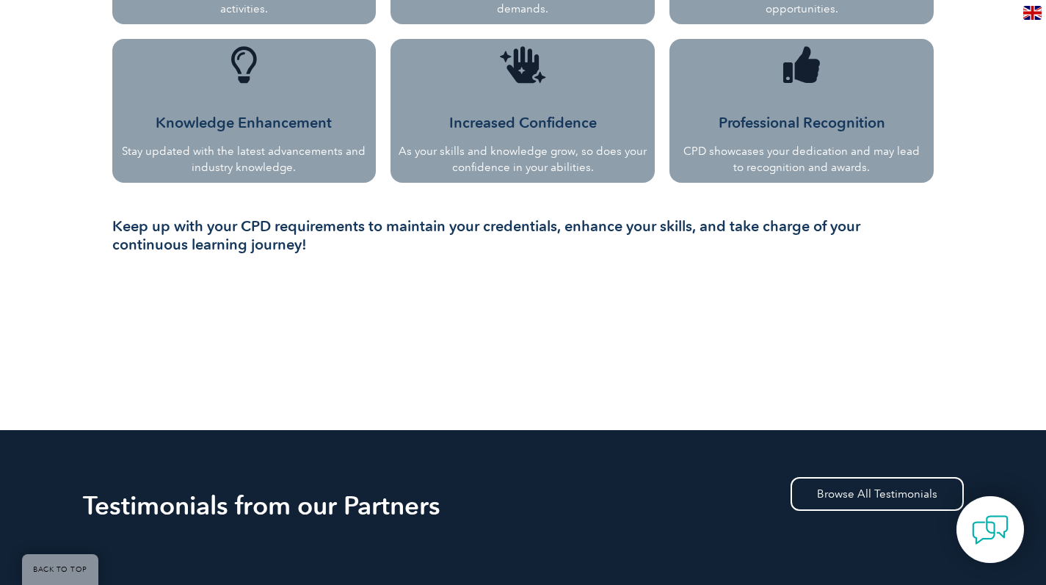
scroll to position [611, 0]
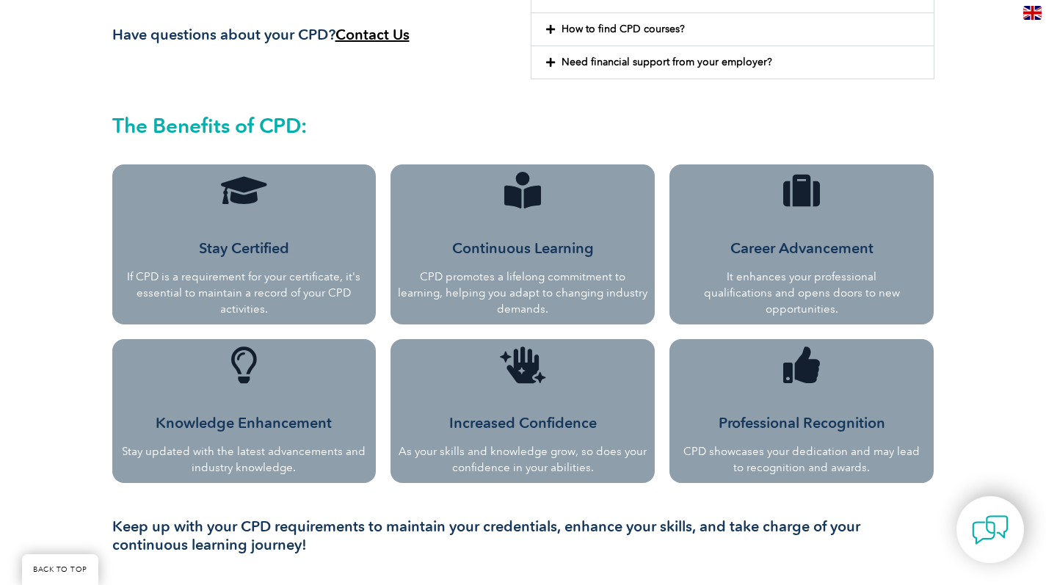
click at [287, 280] on p "If CPD is a requirement for your certificate, it's essential to maintain a reco…" at bounding box center [245, 293] width 250 height 48
click at [550, 283] on p "CPD promotes a lifelong commitment to learning, helping you adapt to changing i…" at bounding box center [523, 293] width 250 height 48
click at [768, 279] on p "It enhances your professional qualifications and opens doors to new opportuniti…" at bounding box center [802, 293] width 206 height 48
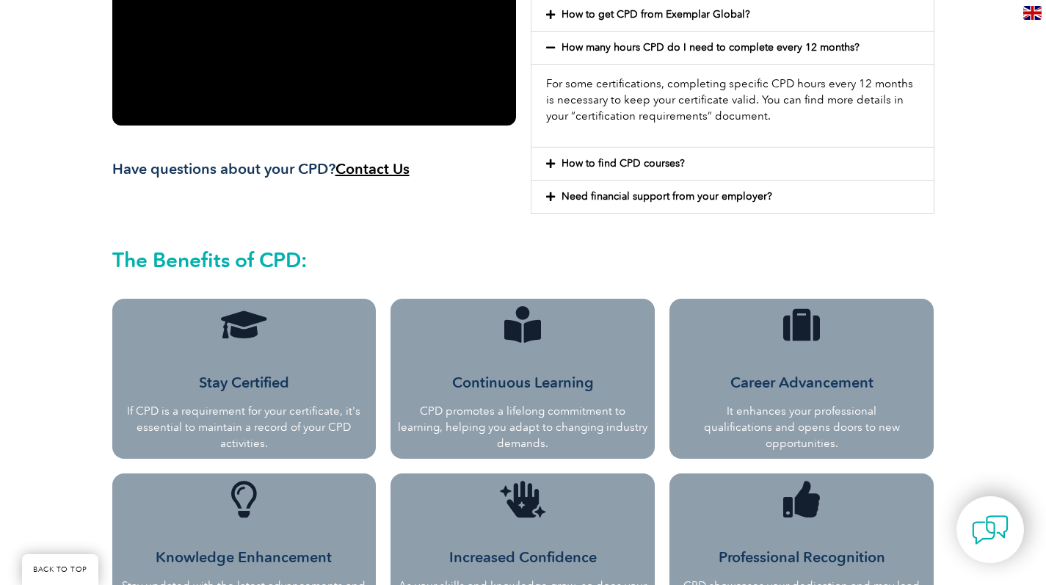
scroll to position [0, 0]
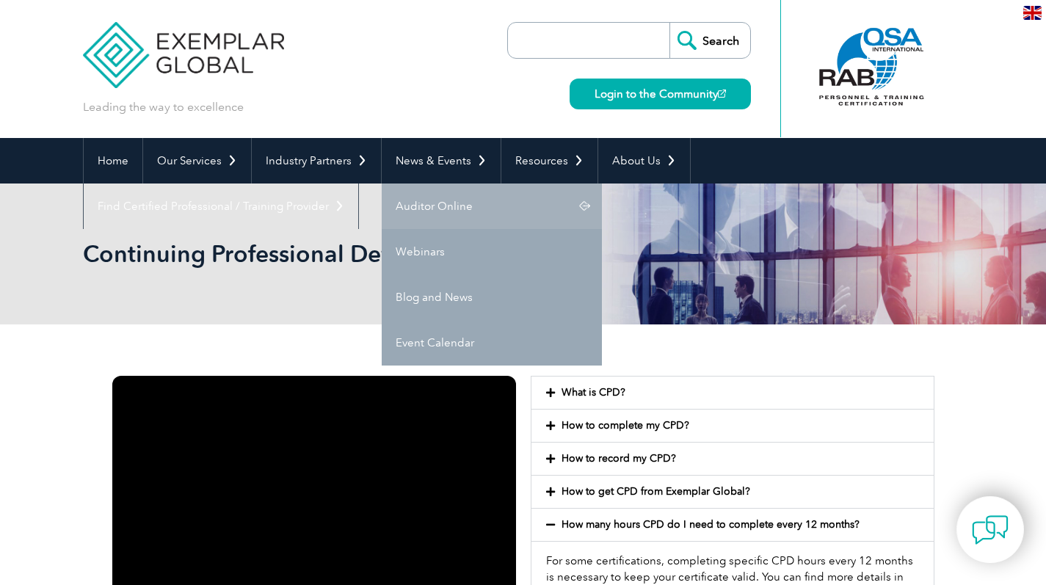
click at [426, 206] on link "Auditor Online" at bounding box center [492, 207] width 220 height 46
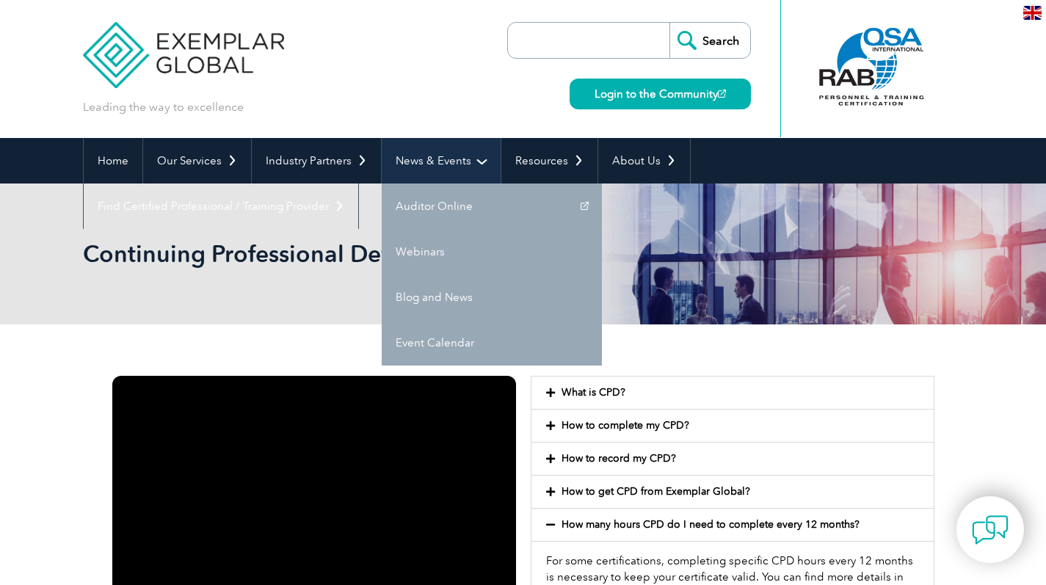
click at [451, 164] on link "News & Events" at bounding box center [441, 161] width 119 height 46
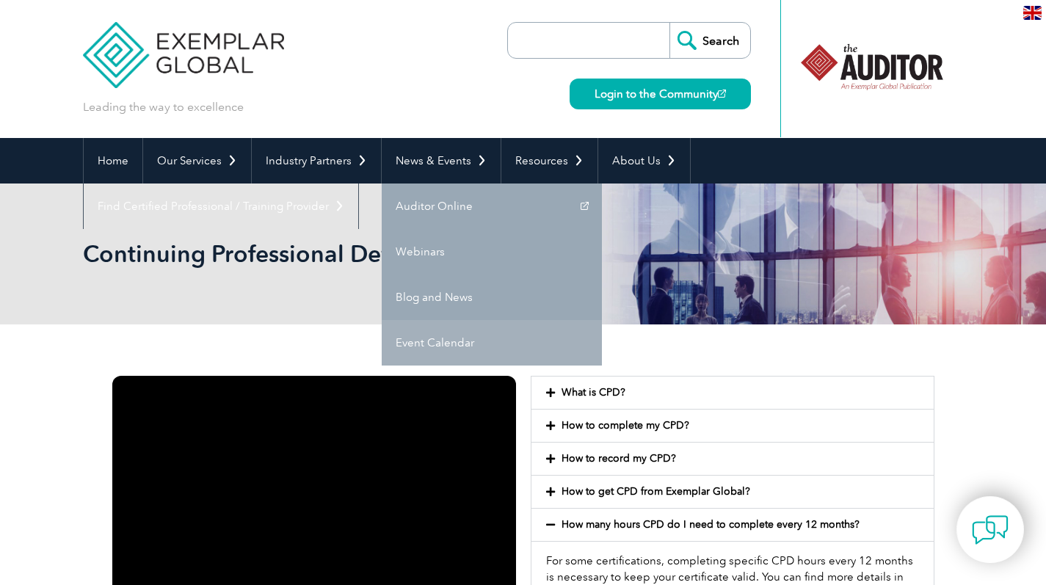
click at [422, 341] on link "Event Calendar" at bounding box center [492, 343] width 220 height 46
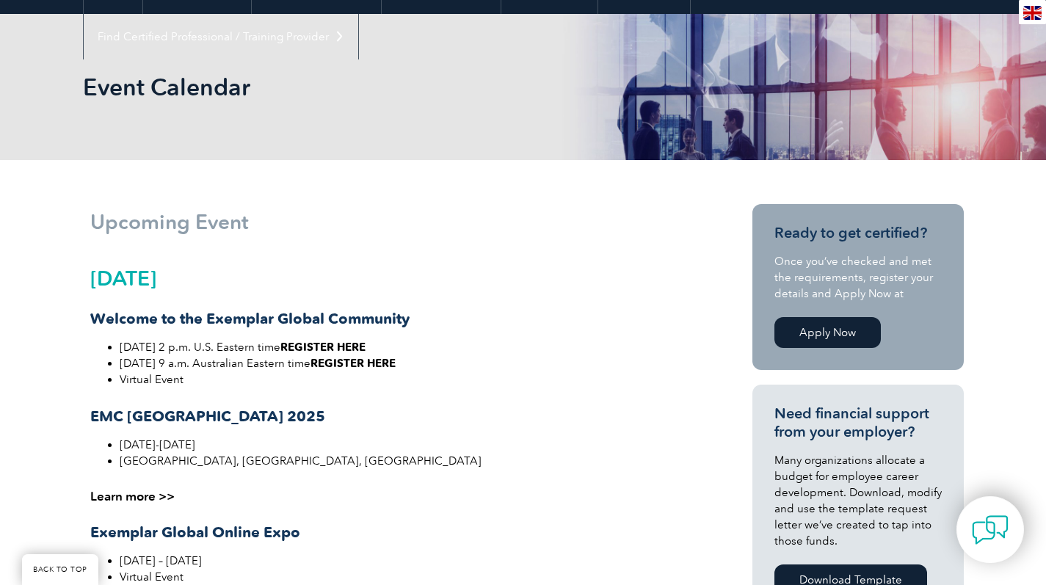
scroll to position [355, 0]
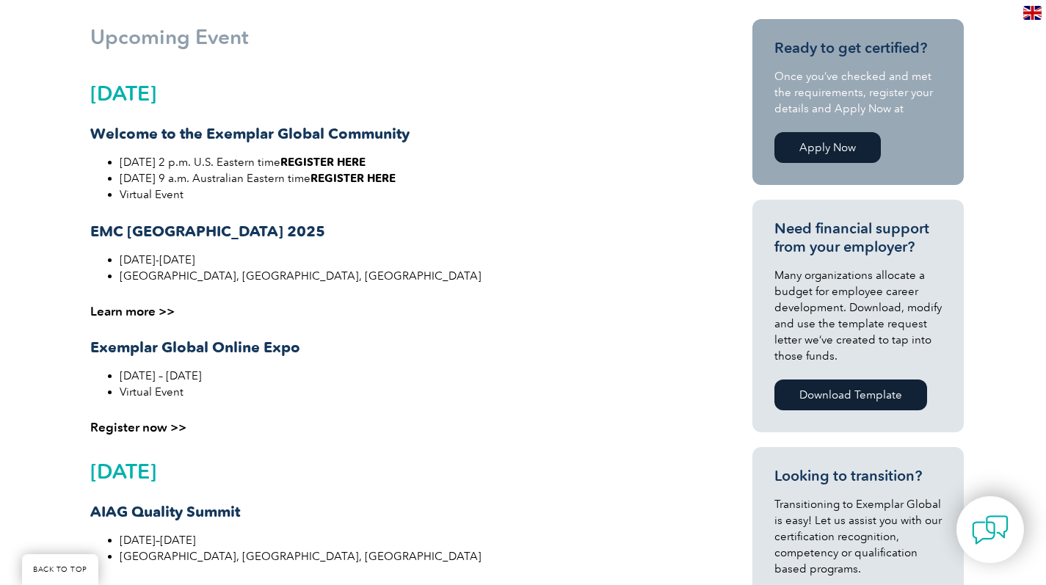
click at [159, 428] on link "Register now >>" at bounding box center [138, 427] width 96 height 15
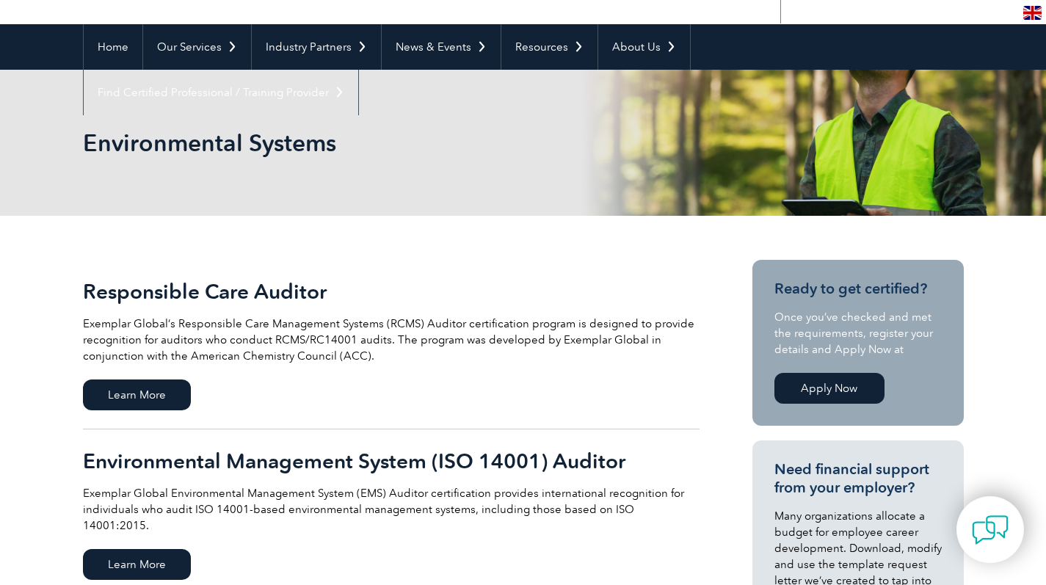
scroll to position [239, 0]
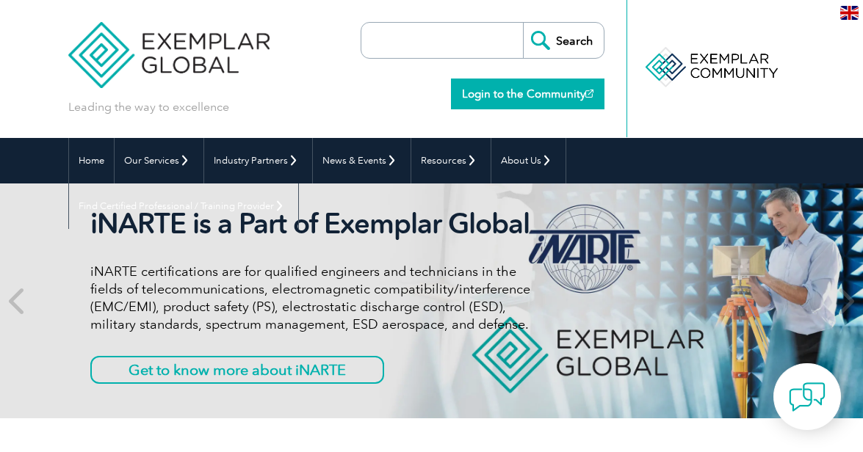
click at [504, 92] on link "Login to the Community" at bounding box center [527, 94] width 153 height 31
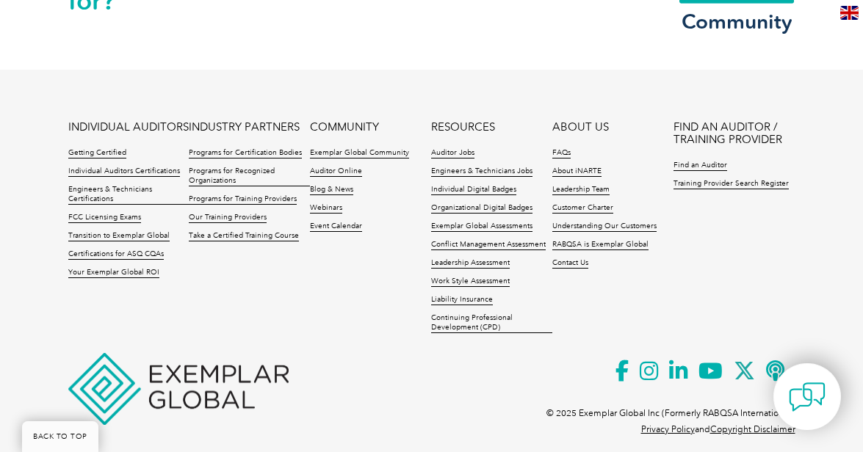
scroll to position [2974, 0]
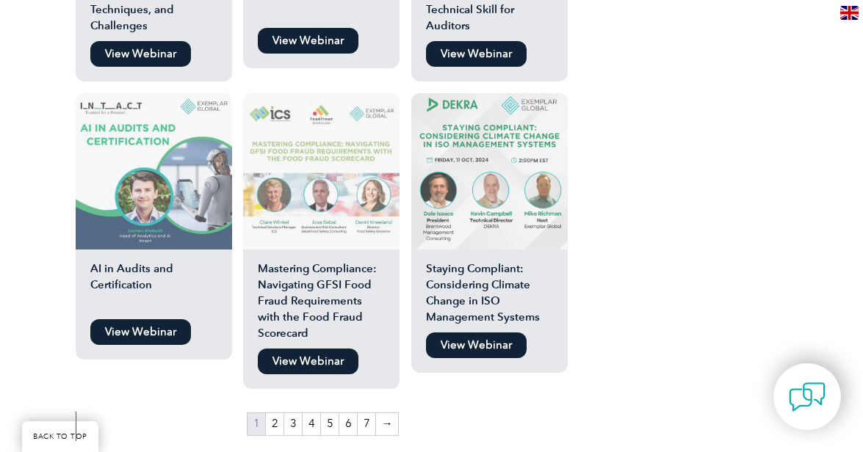
scroll to position [2381, 0]
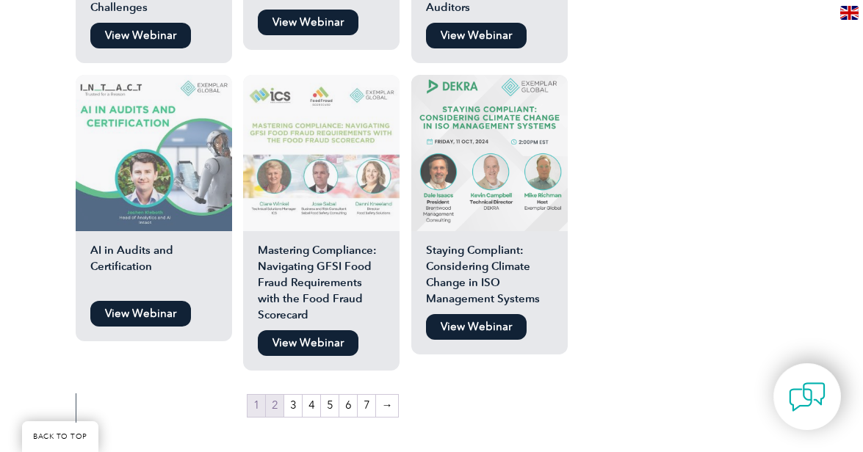
click at [278, 413] on link "2" at bounding box center [275, 406] width 18 height 22
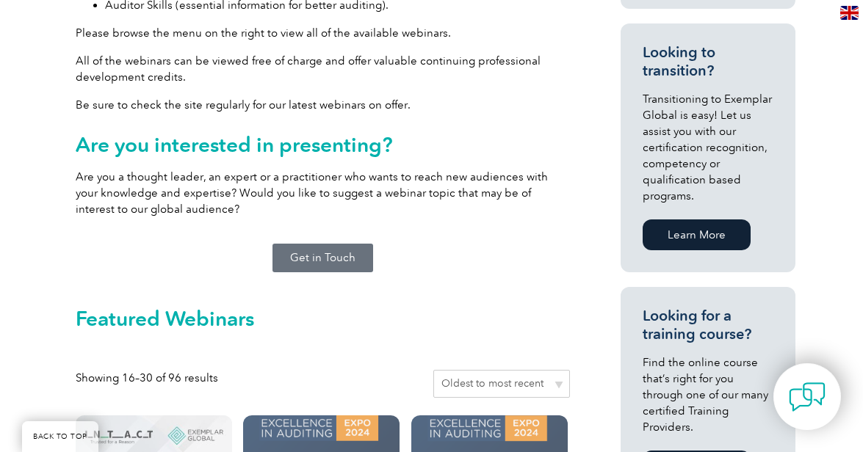
scroll to position [917, 0]
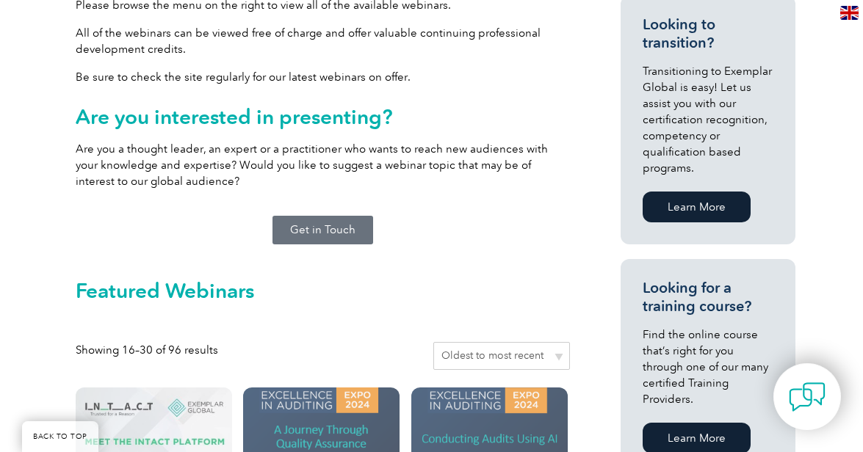
select select "date"
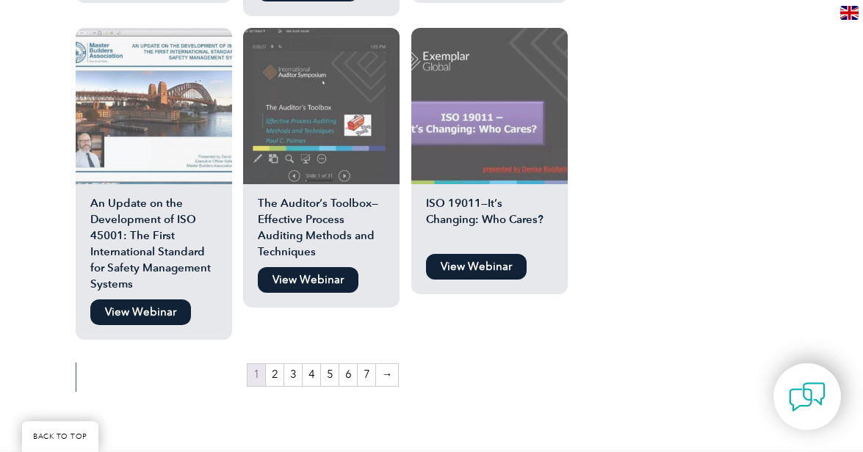
scroll to position [2477, 0]
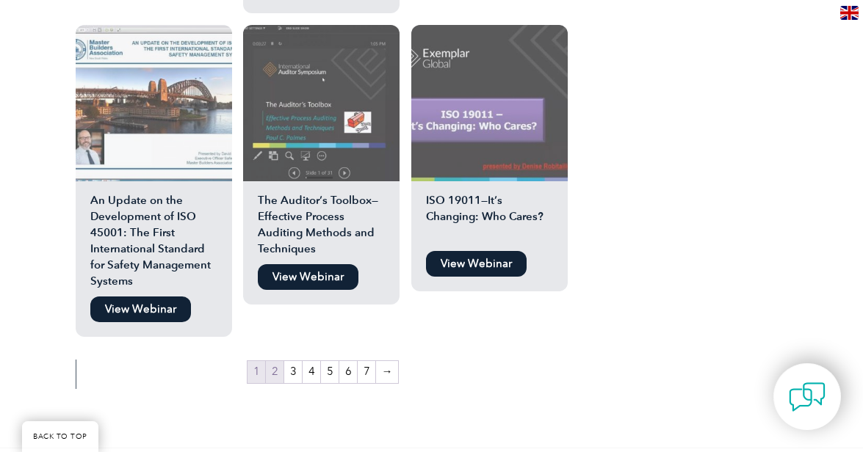
click at [273, 361] on link "2" at bounding box center [275, 372] width 18 height 22
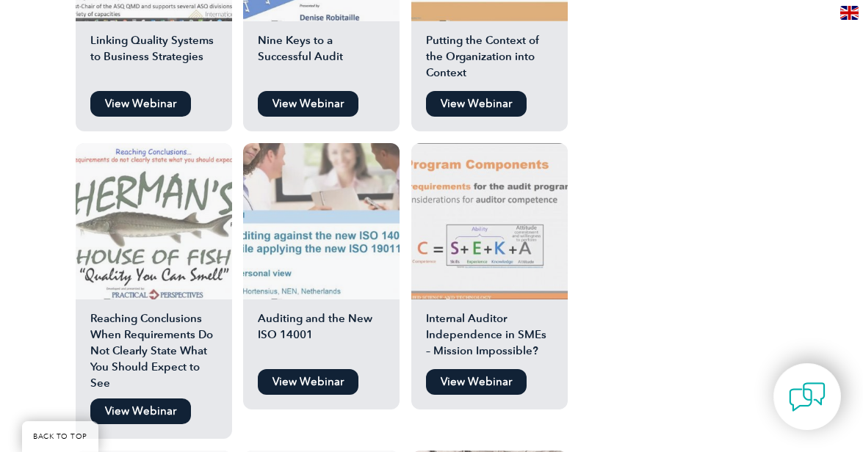
scroll to position [2372, 0]
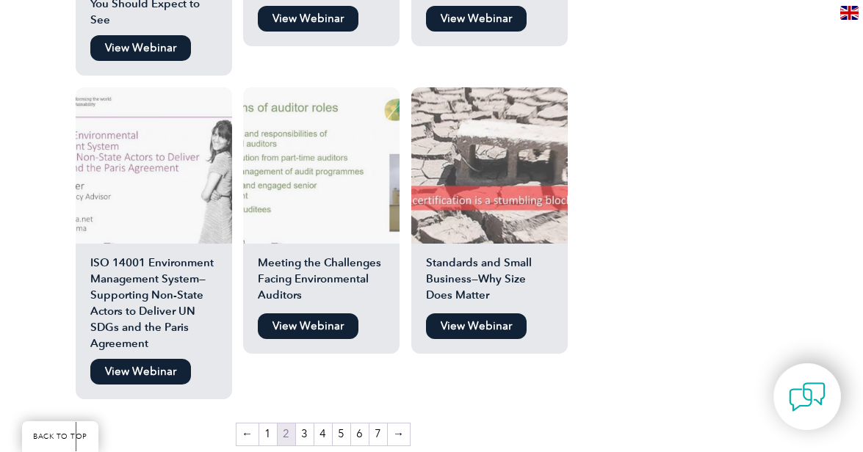
click at [151, 367] on link "View Webinar" at bounding box center [140, 372] width 101 height 26
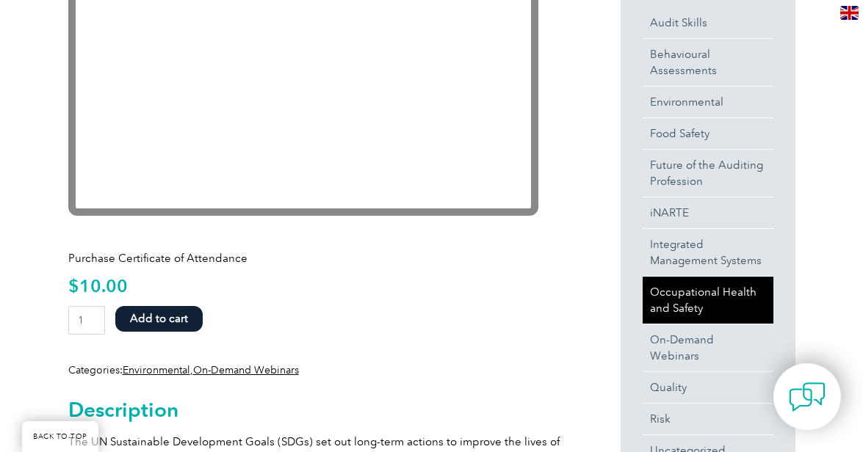
scroll to position [509, 0]
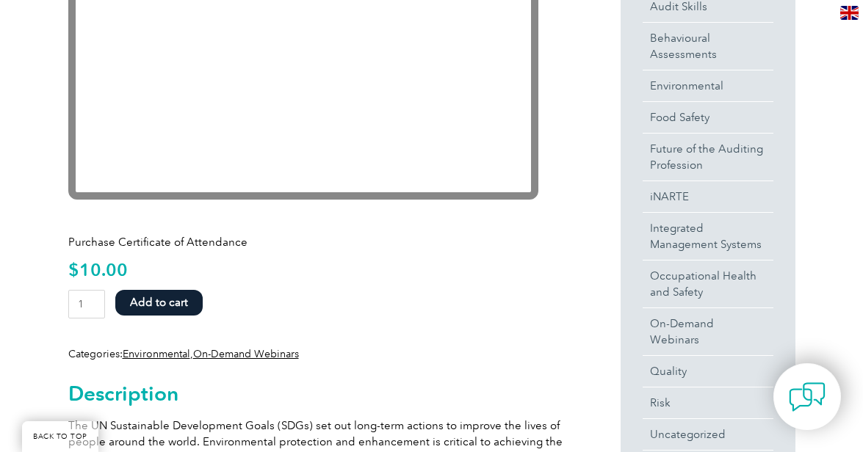
click at [164, 302] on button "Add to cart" at bounding box center [158, 303] width 87 height 26
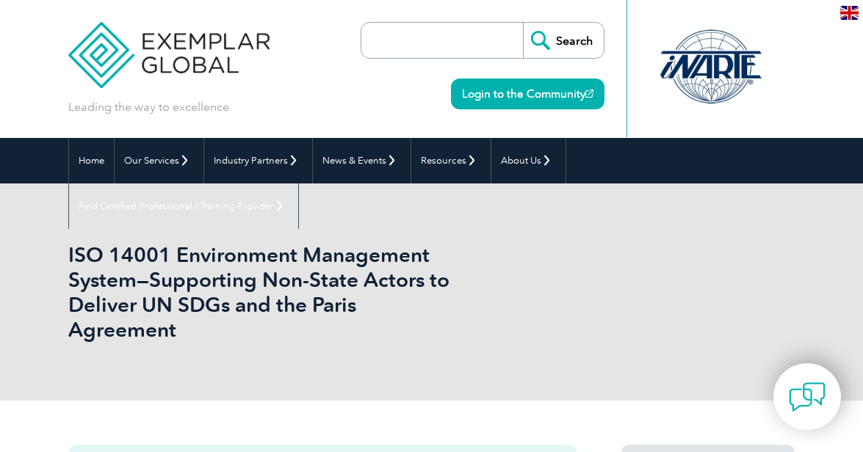
scroll to position [54, 0]
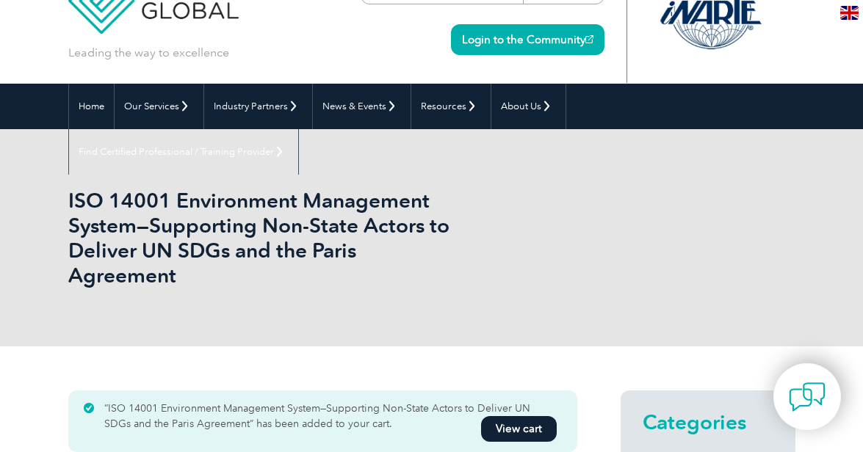
click at [516, 426] on link "View cart" at bounding box center [519, 429] width 76 height 26
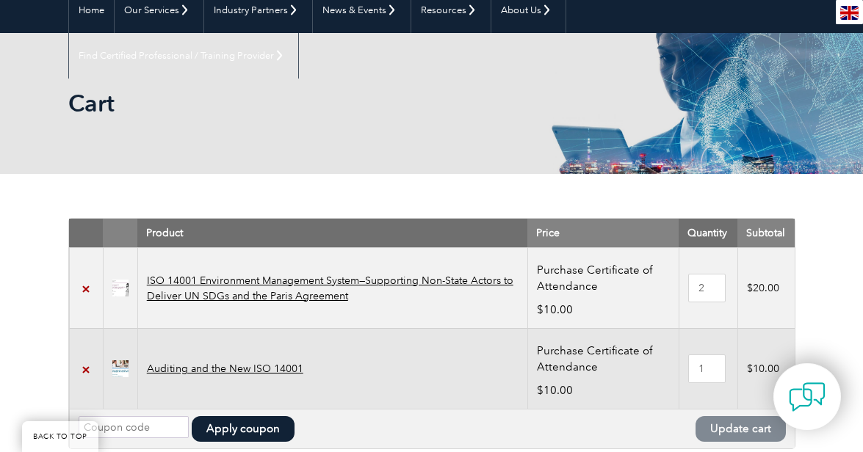
scroll to position [288, 0]
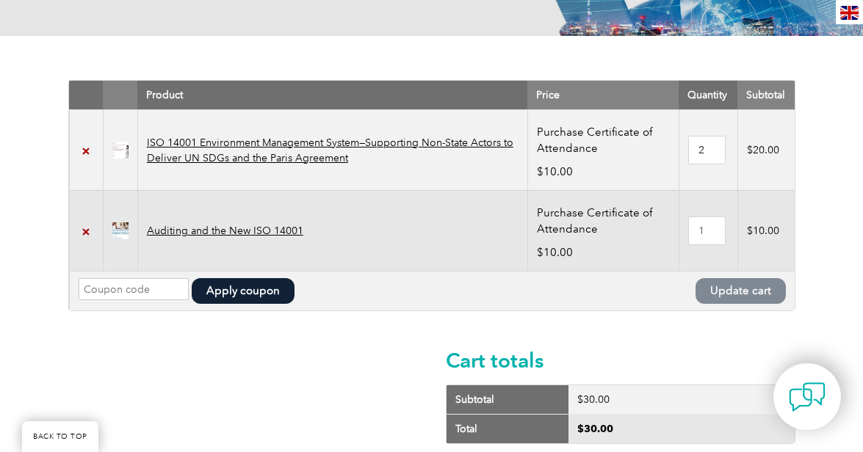
type input "1"
click at [708, 153] on input "1" at bounding box center [706, 150] width 37 height 29
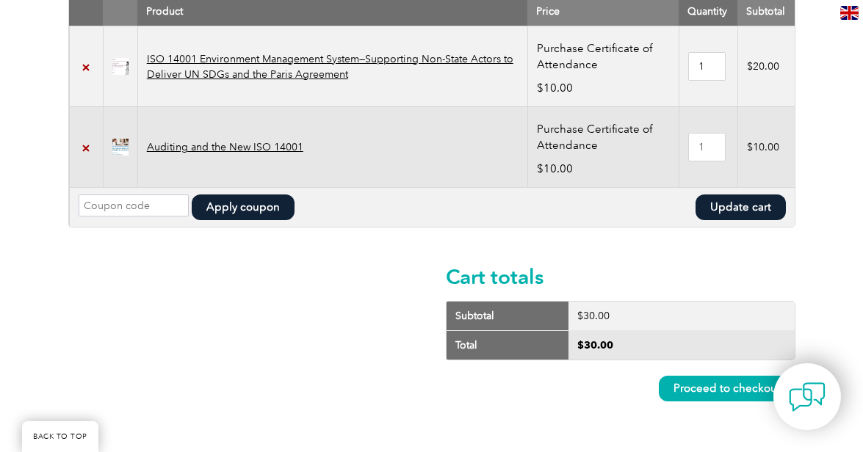
scroll to position [421, 0]
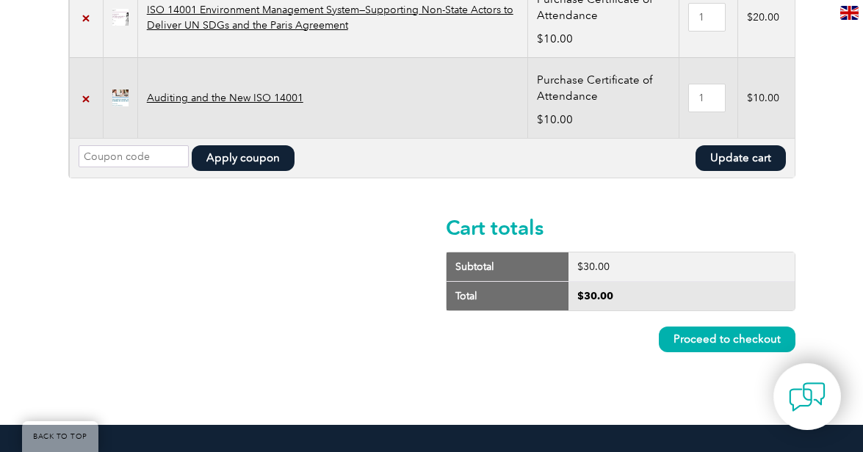
click at [710, 340] on link "Proceed to checkout" at bounding box center [726, 340] width 137 height 26
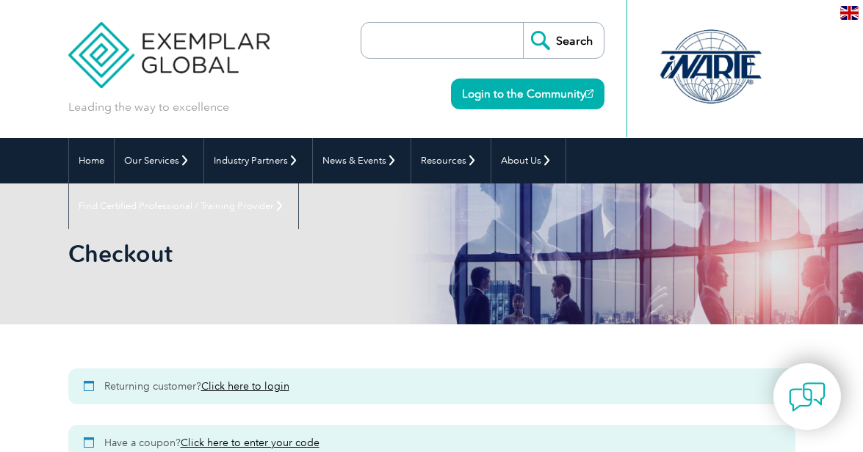
select select "[GEOGRAPHIC_DATA]"
